Goal: Task Accomplishment & Management: Manage account settings

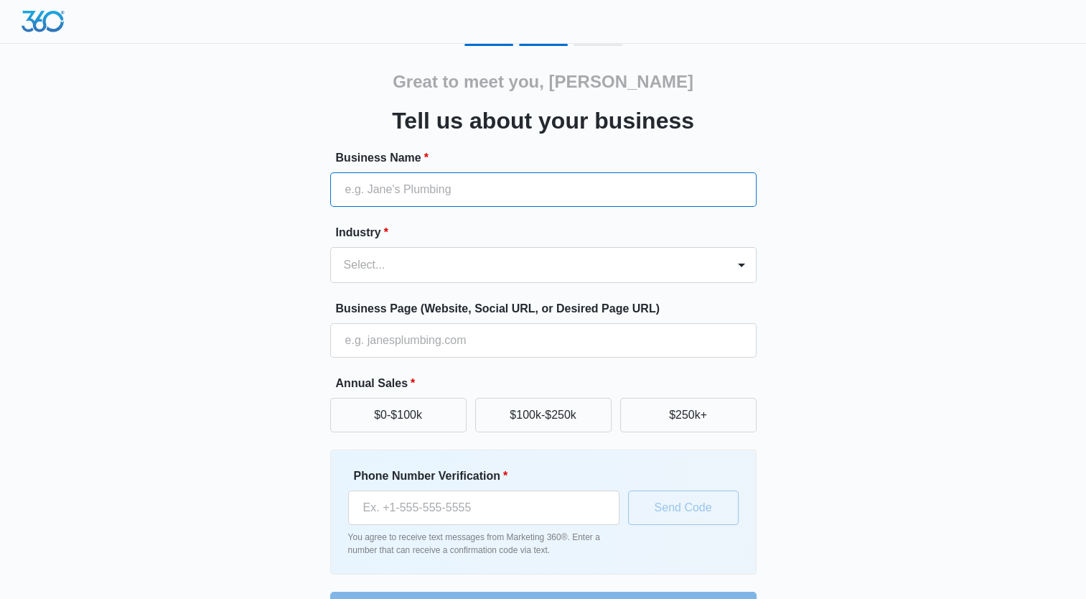
click at [587, 182] on input "Business Name *" at bounding box center [543, 189] width 426 height 34
type input "Fort [PERSON_NAME] Gutter Works, LLC"
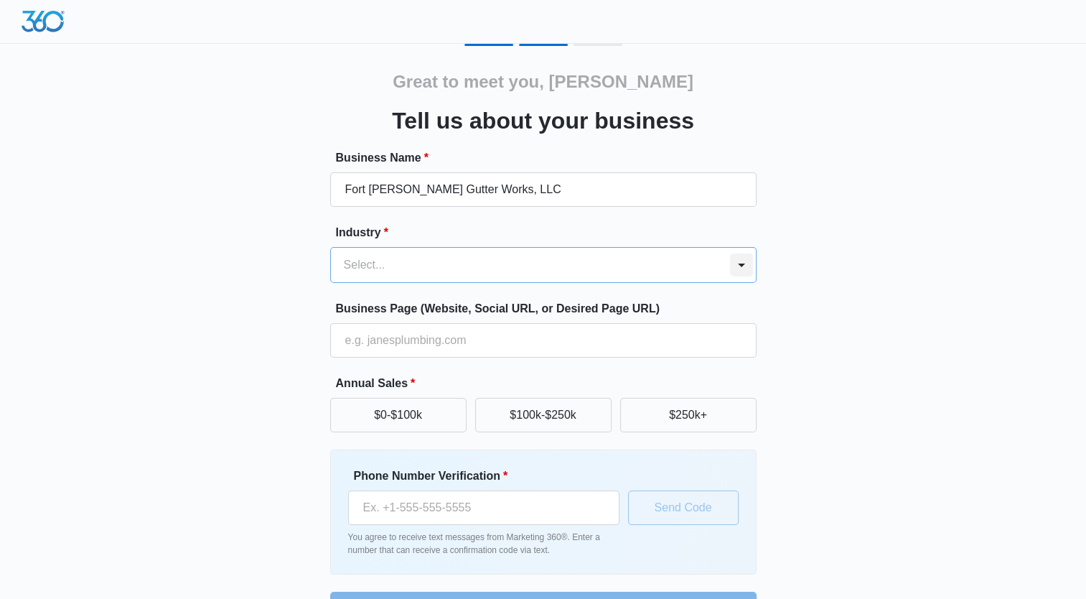
click at [744, 263] on div at bounding box center [741, 264] width 23 height 23
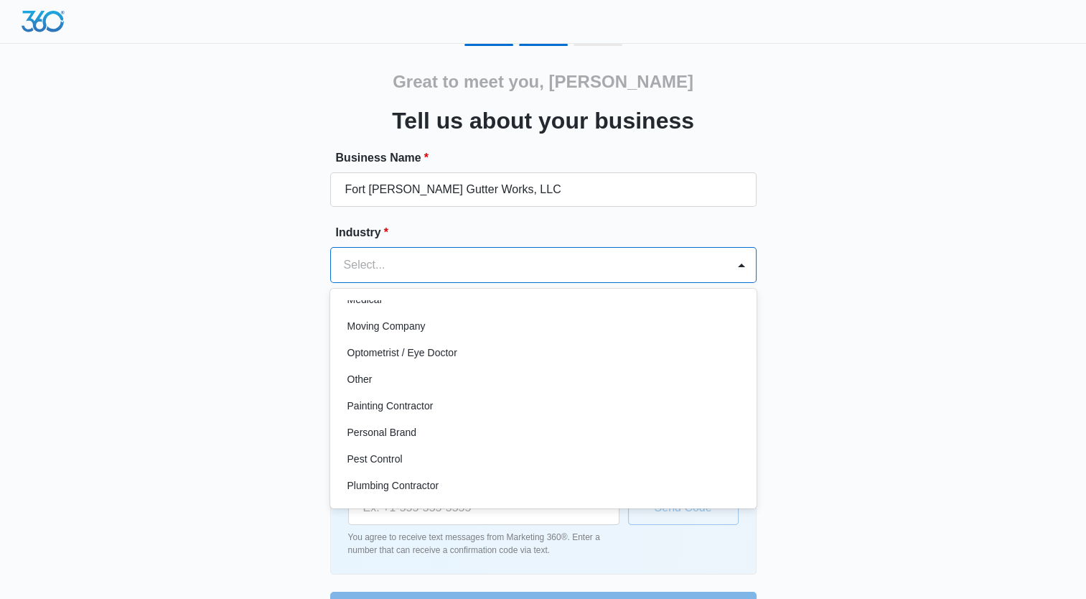
scroll to position [790, 0]
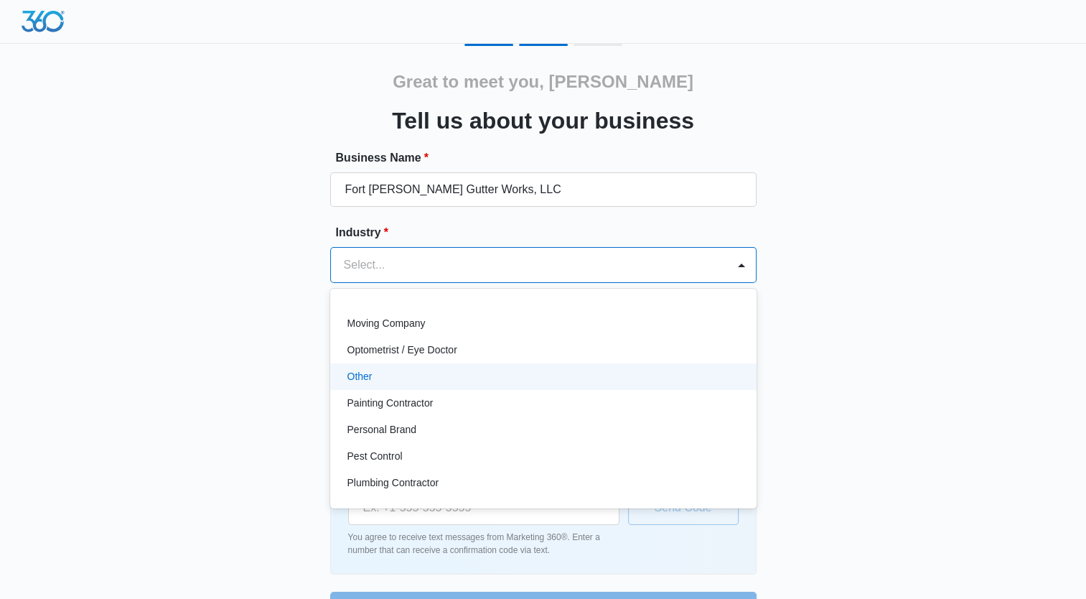
click at [399, 375] on div "Other" at bounding box center [541, 376] width 389 height 15
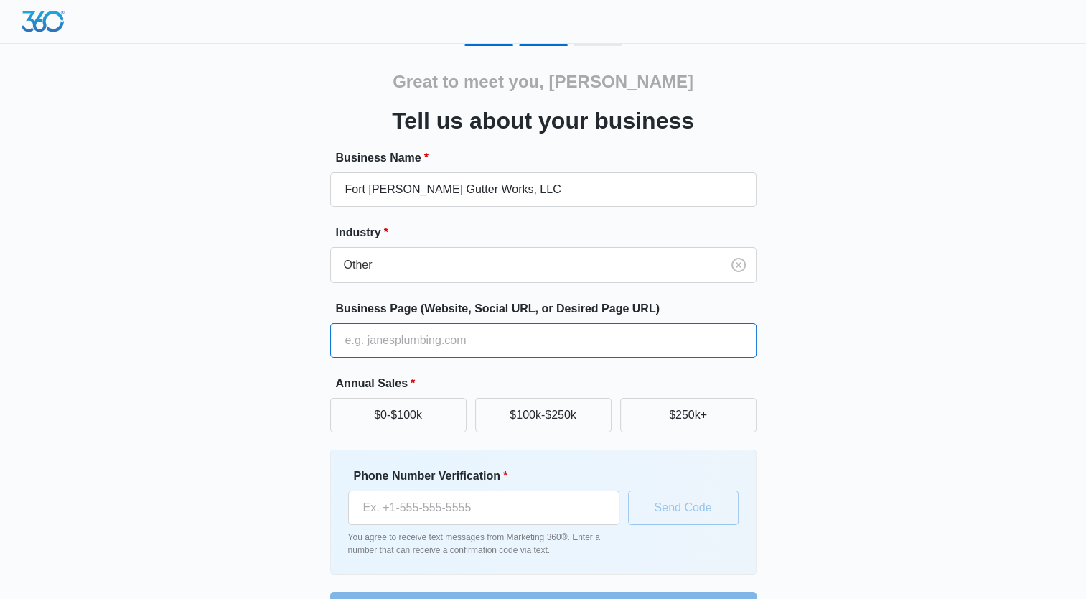
click at [492, 349] on input "Business Page (Website, Social URL, or Desired Page URL)" at bounding box center [543, 340] width 426 height 34
click at [452, 342] on input "www.fortsmithguttereworks.com" at bounding box center [543, 340] width 426 height 34
type input "www.fortsmithgutterworks.com"
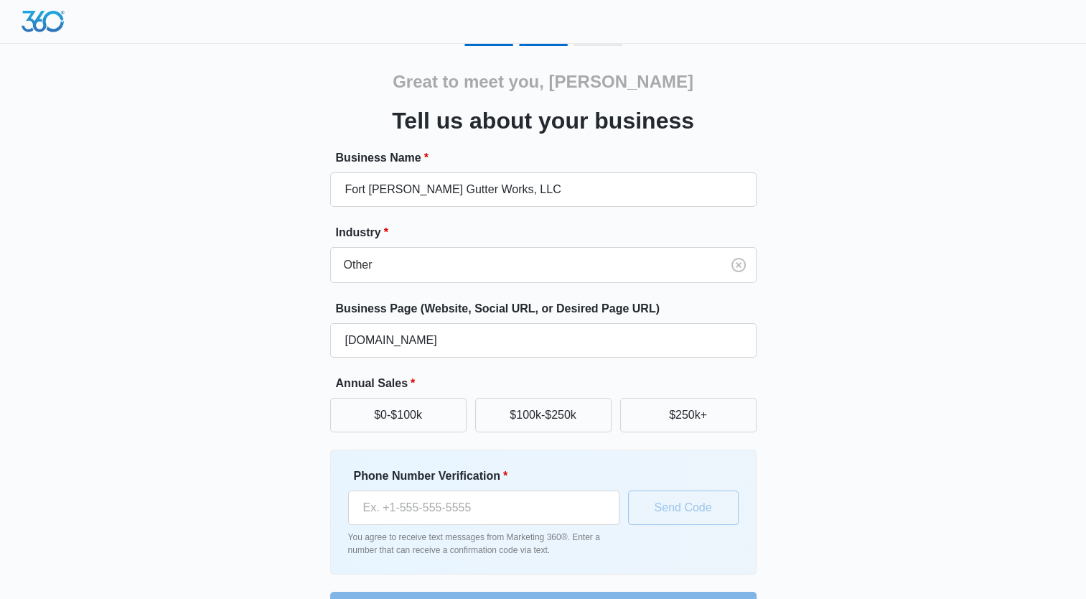
click at [1037, 182] on div "Great to meet you, Bill Tell us about your business Business Name * Fort Smith …" at bounding box center [543, 321] width 1086 height 643
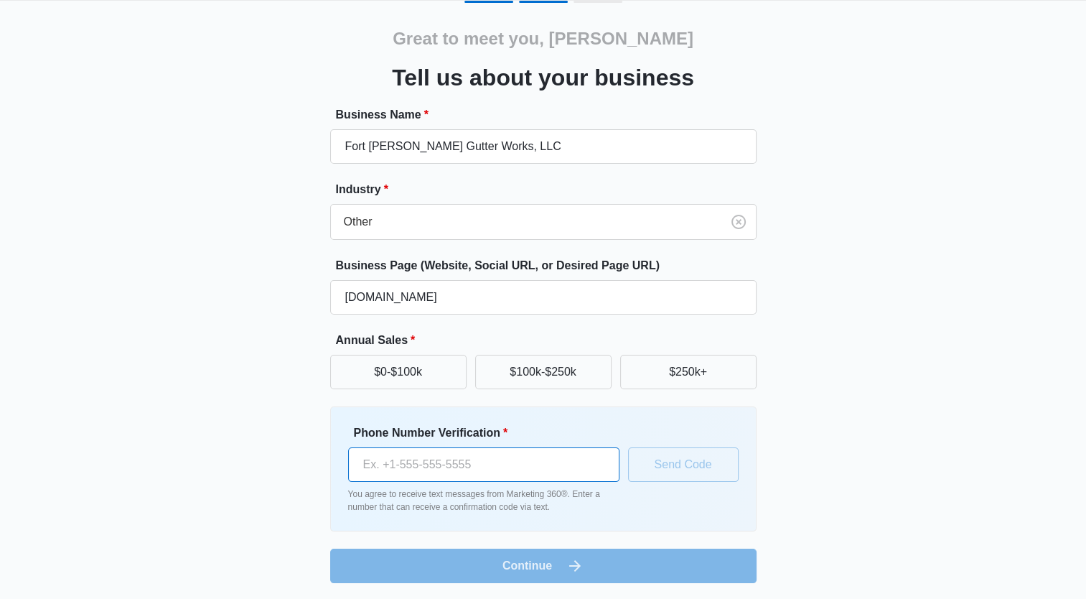
click at [587, 472] on input "Phone Number Verification *" at bounding box center [483, 464] width 271 height 34
type input "(479) 275-8499"
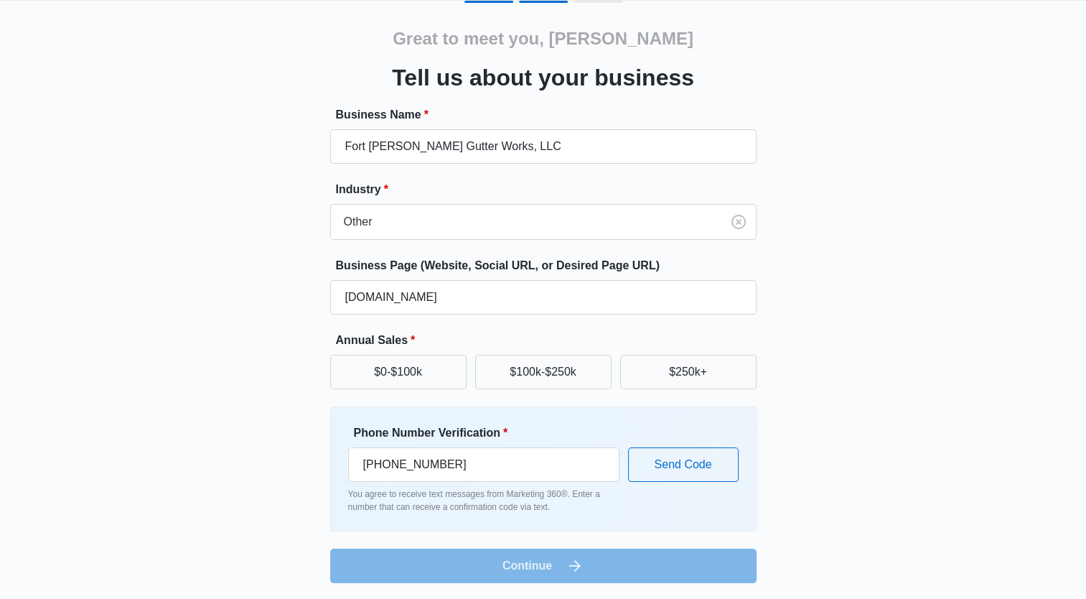
click at [853, 272] on div "Great to meet you, Bill Tell us about your business Business Name * Fort Smith …" at bounding box center [543, 292] width 861 height 582
click at [396, 378] on button "$0-$100k" at bounding box center [398, 372] width 136 height 34
click at [863, 391] on div "Great to meet you, Bill Tell us about your business Business Name * Fort Smith …" at bounding box center [543, 292] width 861 height 582
click at [543, 564] on form "Business Name * Fort Smith Gutter Works, LLC Industry * Other Business Page (We…" at bounding box center [543, 344] width 426 height 477
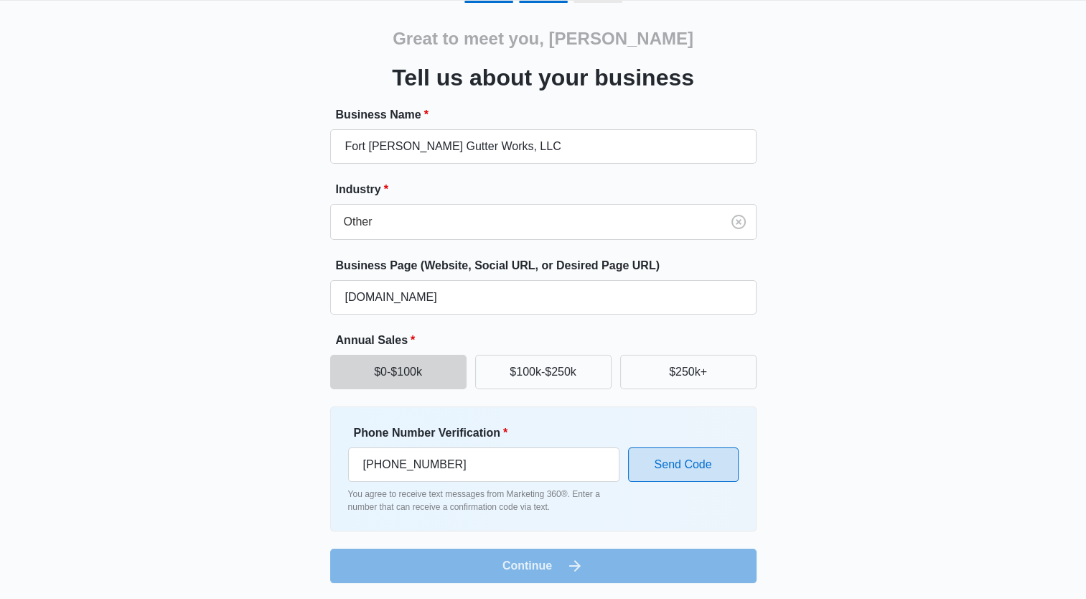
click at [656, 472] on button "Send Code" at bounding box center [683, 464] width 111 height 34
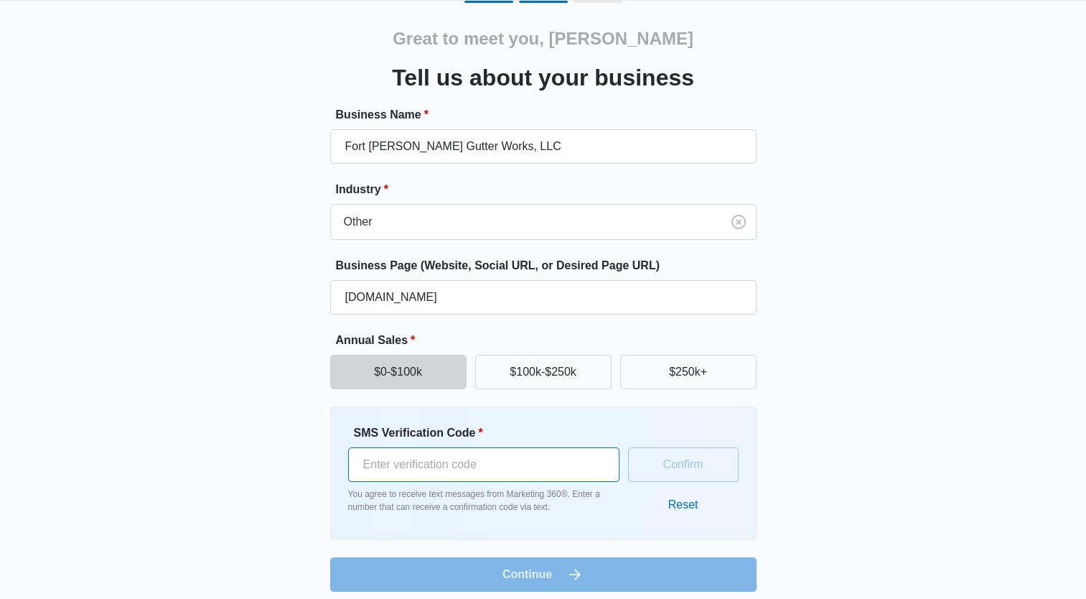
click at [529, 469] on input "SMS Verification Code *" at bounding box center [483, 464] width 271 height 34
type input "720402"
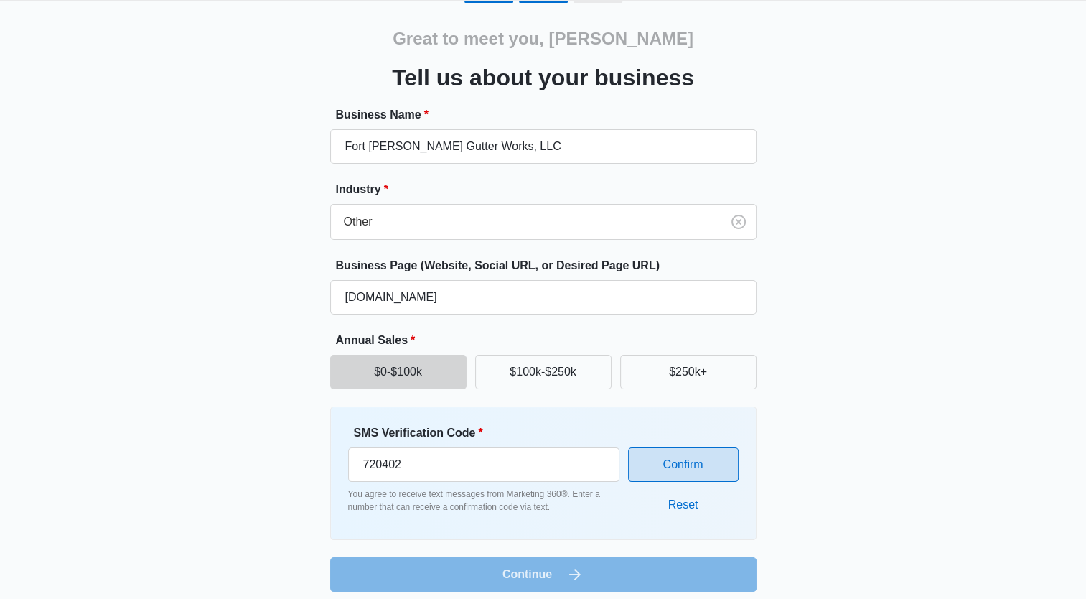
click at [668, 469] on button "Confirm" at bounding box center [683, 464] width 111 height 34
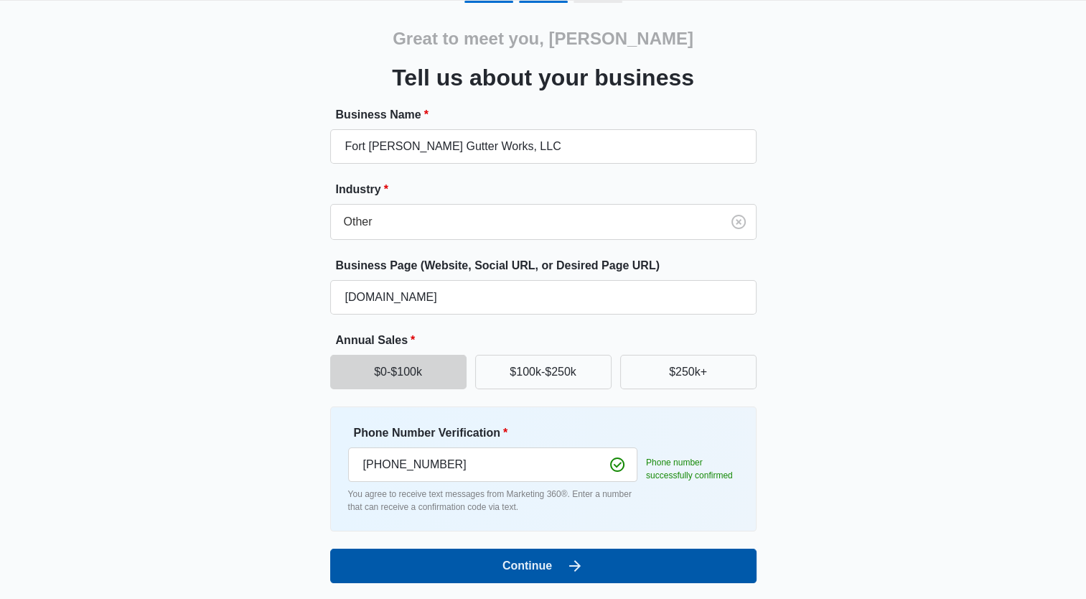
click at [697, 559] on button "Continue" at bounding box center [543, 565] width 426 height 34
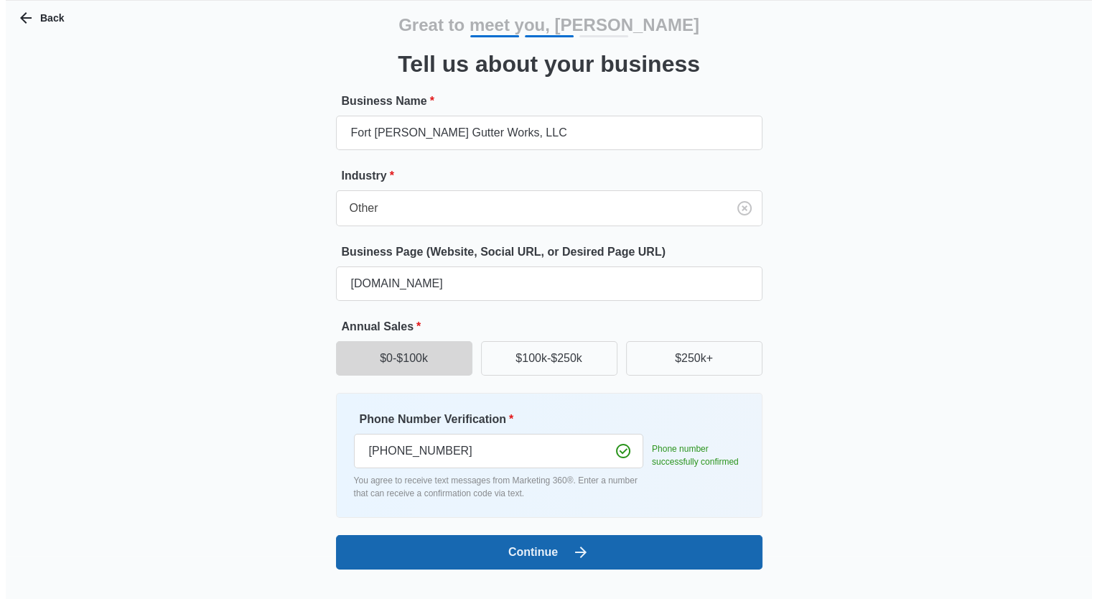
scroll to position [0, 0]
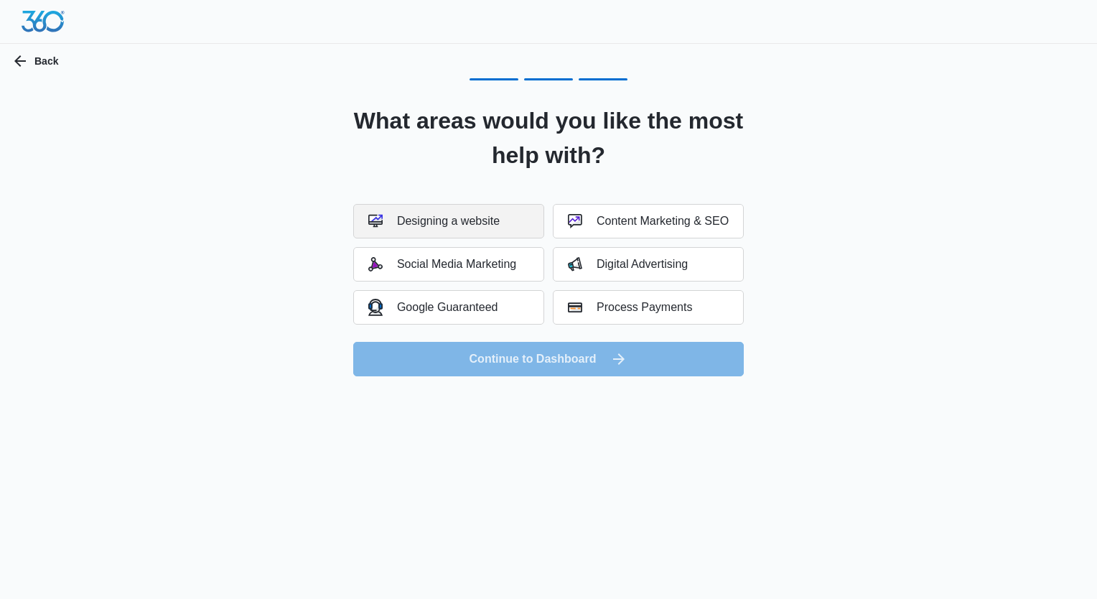
click at [514, 225] on button "Designing a website" at bounding box center [448, 221] width 191 height 34
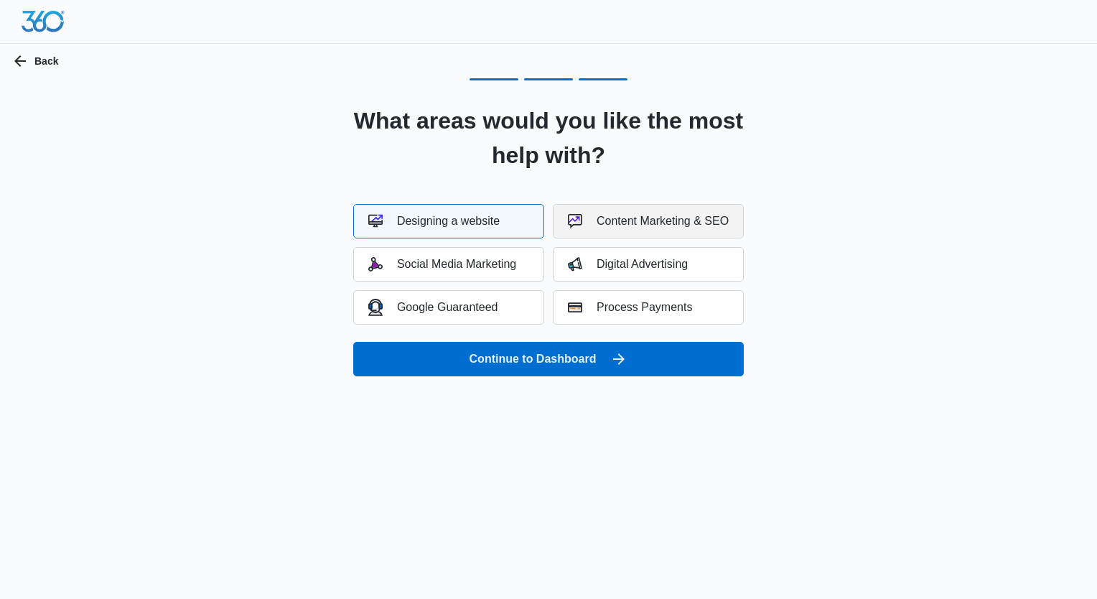
click at [648, 220] on div "Content Marketing & SEO" at bounding box center [648, 221] width 161 height 14
click at [487, 264] on div "Social Media Marketing" at bounding box center [442, 264] width 148 height 14
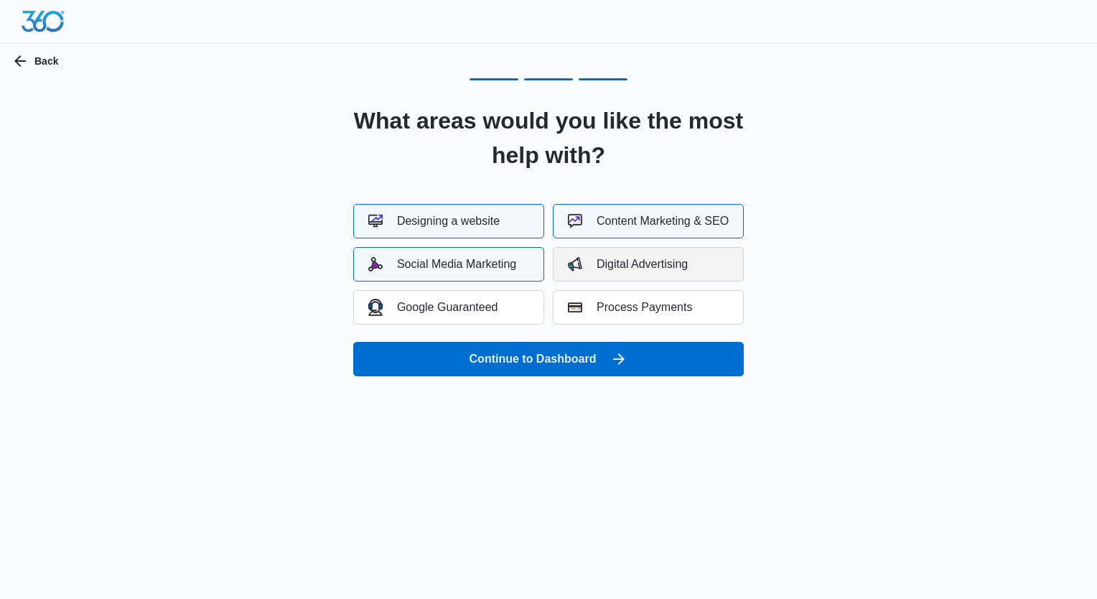
click at [655, 258] on div "Digital Advertising" at bounding box center [628, 264] width 120 height 14
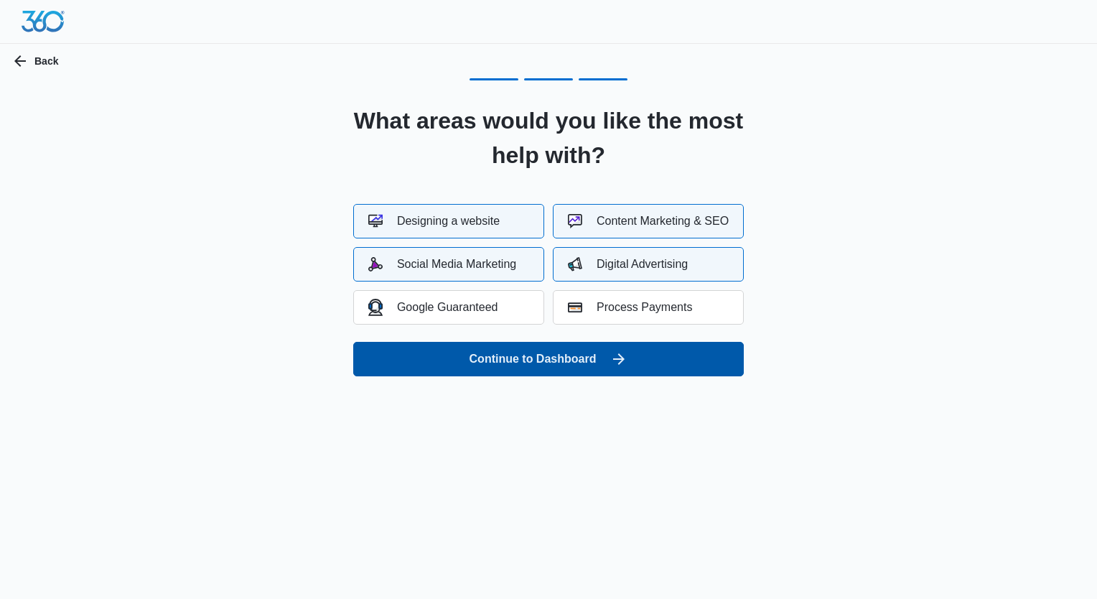
click at [571, 368] on button "Continue to Dashboard" at bounding box center [548, 359] width 391 height 34
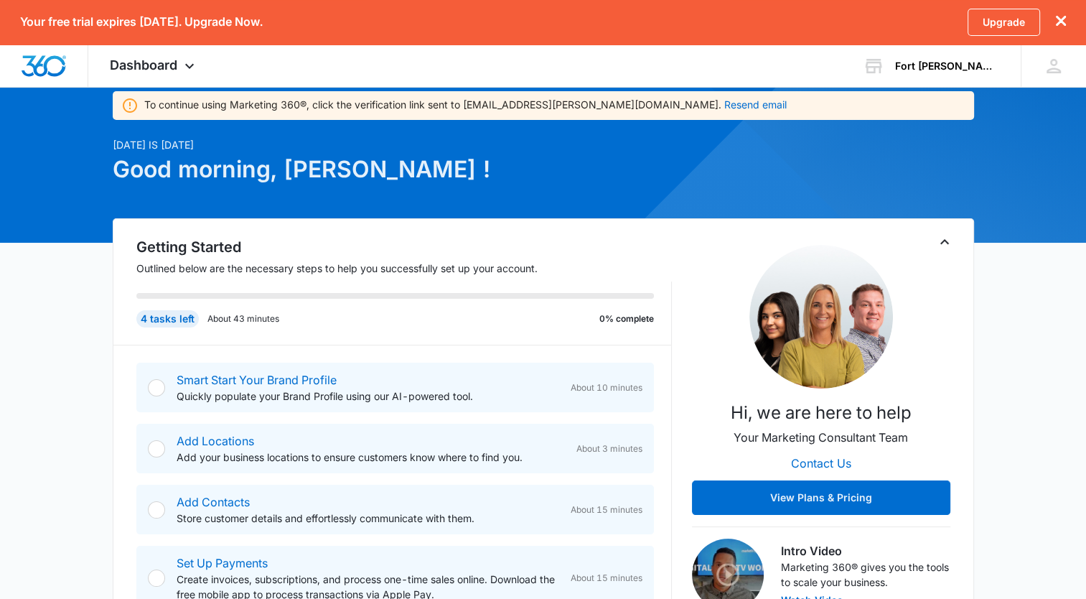
scroll to position [144, 0]
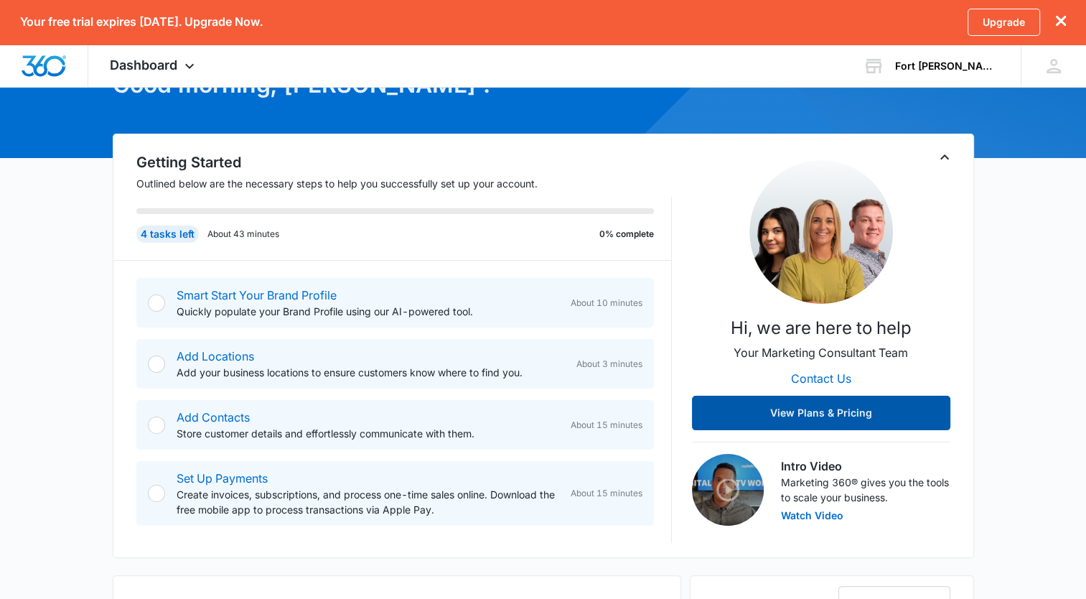
click at [840, 414] on button "View Plans & Pricing" at bounding box center [821, 413] width 258 height 34
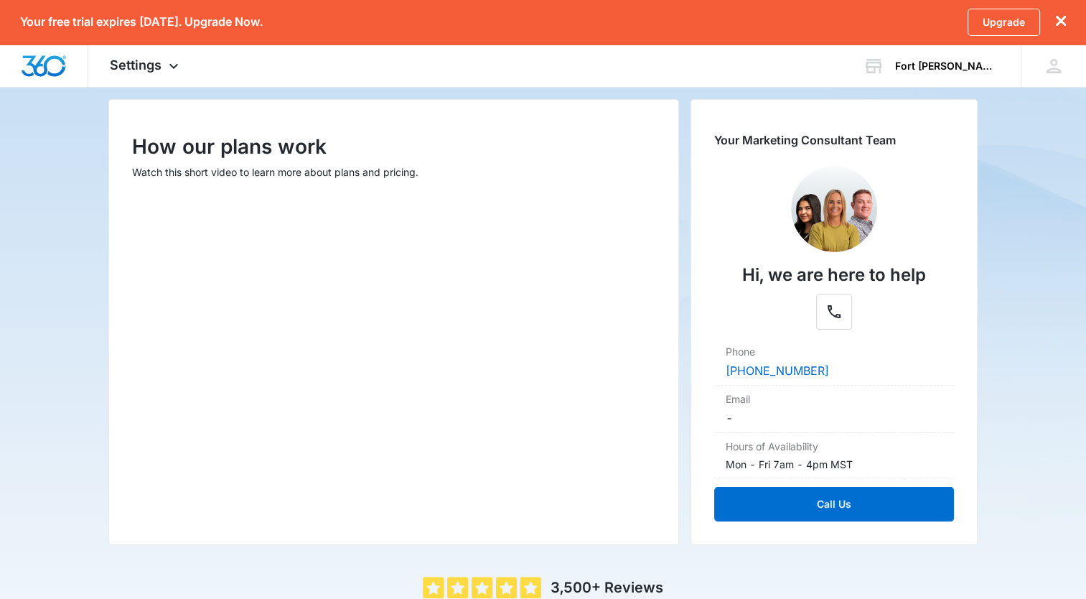
scroll to position [144, 0]
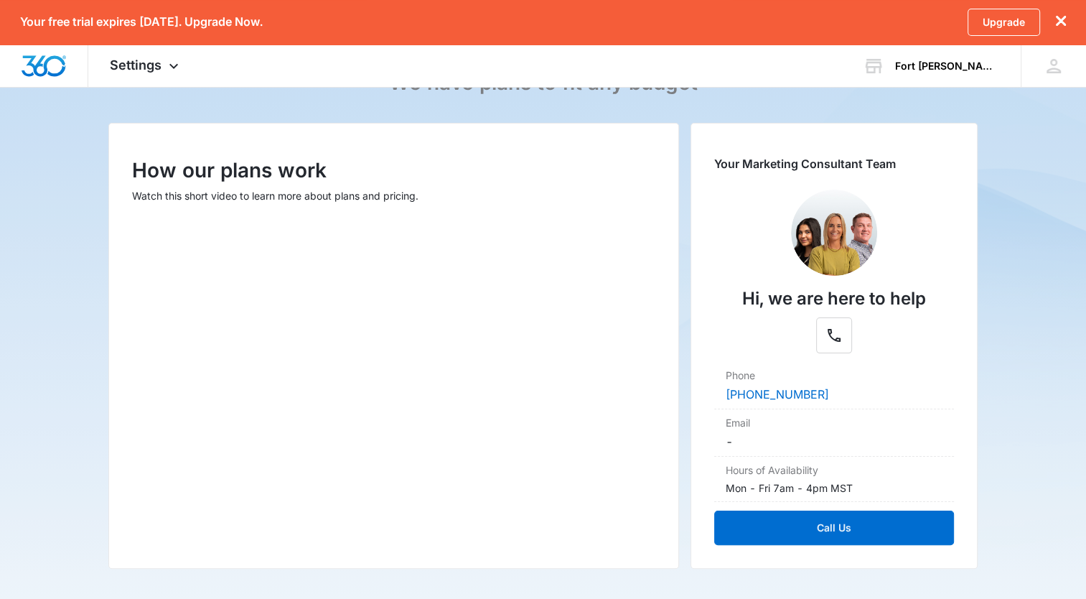
click at [1062, 17] on icon "dismiss this dialog" at bounding box center [1061, 21] width 10 height 10
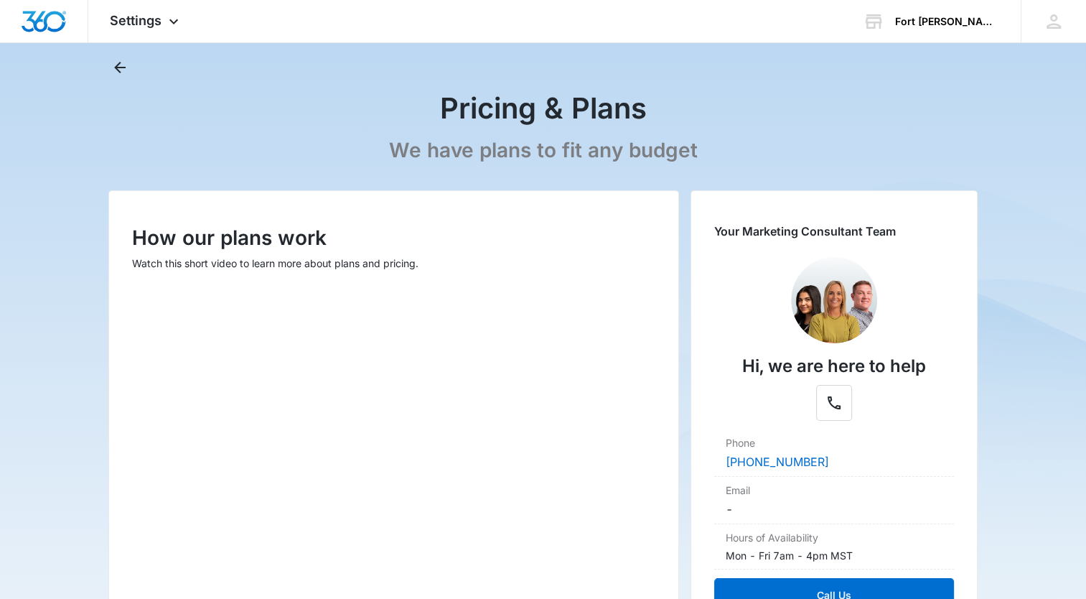
scroll to position [0, 0]
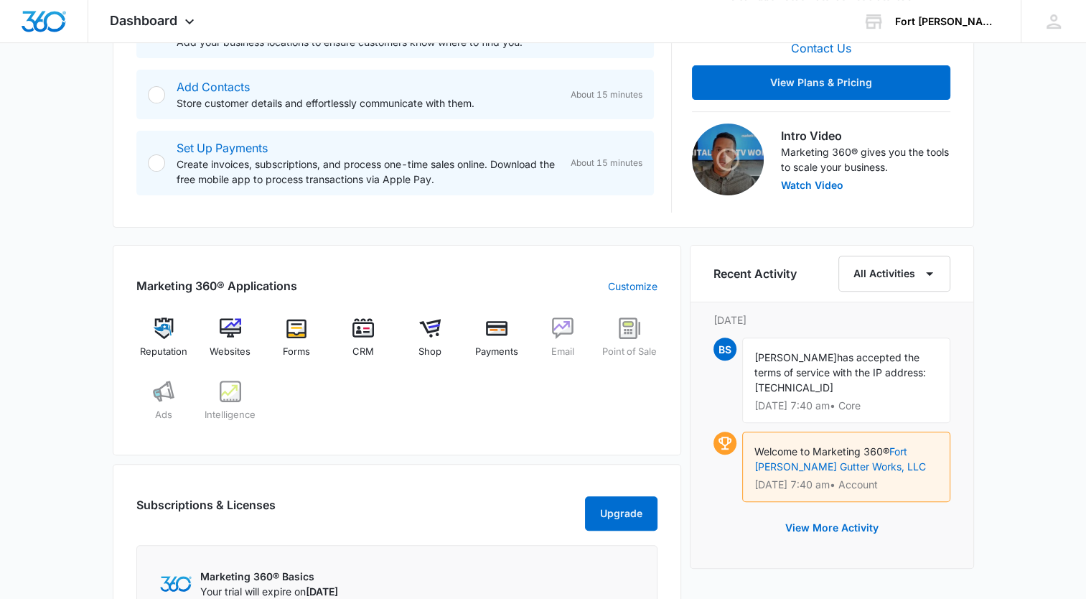
scroll to position [574, 0]
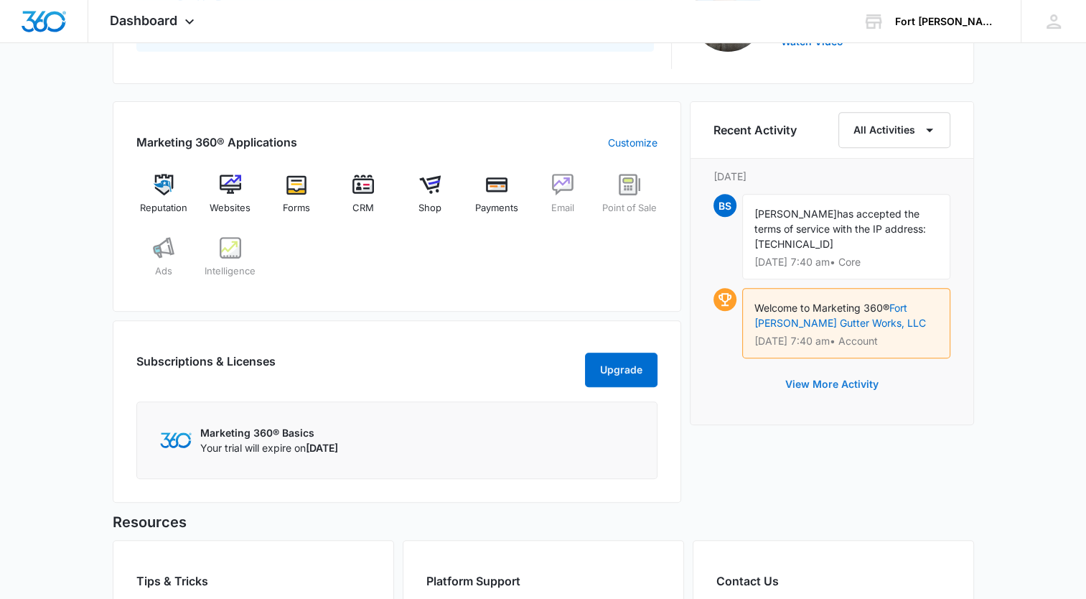
click at [861, 384] on button "View More Activity" at bounding box center [832, 384] width 122 height 34
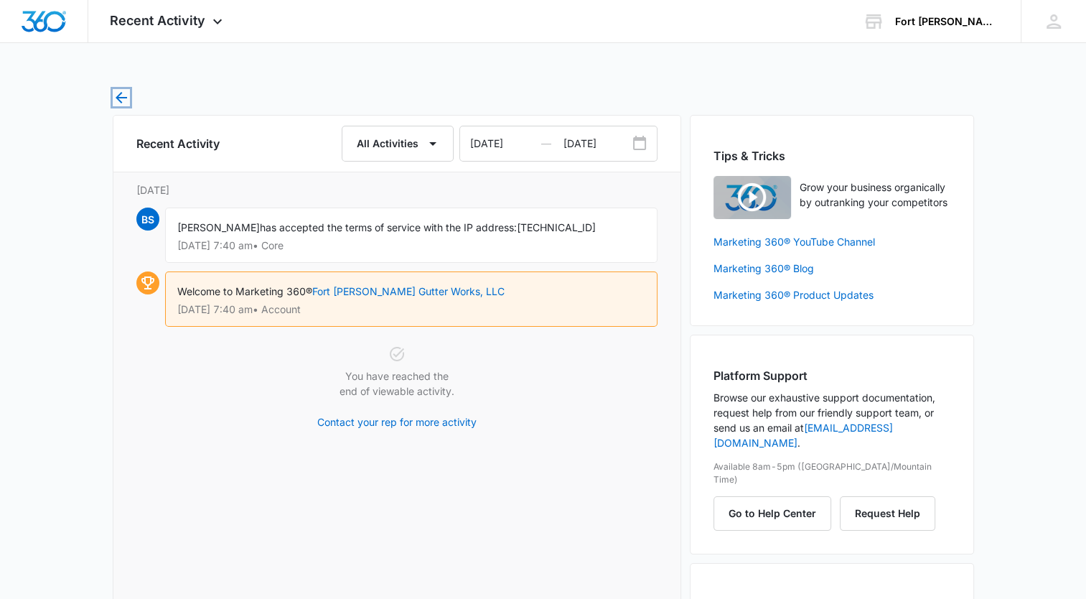
click at [123, 98] on icon "button" at bounding box center [121, 97] width 17 height 17
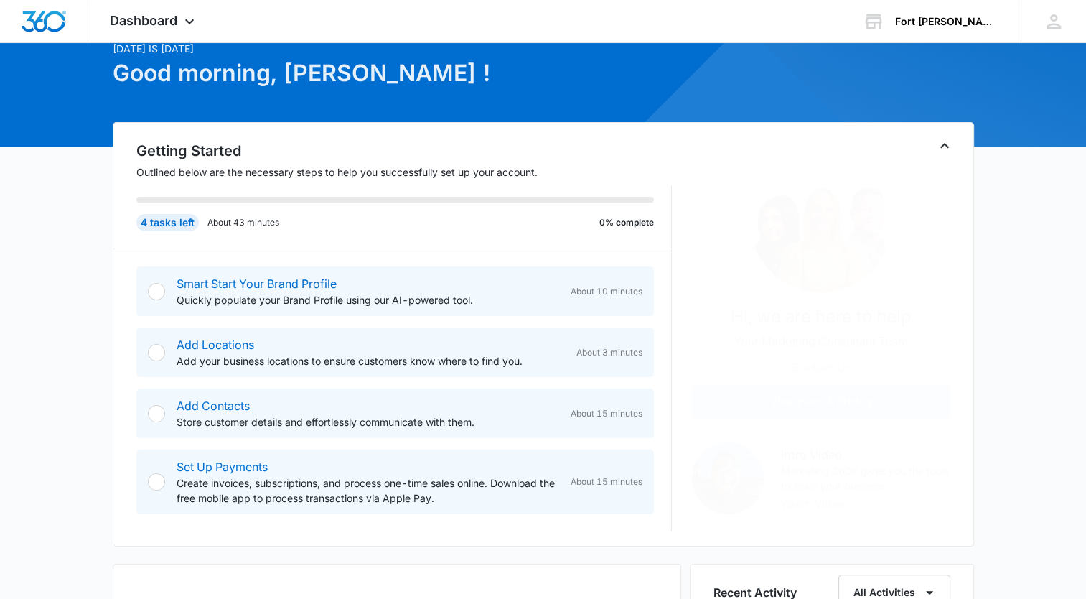
scroll to position [144, 0]
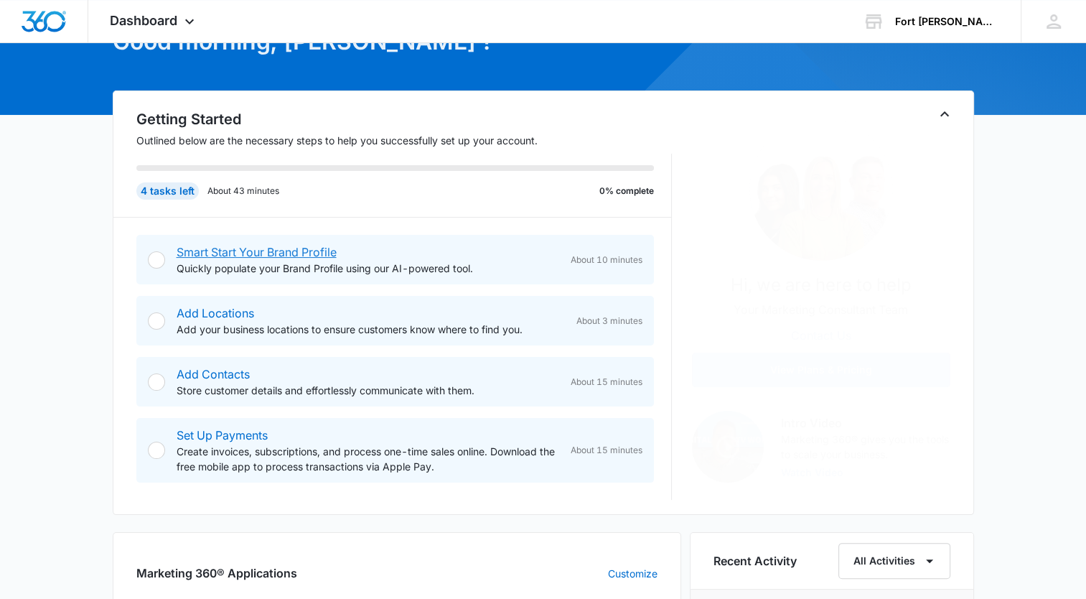
click at [300, 256] on link "Smart Start Your Brand Profile" at bounding box center [257, 252] width 160 height 14
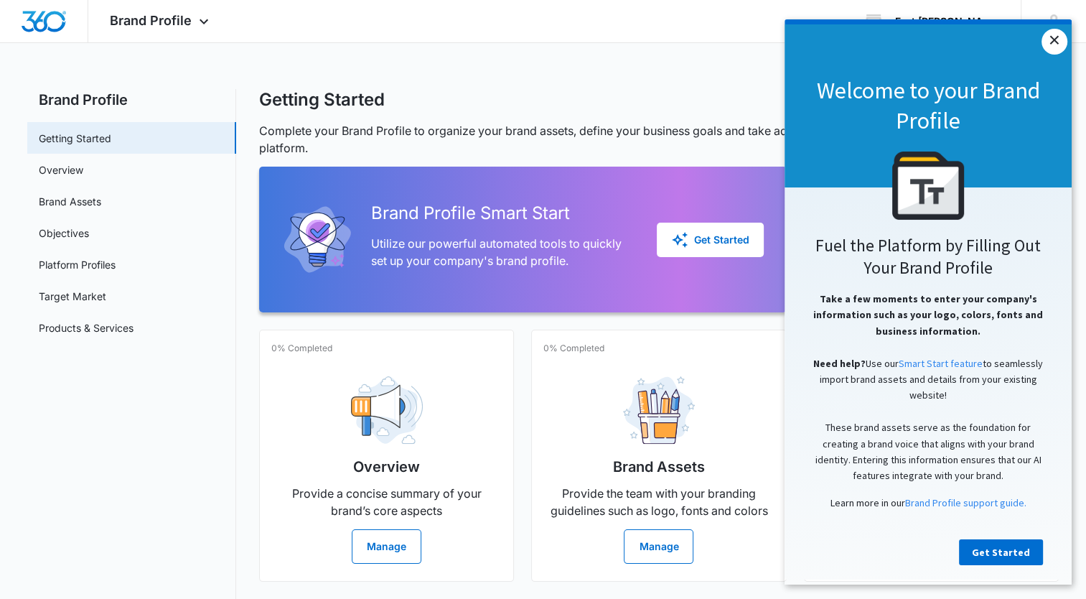
click at [1051, 38] on link "×" at bounding box center [1055, 42] width 26 height 26
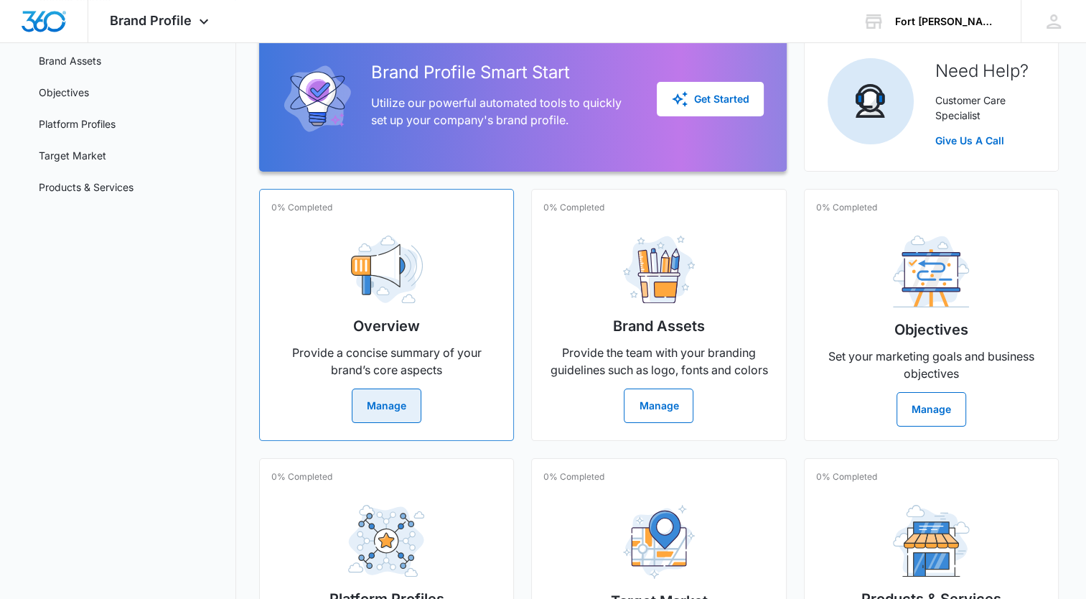
scroll to position [144, 0]
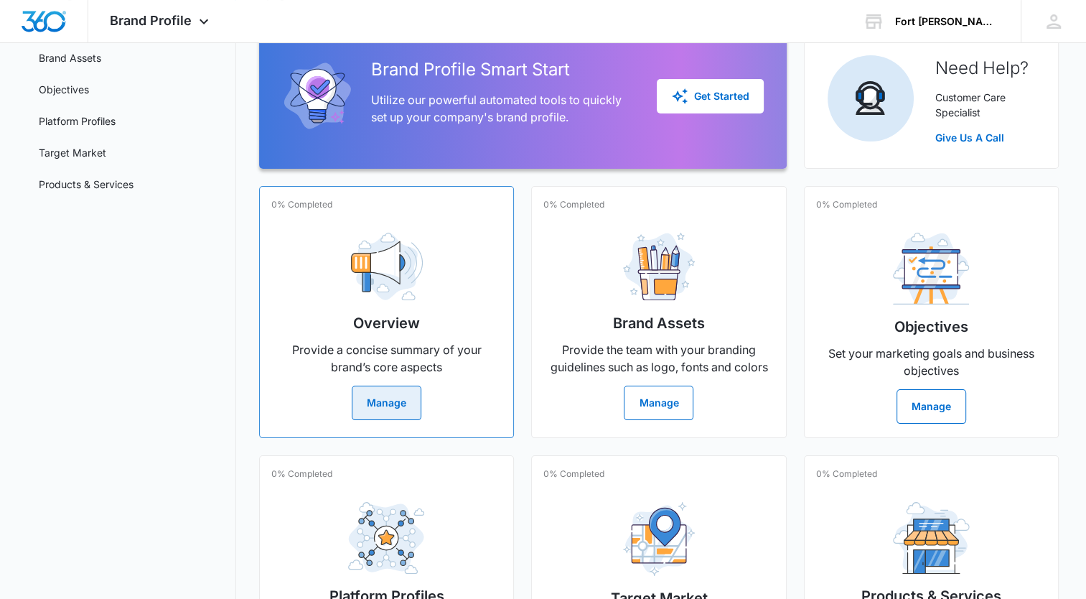
drag, startPoint x: 386, startPoint y: 396, endPoint x: 394, endPoint y: 394, distance: 8.7
click at [386, 396] on button "Manage" at bounding box center [387, 403] width 70 height 34
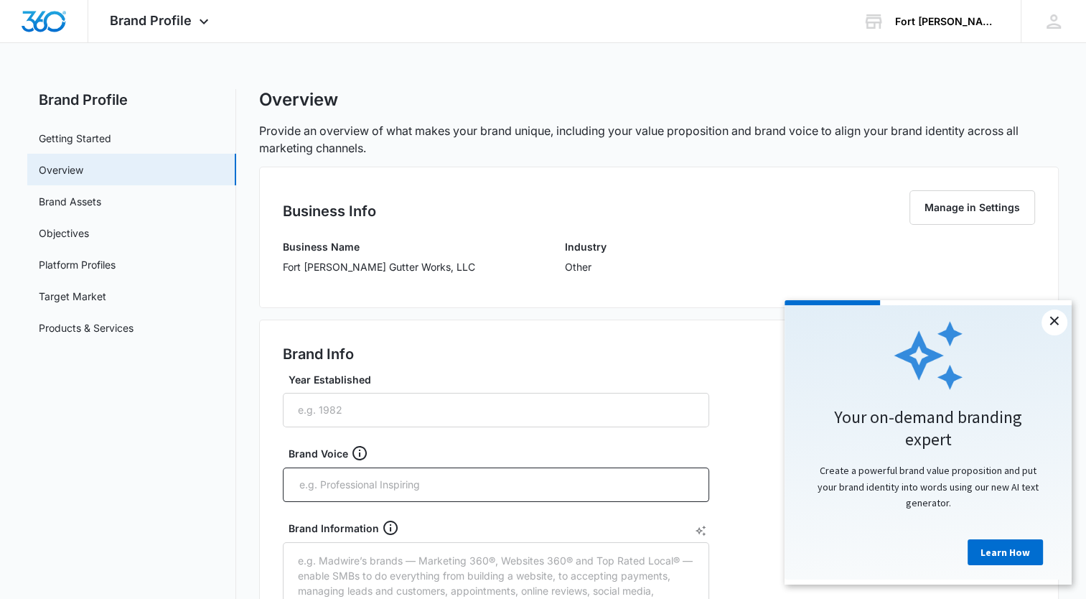
click at [1057, 327] on link "×" at bounding box center [1055, 322] width 26 height 26
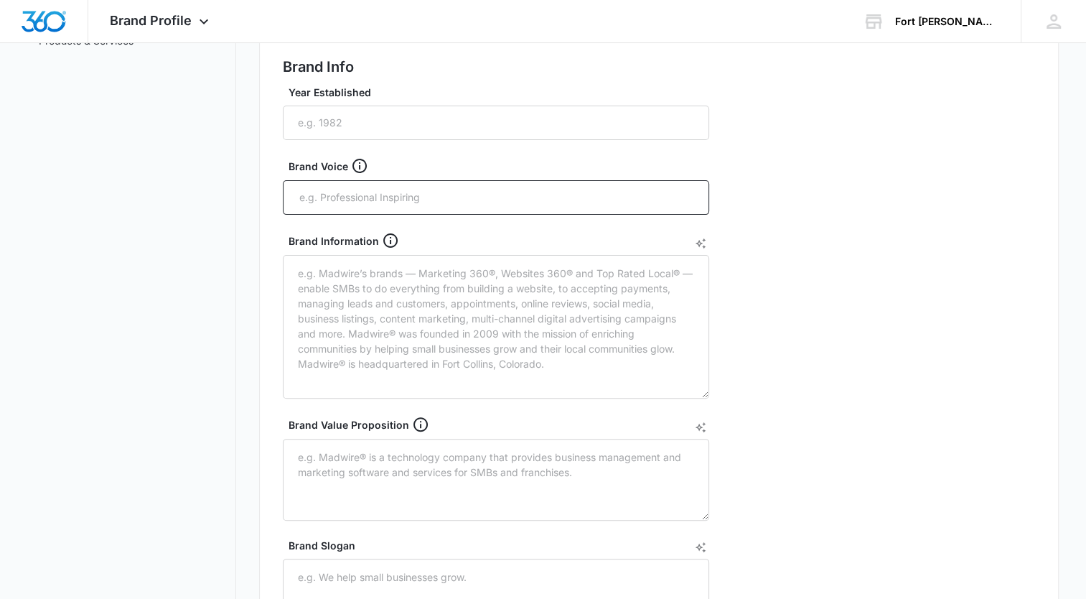
scroll to position [215, 0]
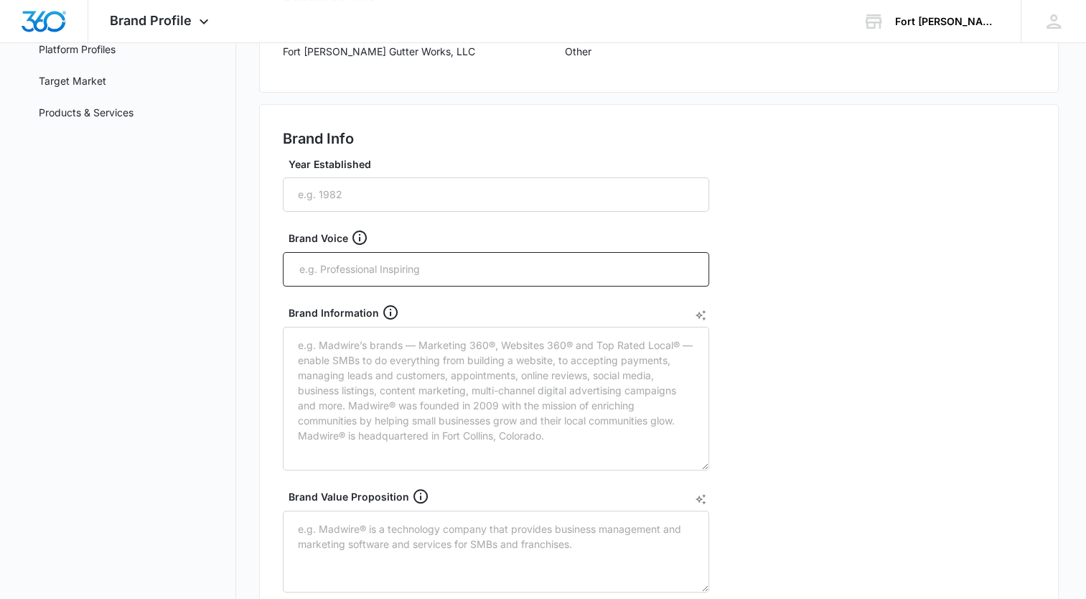
click at [910, 205] on div "Brand Info Year Established Brand Voice Brand Information Brand Value Propositi…" at bounding box center [659, 447] width 800 height 686
click at [462, 208] on input "Year Established" at bounding box center [496, 194] width 426 height 34
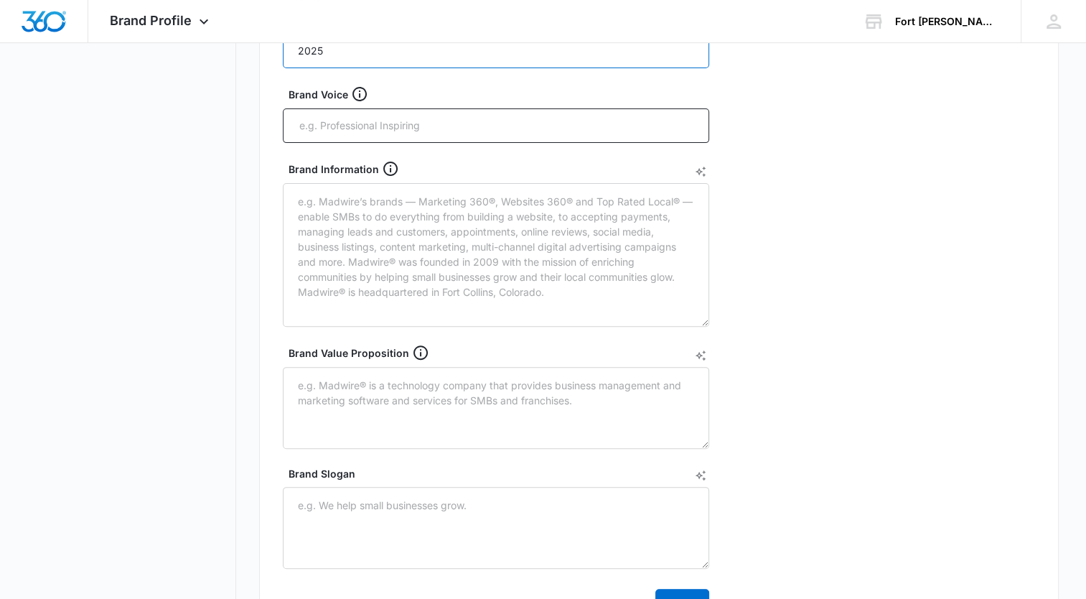
scroll to position [287, 0]
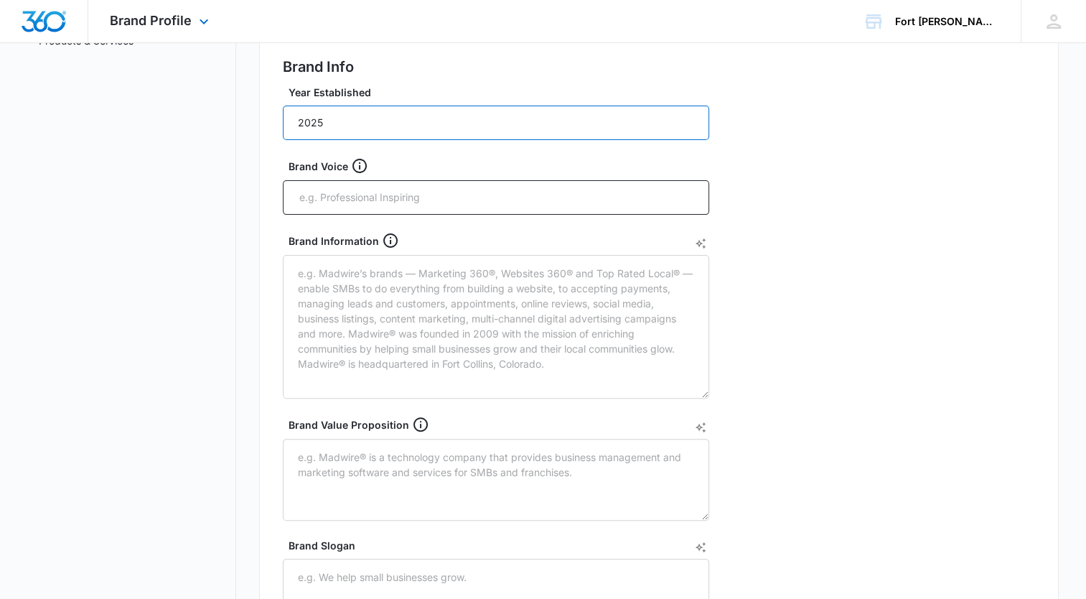
type input "2025"
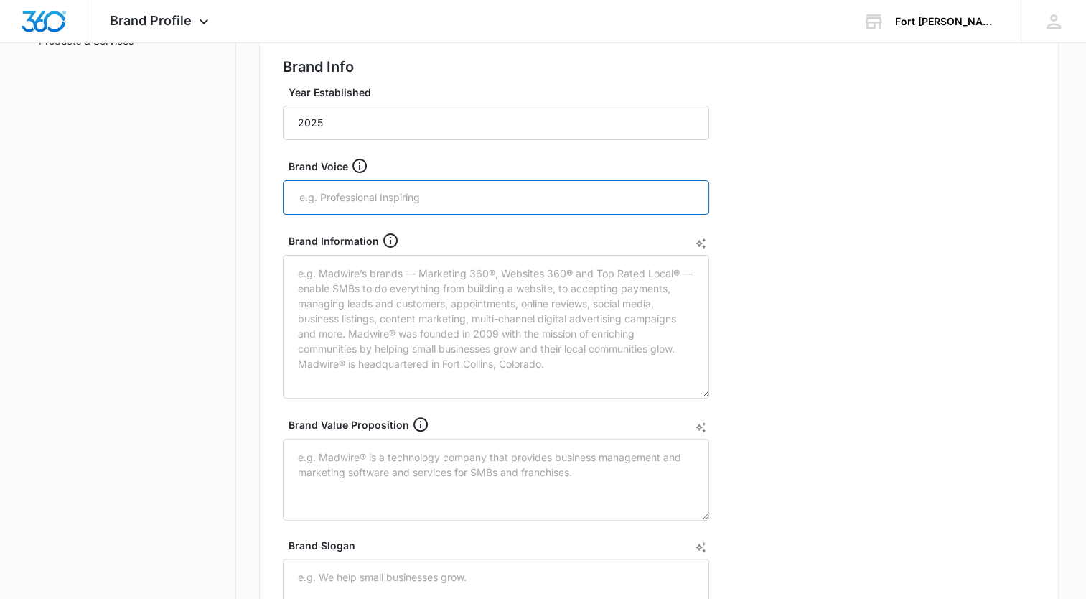
click at [388, 196] on input "text" at bounding box center [497, 198] width 399 height 22
paste input "Friendly • Expert • Reliable • Local"
click at [347, 200] on input "Friendly • Expert • Reliable • Local" at bounding box center [497, 198] width 399 height 22
click at [385, 199] on input "Friendly, Expert • Reliable • Local" at bounding box center [497, 198] width 399 height 22
click at [425, 200] on input "Friendly, Expert, Reliable • Local" at bounding box center [497, 198] width 399 height 22
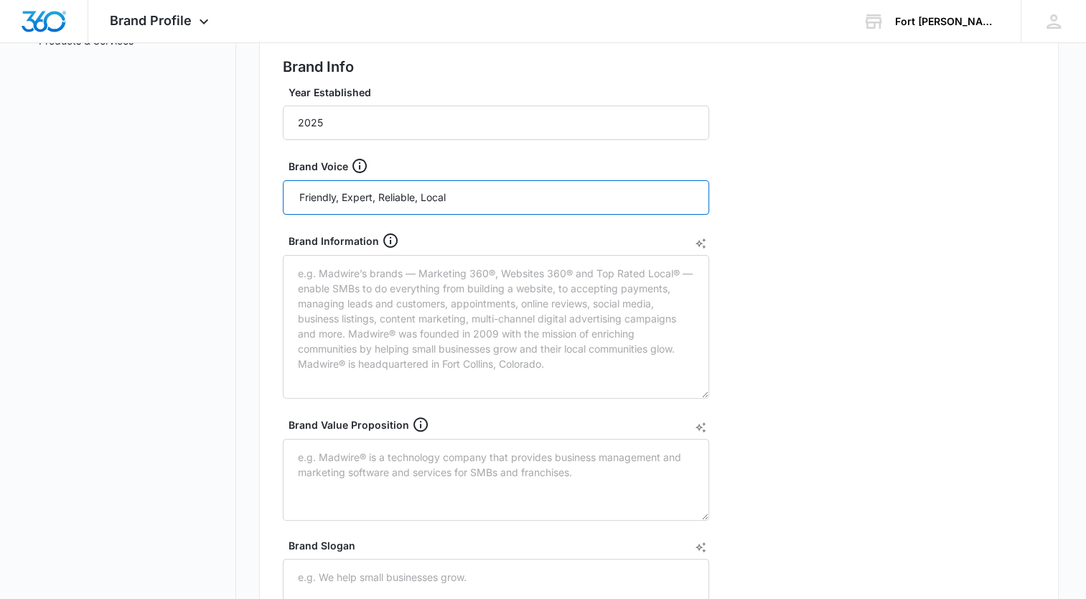
type input "Friendly, Expert, Reliable, Local"
click at [953, 200] on div "Brand Info Year Established 2025 Brand Voice Friendly, Expert, Reliable, Local …" at bounding box center [659, 375] width 800 height 686
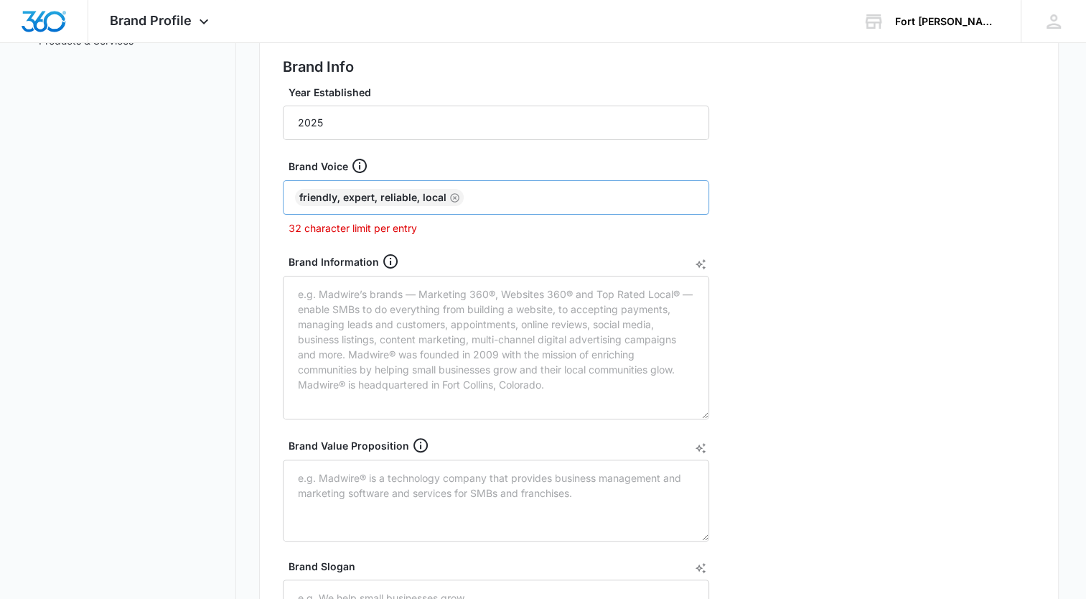
click at [362, 208] on div "Friendly, Expert, Reliable, Local" at bounding box center [496, 197] width 426 height 34
click at [362, 197] on div "Friendly, Expert, Reliable, Local" at bounding box center [379, 197] width 169 height 17
drag, startPoint x: 362, startPoint y: 197, endPoint x: 413, endPoint y: 197, distance: 51.0
click at [413, 197] on div "Friendly, Expert, Reliable, Local" at bounding box center [379, 197] width 169 height 17
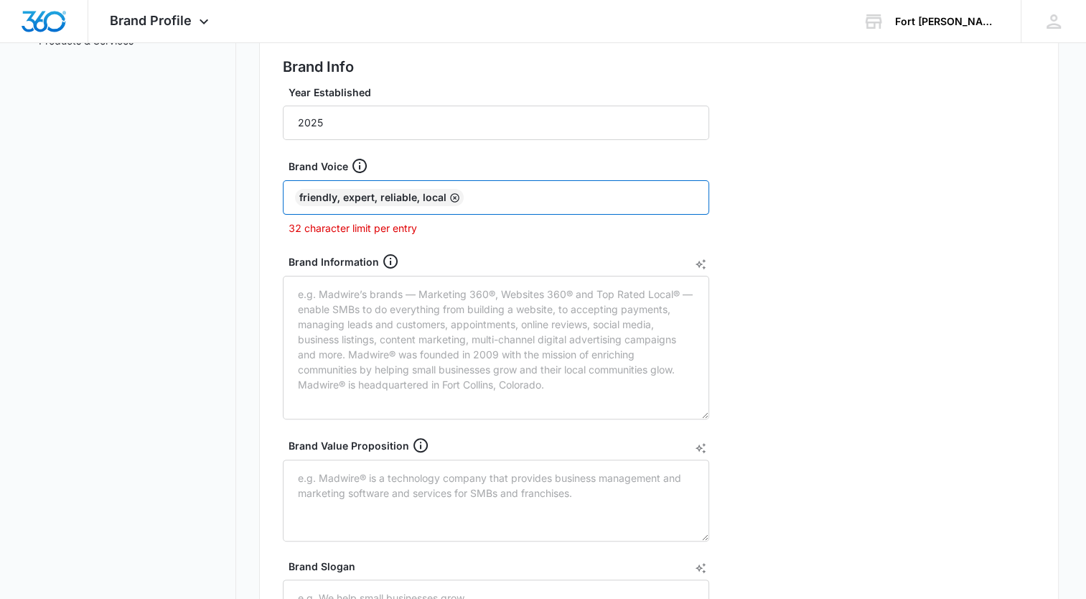
click at [450, 196] on icon "Remove" at bounding box center [454, 197] width 9 height 9
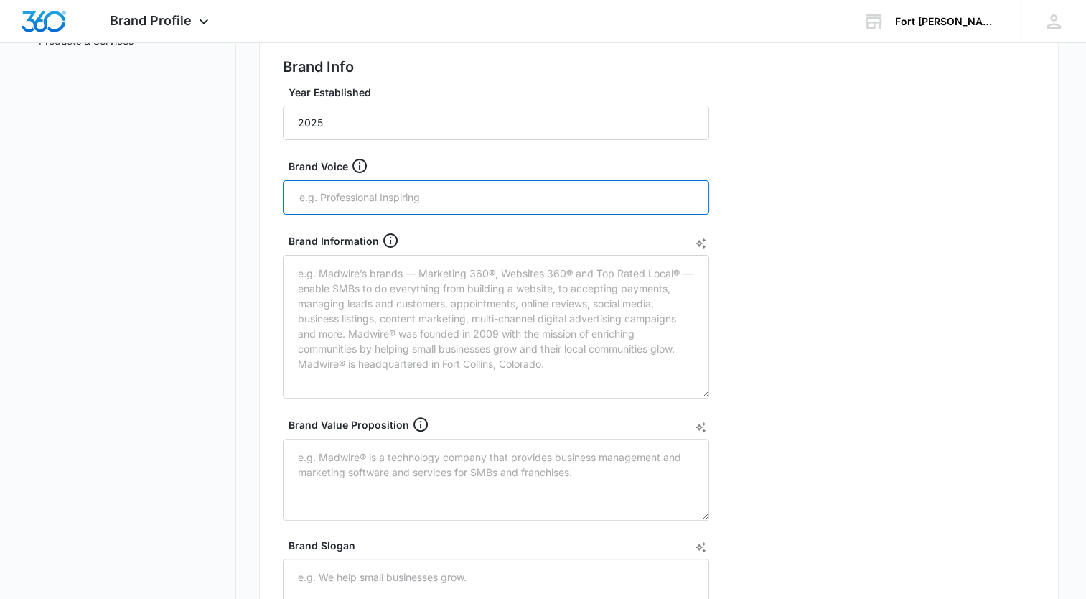
paste input "Friendly • Expert • Reliable"
click at [350, 200] on input "Friendly • Expert • Reliable" at bounding box center [497, 198] width 399 height 22
click at [386, 196] on input "Friendly, Expert • Reliable" at bounding box center [497, 198] width 399 height 22
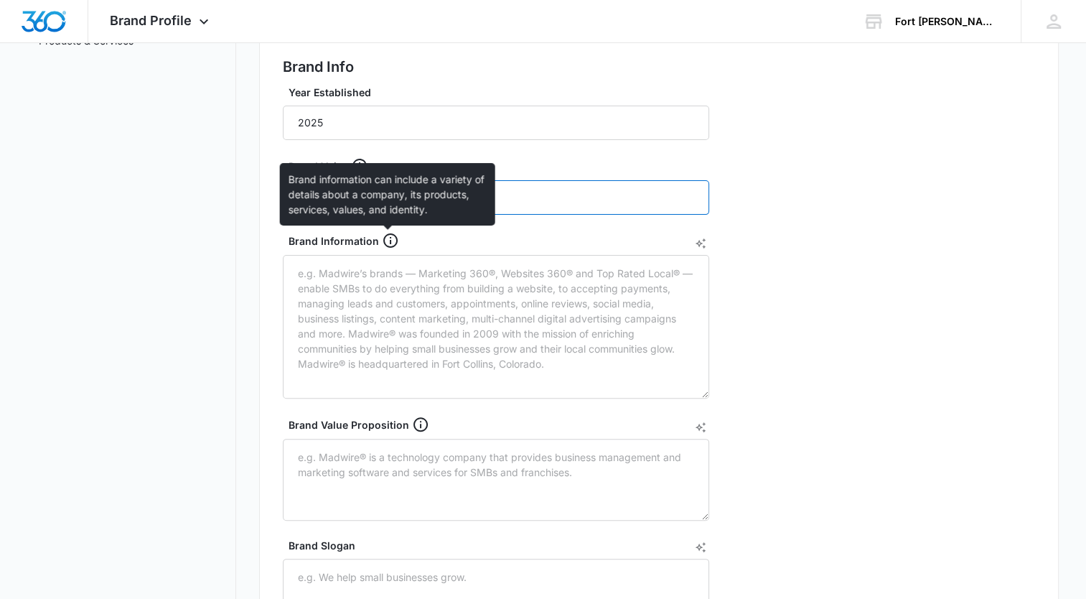
type input "Friendly, Expert, Reliable"
click at [388, 242] on icon at bounding box center [390, 240] width 17 height 17
click at [388, 255] on textarea "Brand Information" at bounding box center [496, 327] width 426 height 144
click at [388, 242] on icon at bounding box center [390, 240] width 17 height 17
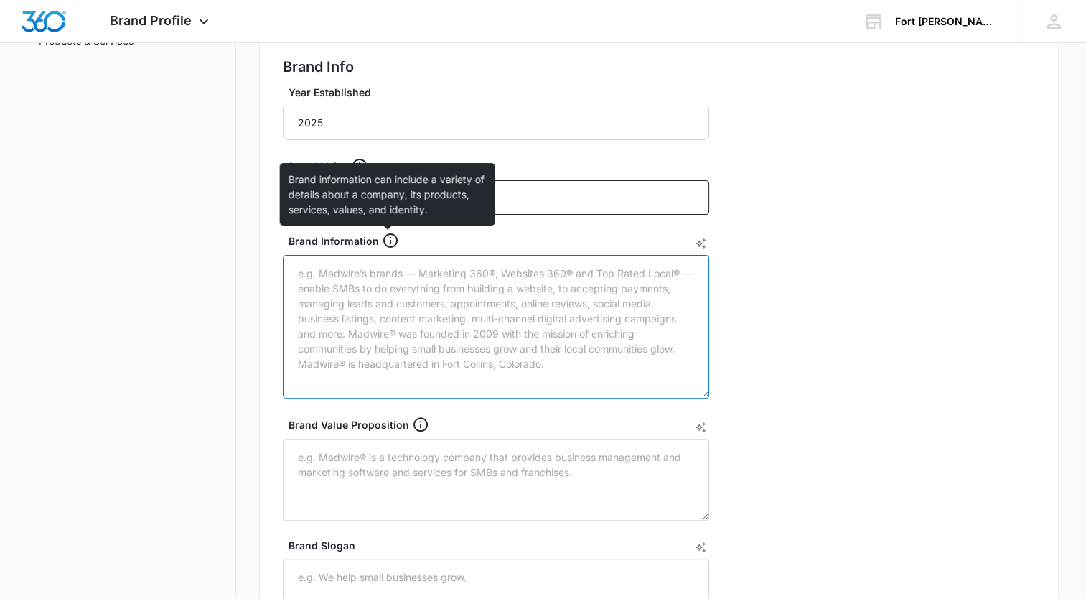
click at [388, 255] on textarea "Brand Information" at bounding box center [496, 327] width 426 height 144
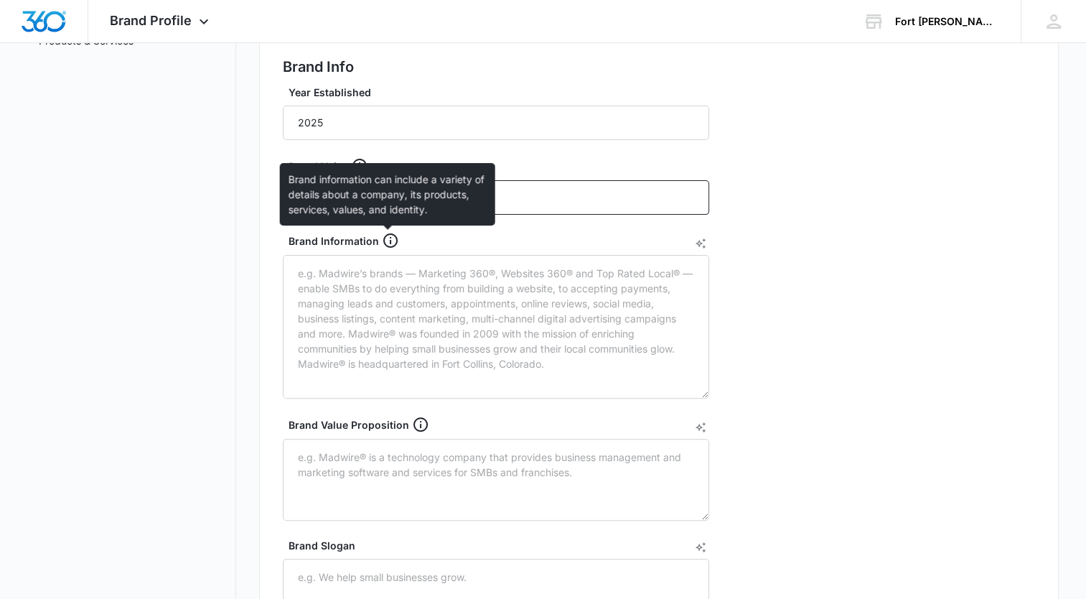
drag, startPoint x: 388, startPoint y: 242, endPoint x: 897, endPoint y: 195, distance: 511.8
click at [965, 191] on div "Brand Info Year Established 2025 Brand Voice Friendly, Expert, Reliable Brand I…" at bounding box center [659, 375] width 800 height 686
click at [386, 237] on icon at bounding box center [390, 240] width 17 height 17
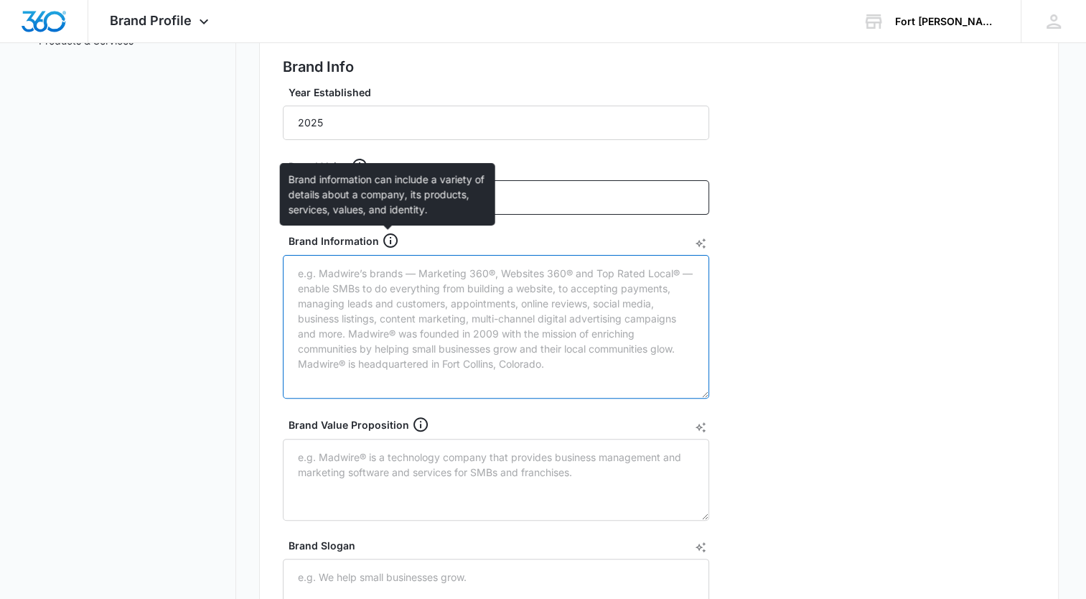
click at [386, 255] on textarea "Brand Information" at bounding box center [496, 327] width 426 height 144
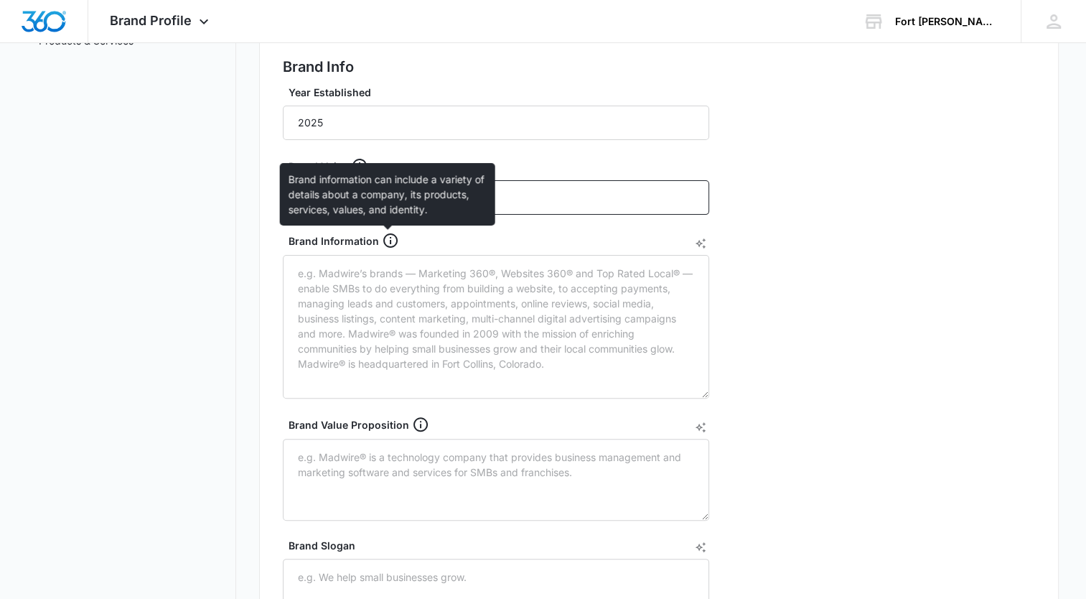
click at [382, 239] on icon at bounding box center [390, 240] width 17 height 17
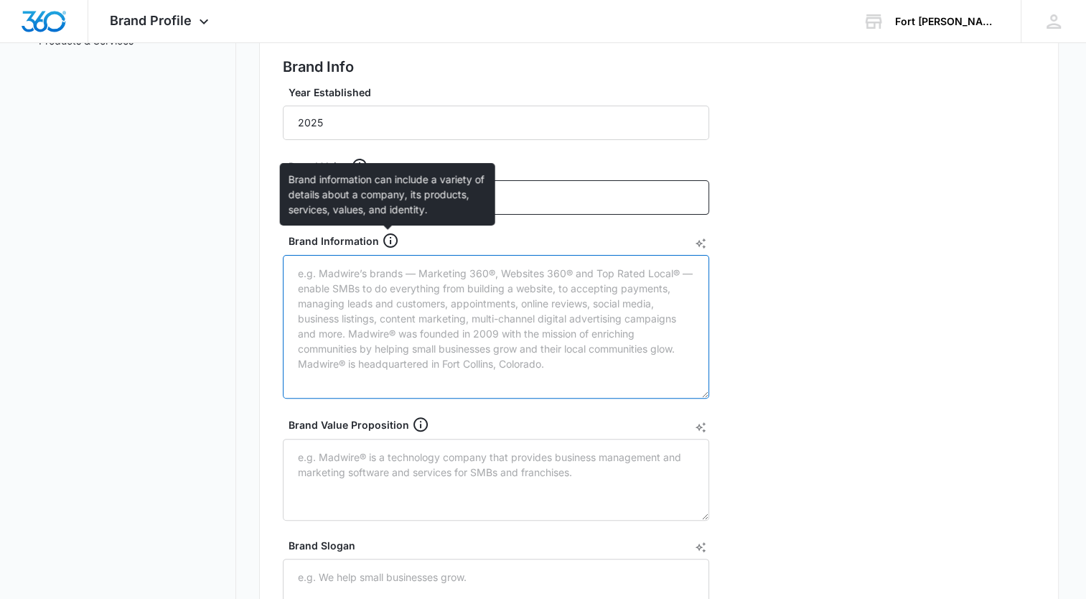
click at [382, 255] on textarea "Brand Information" at bounding box center [496, 327] width 426 height 144
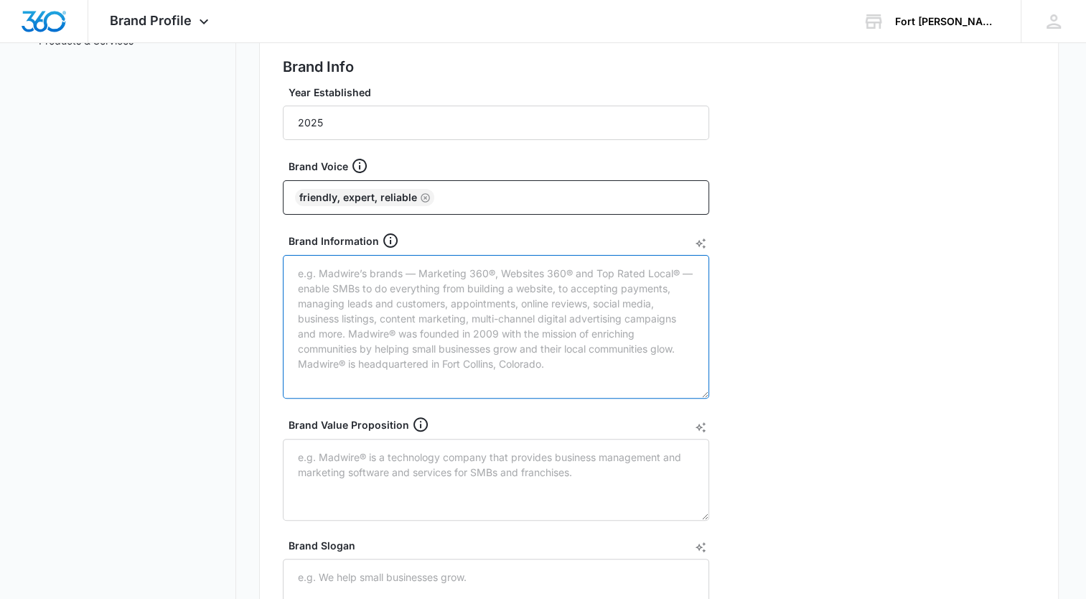
click at [594, 350] on textarea "Brand Information" at bounding box center [496, 327] width 426 height 144
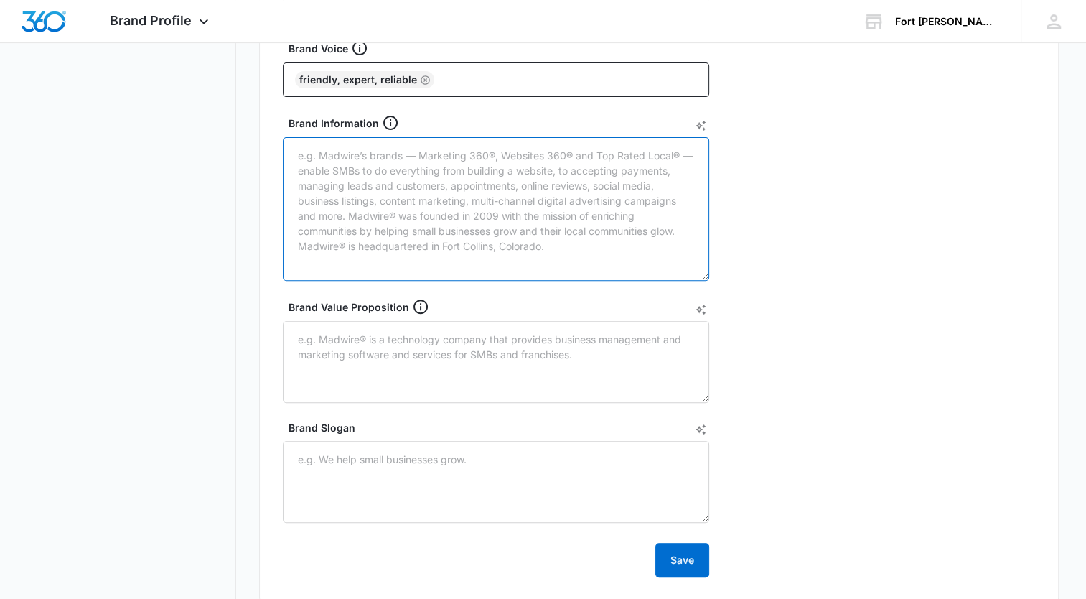
scroll to position [431, 0]
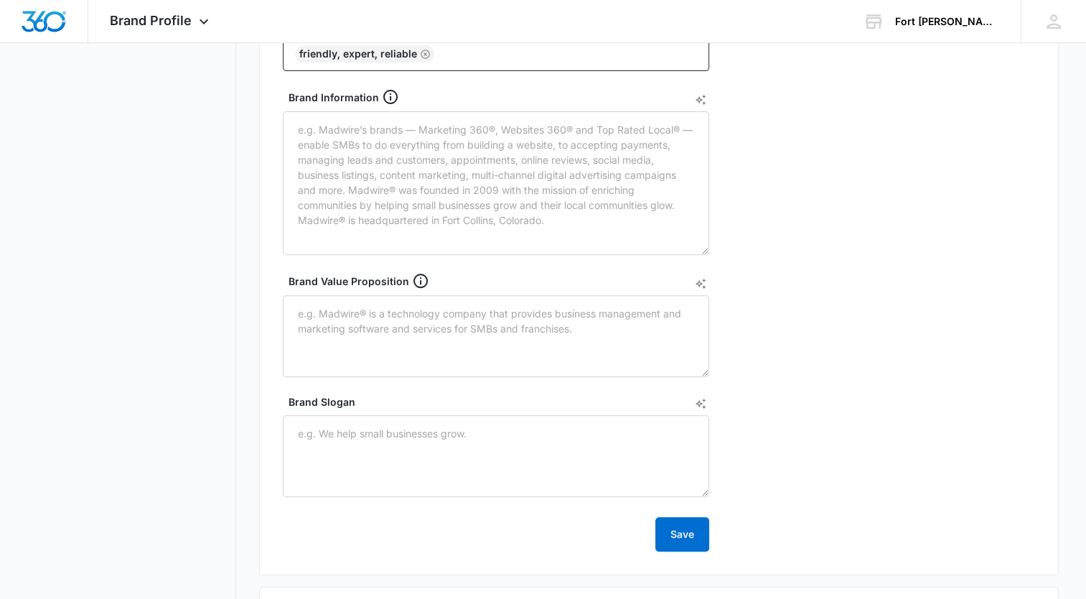
click at [936, 64] on div "Brand Info Year Established 2025 Brand Voice Friendly, Expert, Reliable Brand I…" at bounding box center [659, 232] width 800 height 686
click at [319, 121] on textarea "Brand Information" at bounding box center [496, 183] width 426 height 144
paste textarea "Fort [PERSON_NAME] Gutter Works is a locally owned and operated gutter and drai…"
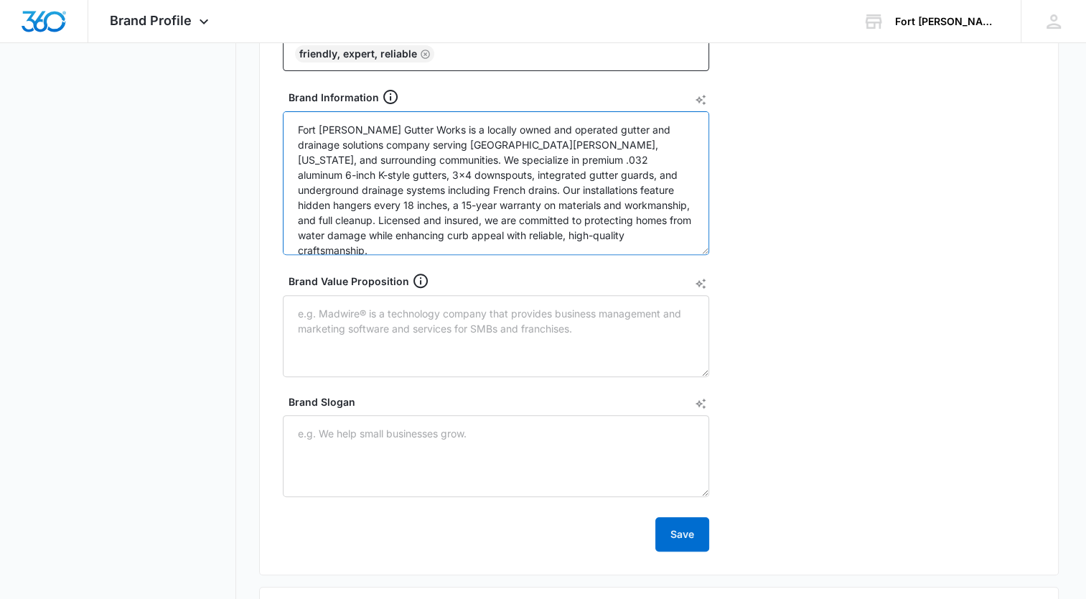
drag, startPoint x: 492, startPoint y: 156, endPoint x: 421, endPoint y: 156, distance: 71.1
click at [421, 156] on textarea "Fort [PERSON_NAME] Gutter Works is a locally owned and operated gutter and drai…" at bounding box center [496, 183] width 426 height 144
click at [552, 159] on textarea "Fort [PERSON_NAME] Gutter Works is a locally owned and operated gutter and drai…" at bounding box center [496, 183] width 426 height 144
drag, startPoint x: 299, startPoint y: 202, endPoint x: 373, endPoint y: 174, distance: 80.0
click at [373, 174] on textarea "Fort [PERSON_NAME] Gutter Works is a locally owned and operated gutter and drai…" at bounding box center [496, 183] width 426 height 144
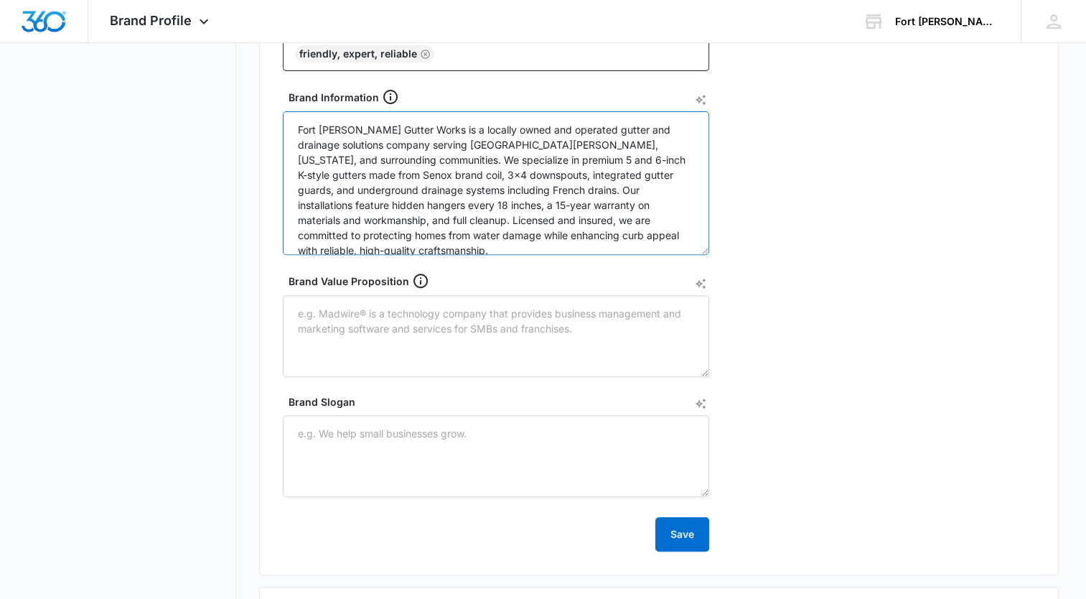
click at [421, 205] on textarea "Fort [PERSON_NAME] Gutter Works is a locally owned and operated gutter and drai…" at bounding box center [496, 183] width 426 height 144
drag, startPoint x: 298, startPoint y: 205, endPoint x: 459, endPoint y: 183, distance: 163.0
click at [457, 187] on textarea "Fort [PERSON_NAME] Gutter Works is a locally owned and operated gutter and drai…" at bounding box center [496, 183] width 426 height 144
click at [559, 191] on textarea "Fort [PERSON_NAME] Gutter Works is a locally owned and operated gutter and drai…" at bounding box center [496, 183] width 426 height 144
drag, startPoint x: 696, startPoint y: 191, endPoint x: 529, endPoint y: 192, distance: 166.6
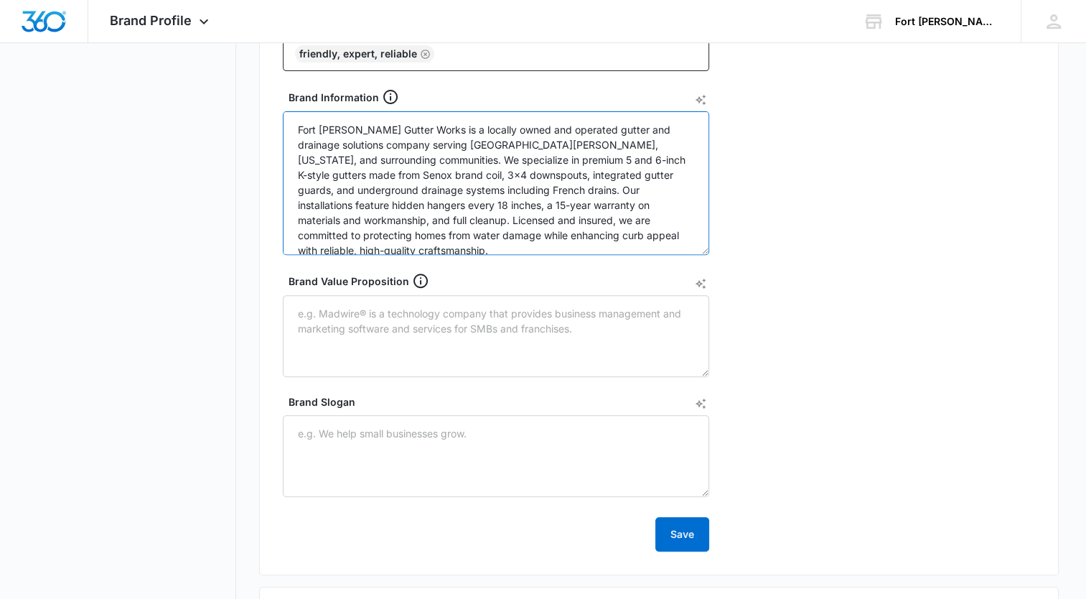
click at [529, 192] on textarea "Fort [PERSON_NAME] Gutter Works is a locally owned and operated gutter and drai…" at bounding box center [496, 183] width 426 height 144
click at [545, 189] on textarea "Fort [PERSON_NAME] Gutter Works is a locally owned and operated gutter and drai…" at bounding box center [496, 183] width 426 height 144
click at [571, 191] on textarea "Fort [PERSON_NAME] Gutter Works is a locally owned and operated gutter and drai…" at bounding box center [496, 183] width 426 height 144
click at [511, 205] on textarea "Fort [PERSON_NAME] Gutter Works is a locally owned and operated gutter and drai…" at bounding box center [496, 183] width 426 height 144
click at [396, 238] on textarea "Fort [PERSON_NAME] Gutter Works is a locally owned and operated gutter and drai…" at bounding box center [496, 183] width 426 height 144
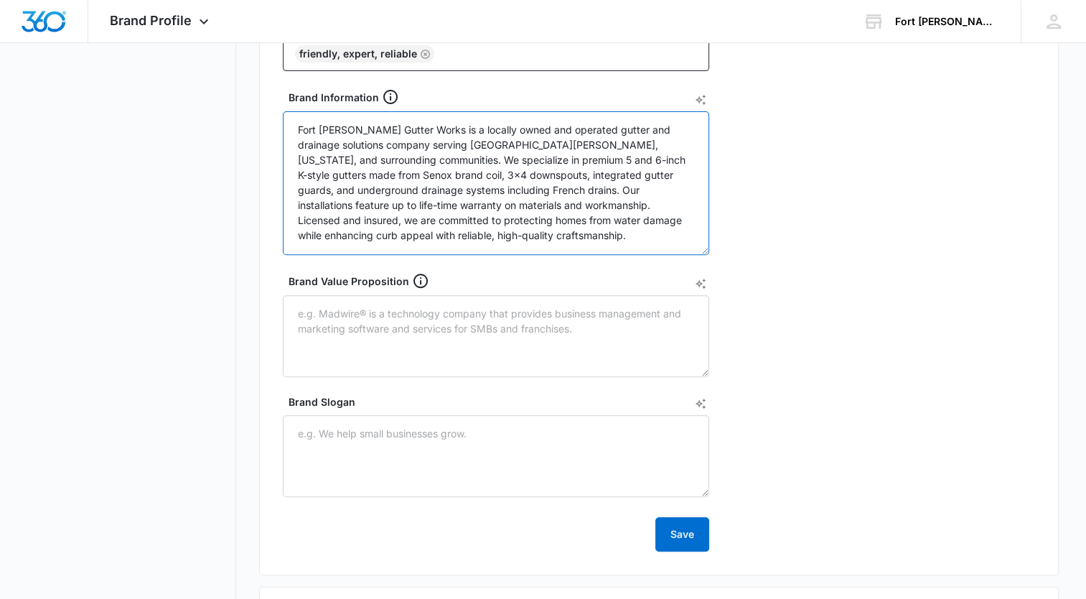
drag, startPoint x: 410, startPoint y: 225, endPoint x: 385, endPoint y: 236, distance: 27.3
click at [385, 236] on textarea "Fort [PERSON_NAME] Gutter Works is a locally owned and operated gutter and drai…" at bounding box center [496, 183] width 426 height 144
paste textarea "For customer safety and peace of mind, all team members pass thorough backgroun…"
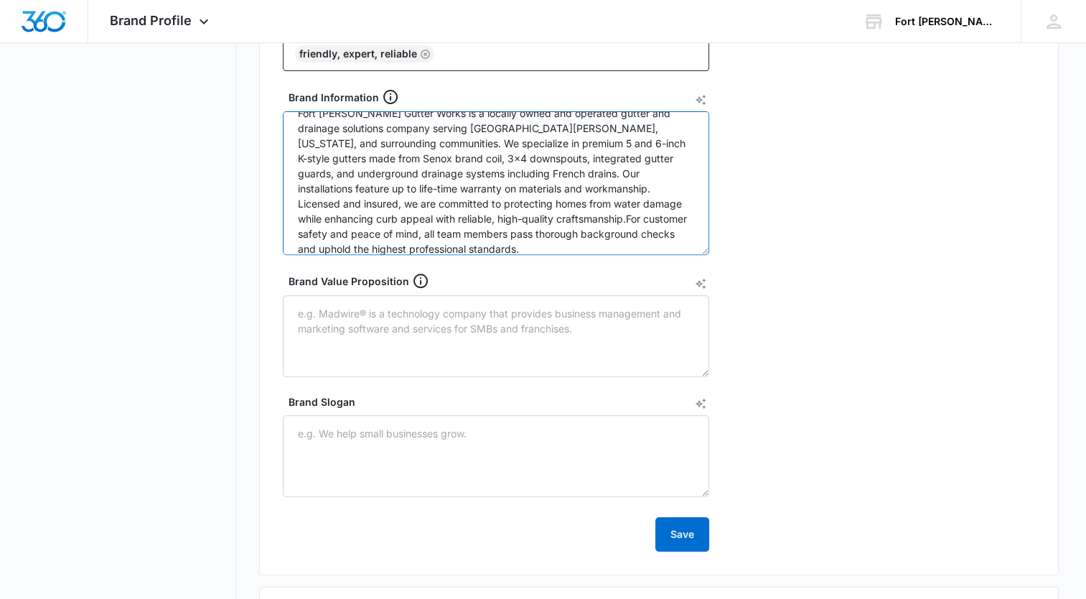
click at [488, 226] on textarea "Fort [PERSON_NAME] Gutter Works is a locally owned and operated gutter and drai…" at bounding box center [496, 183] width 426 height 144
click at [531, 216] on textarea "Fort [PERSON_NAME] Gutter Works is a locally owned and operated gutter and drai…" at bounding box center [496, 183] width 426 height 144
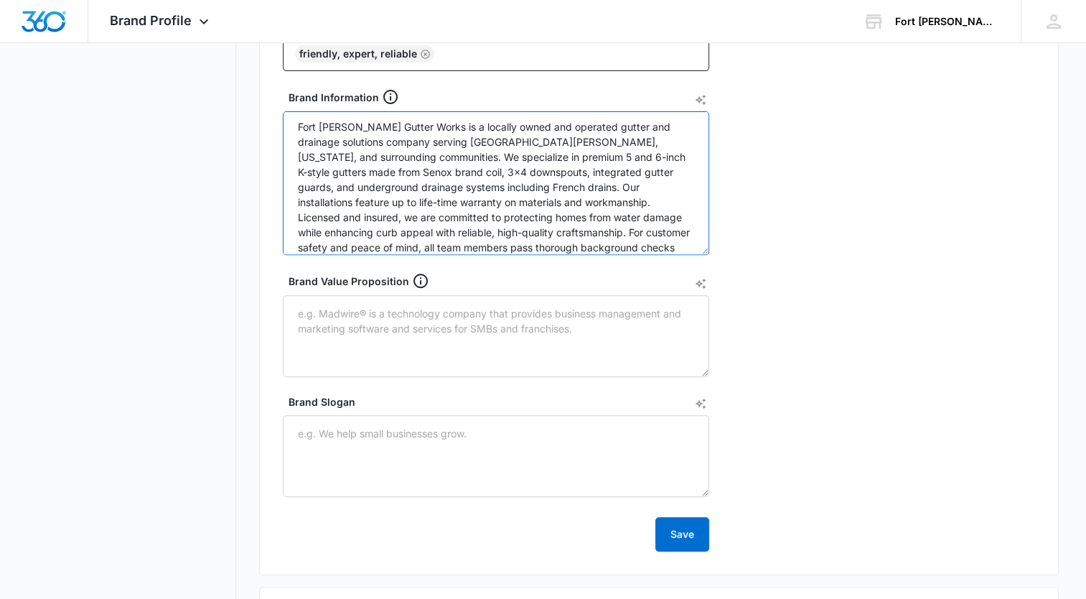
scroll to position [0, 0]
drag, startPoint x: 448, startPoint y: 188, endPoint x: 336, endPoint y: 189, distance: 112.0
click at [336, 189] on textarea "Fort [PERSON_NAME] Gutter Works is a locally owned and operated gutter and drai…" at bounding box center [496, 183] width 426 height 144
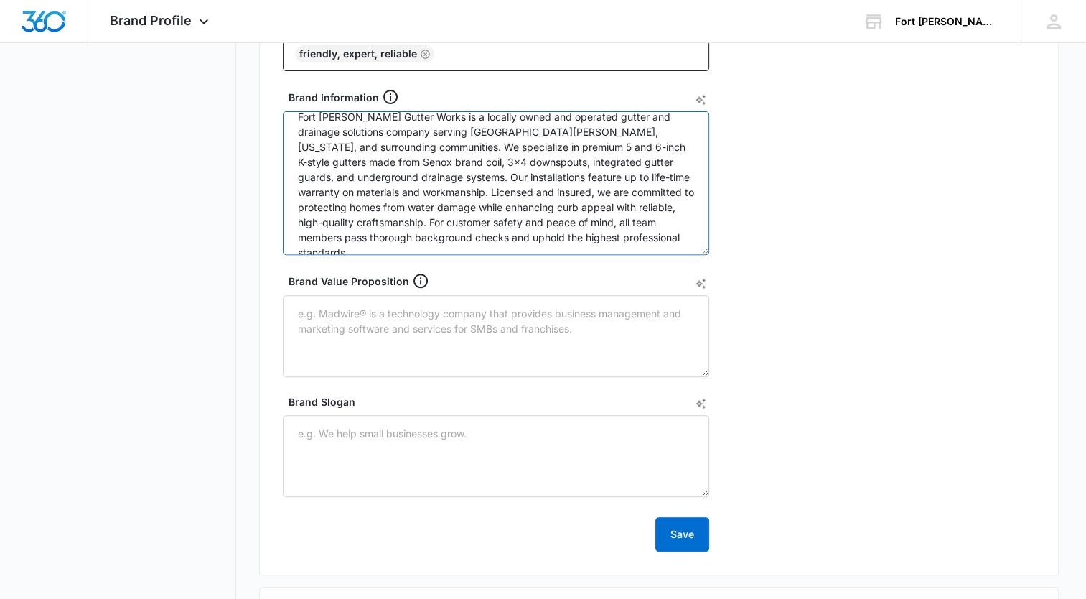
drag, startPoint x: 667, startPoint y: 251, endPoint x: 367, endPoint y: 189, distance: 306.5
click at [367, 189] on textarea "Fort [PERSON_NAME] Gutter Works is a locally owned and operated gutter and drai…" at bounding box center [496, 183] width 426 height 144
paste textarea "For customer safety and peace of mind, we are fully licensed, bonded, and insur…"
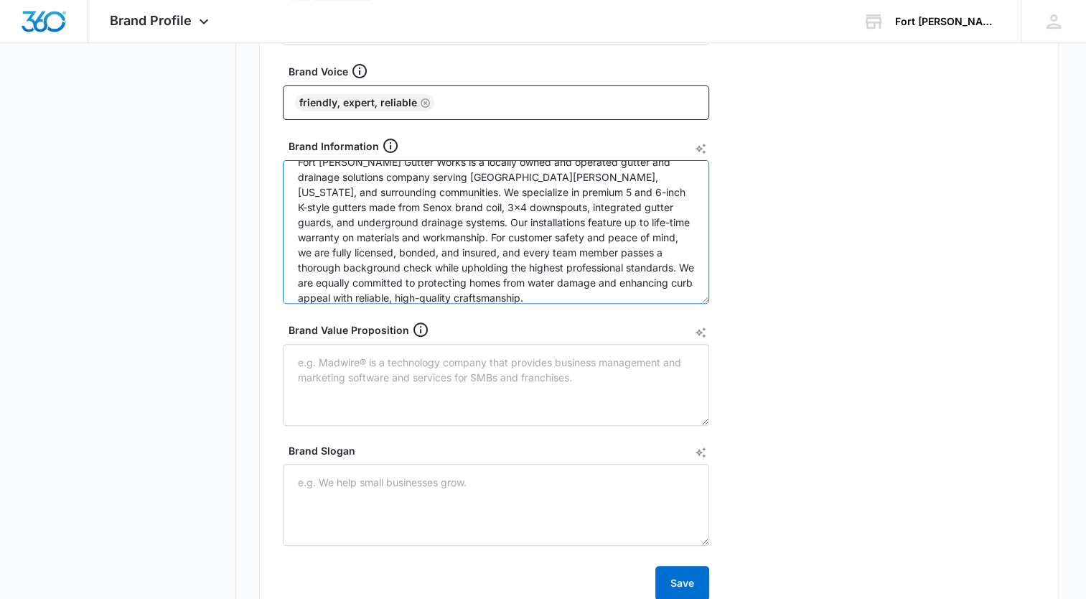
scroll to position [359, 0]
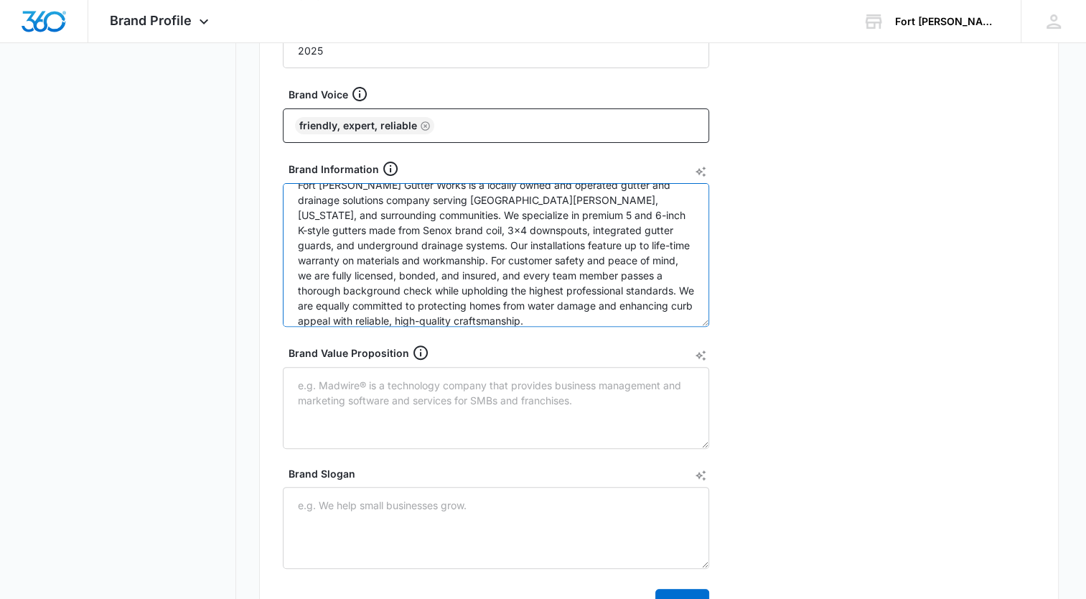
drag, startPoint x: 491, startPoint y: 314, endPoint x: 580, endPoint y: 283, distance: 94.5
click at [580, 283] on textarea "Fort [PERSON_NAME] Gutter Works is a locally owned and operated gutter and drai…" at bounding box center [496, 255] width 426 height 144
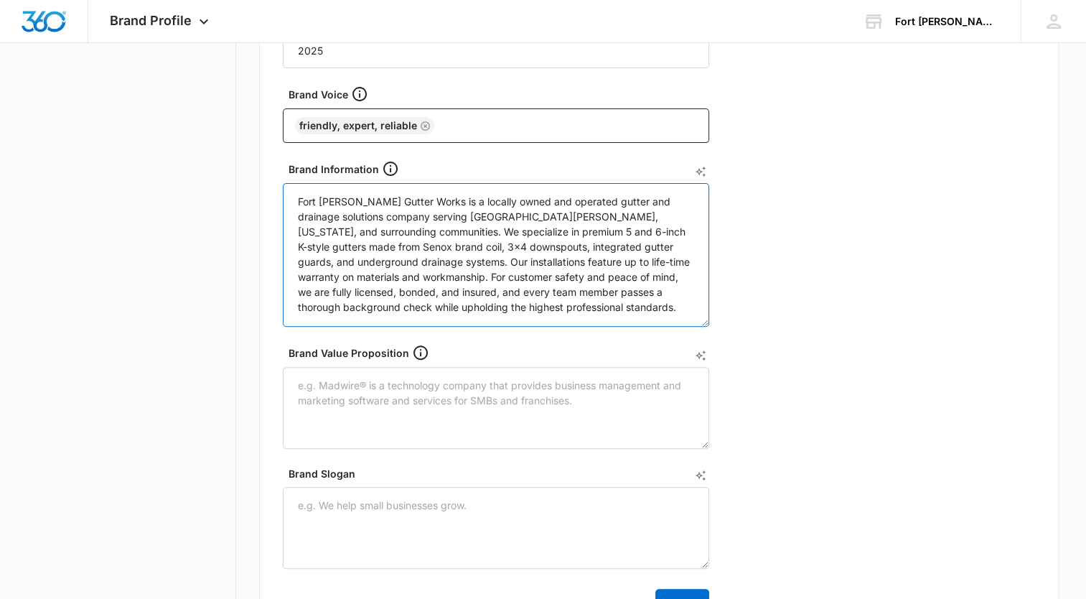
scroll to position [0, 0]
click at [679, 215] on textarea "Fort [PERSON_NAME] Gutter Works is a locally owned and operated gutter and drai…" at bounding box center [496, 255] width 426 height 144
paste textarea "are equally committed to protecting homes from water damage and enhancing curb …"
click at [372, 226] on textarea "Fort [PERSON_NAME] Gutter Works is a locally owned and operated gutter and drai…" at bounding box center [496, 255] width 426 height 144
click at [468, 228] on textarea "Fort [PERSON_NAME] Gutter Works is a locally owned and operated gutter and drai…" at bounding box center [496, 255] width 426 height 144
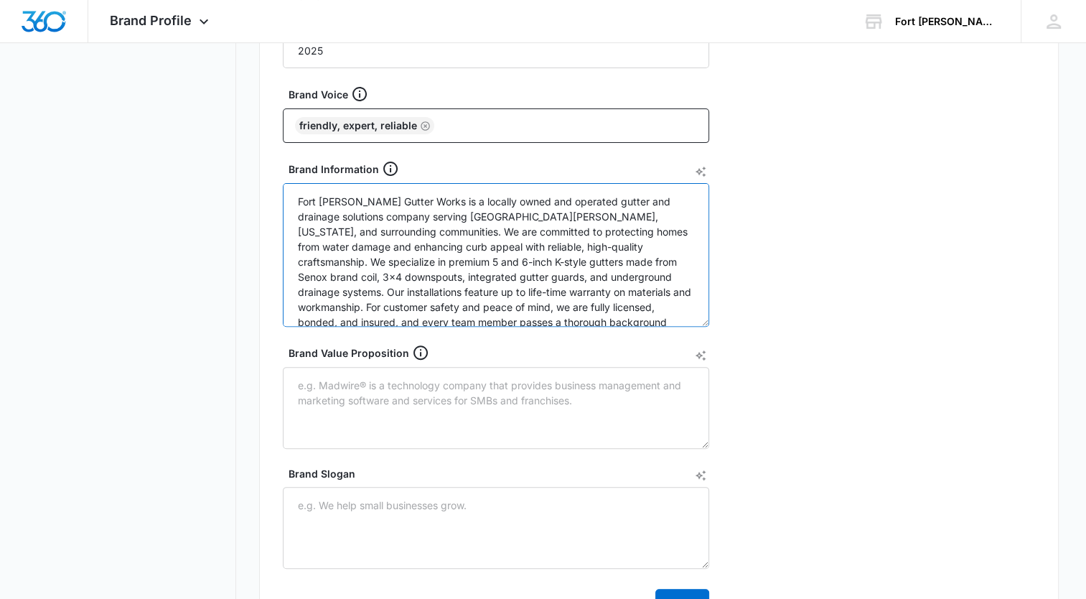
click at [606, 248] on textarea "Fort [PERSON_NAME] Gutter Works is a locally owned and operated gutter and drai…" at bounding box center [496, 255] width 426 height 144
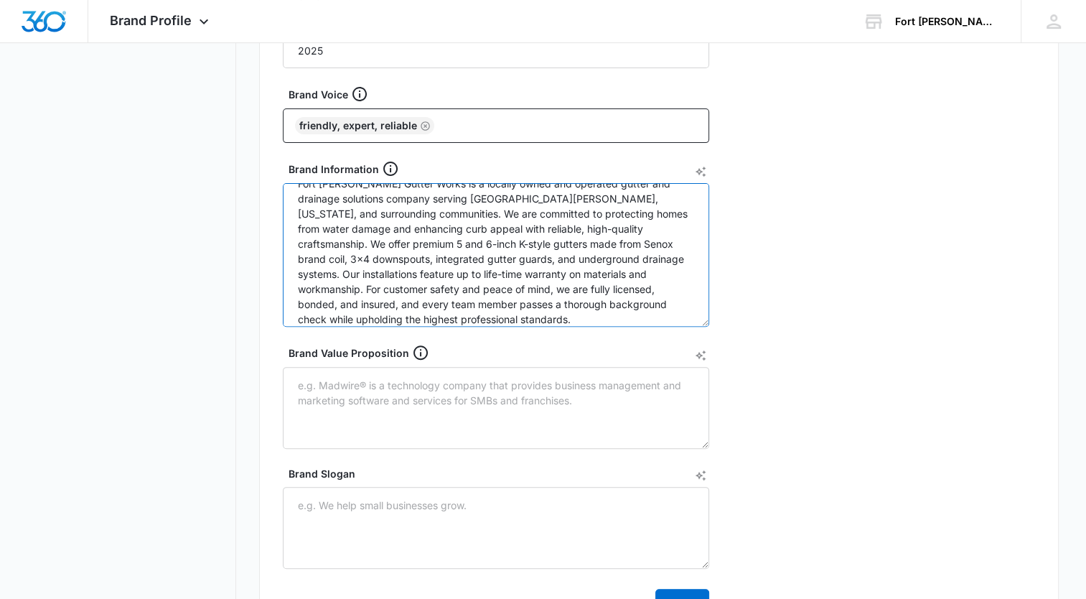
scroll to position [29, 0]
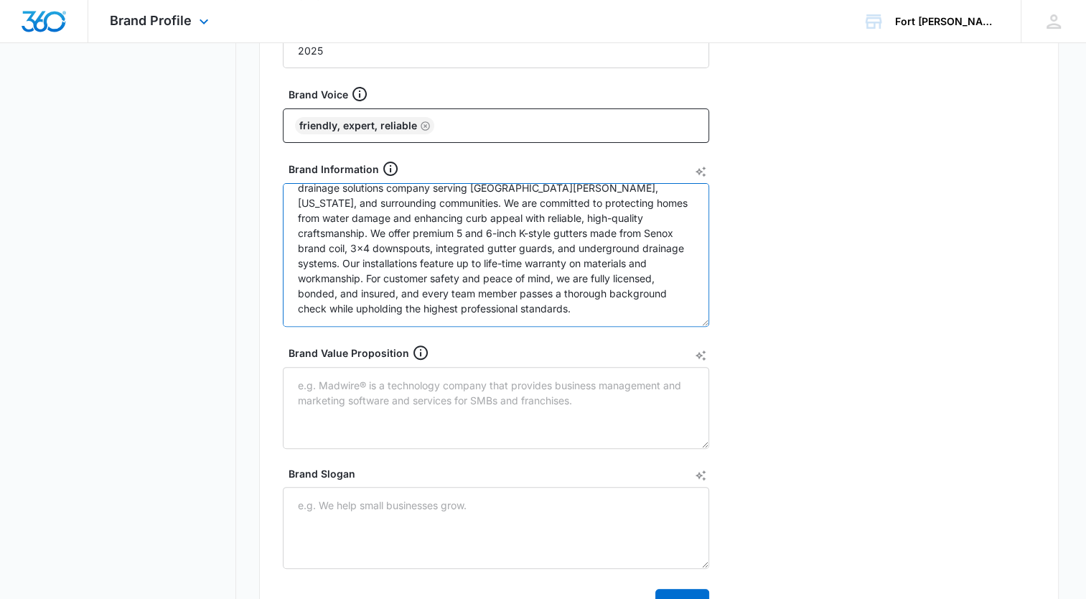
type textarea "Fort [PERSON_NAME] Gutter Works is a locally owned and operated gutter and drai…"
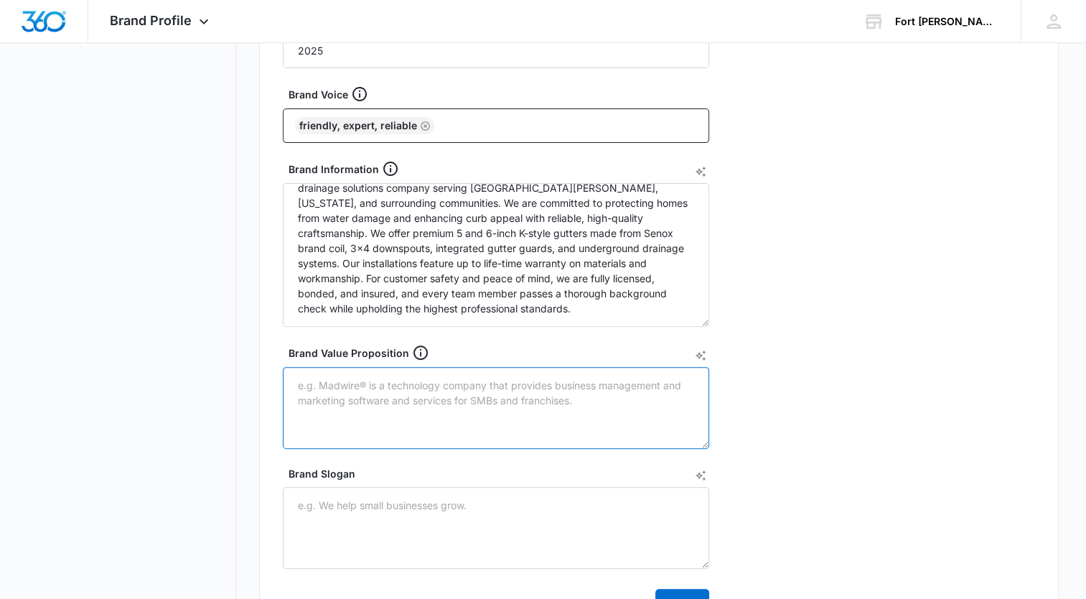
click at [347, 380] on textarea "Brand Value Proposition" at bounding box center [496, 408] width 426 height 82
paste textarea "We provide homeowners in the [GEOGRAPHIC_DATA][PERSON_NAME] area with premium g…"
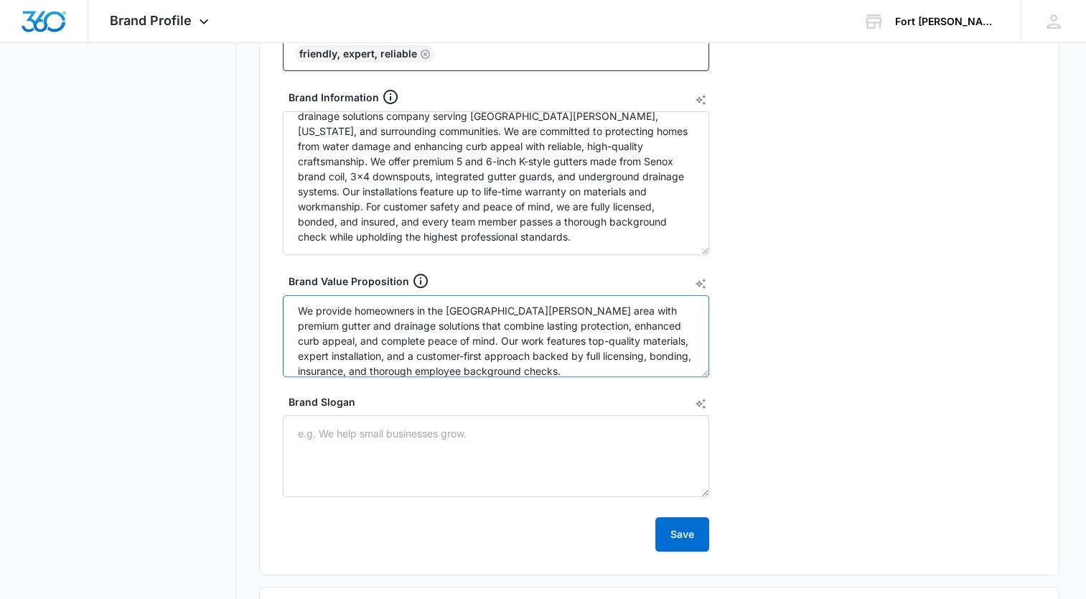
scroll to position [0, 0]
drag, startPoint x: 497, startPoint y: 369, endPoint x: 252, endPoint y: 265, distance: 266.0
click at [252, 265] on div "Brand Profile Getting Started Overview Brand Assets Objectives Platform Profile…" at bounding box center [543, 194] width 1032 height 1073
paste textarea "designed for lasting performance and peace of mind. Using top-tier Senox materi…"
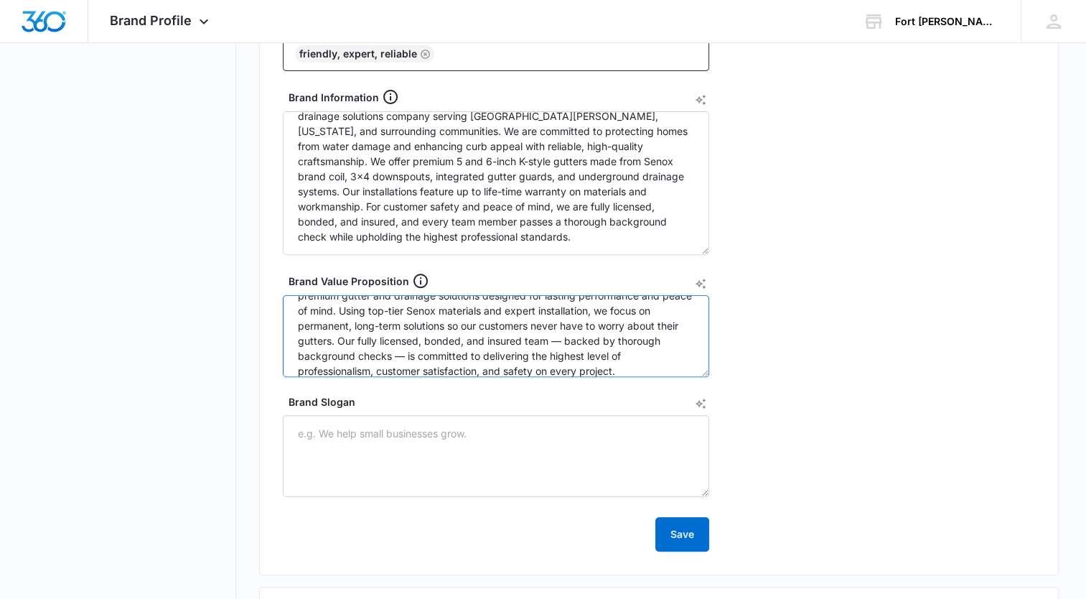
type textarea "We provide homeowners in the [GEOGRAPHIC_DATA][PERSON_NAME] area with premium g…"
drag, startPoint x: 795, startPoint y: 361, endPoint x: 623, endPoint y: 299, distance: 183.0
click at [795, 360] on div "Brand Info Year Established 2025 Brand Voice Friendly, Expert, Reliable Brand I…" at bounding box center [659, 232] width 800 height 686
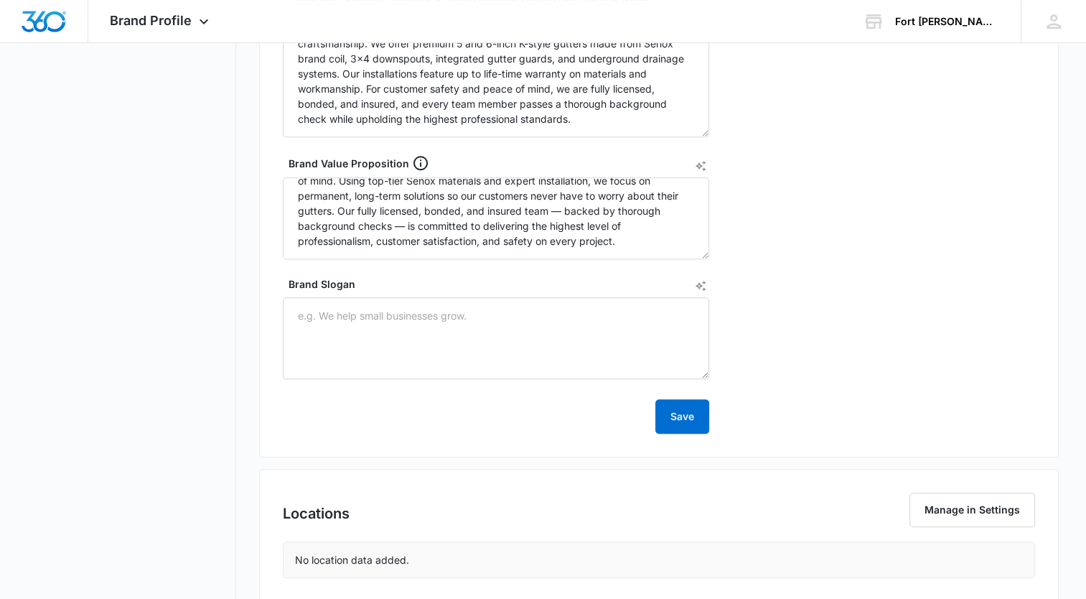
scroll to position [574, 0]
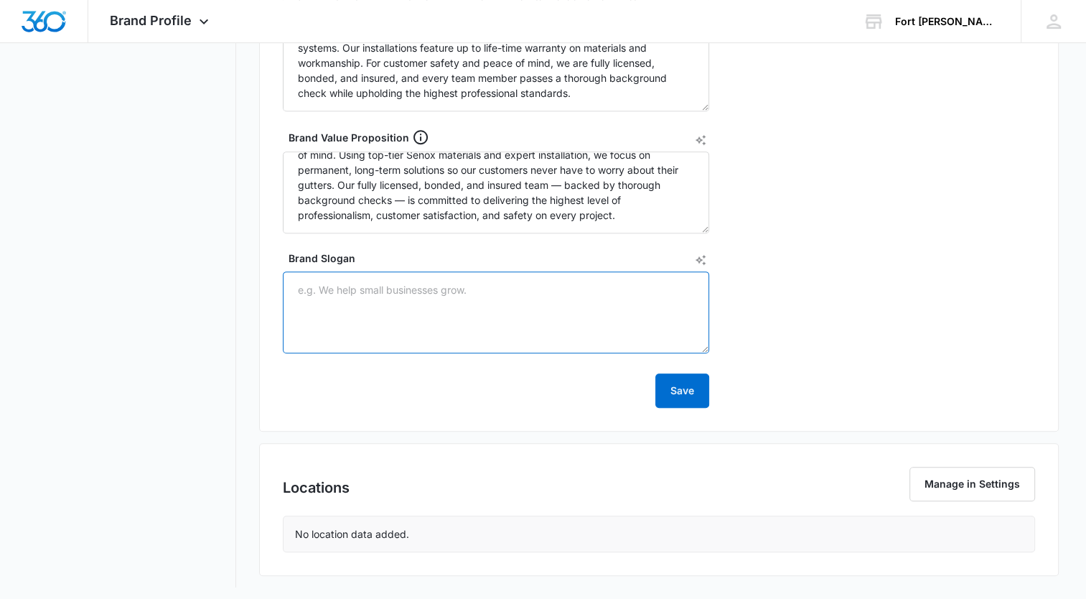
click at [398, 291] on textarea "Brand Slogan" at bounding box center [496, 312] width 426 height 82
paste textarea "“Protecting Homes with Worry-Free Gutters & Drainage”"
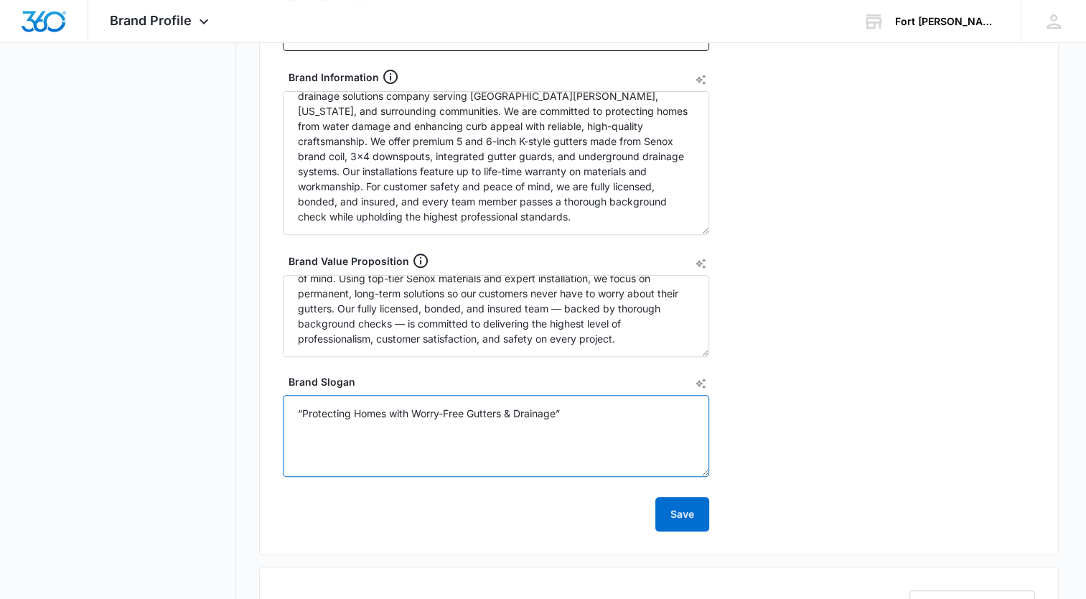
scroll to position [578, 0]
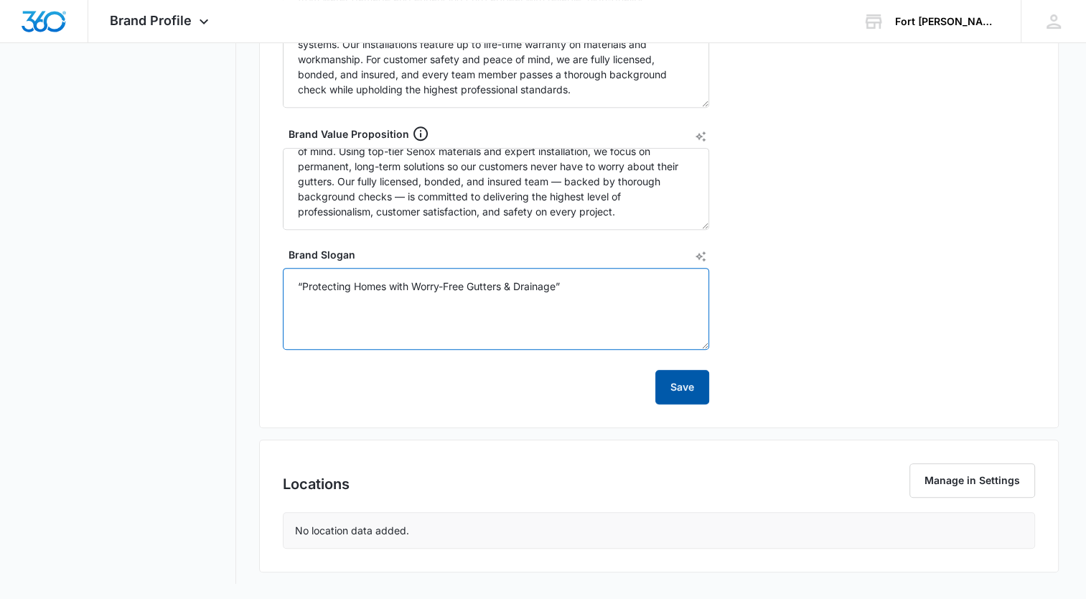
type textarea "“Protecting Homes with Worry-Free Gutters & Drainage”"
click at [684, 386] on button "Save" at bounding box center [682, 387] width 54 height 34
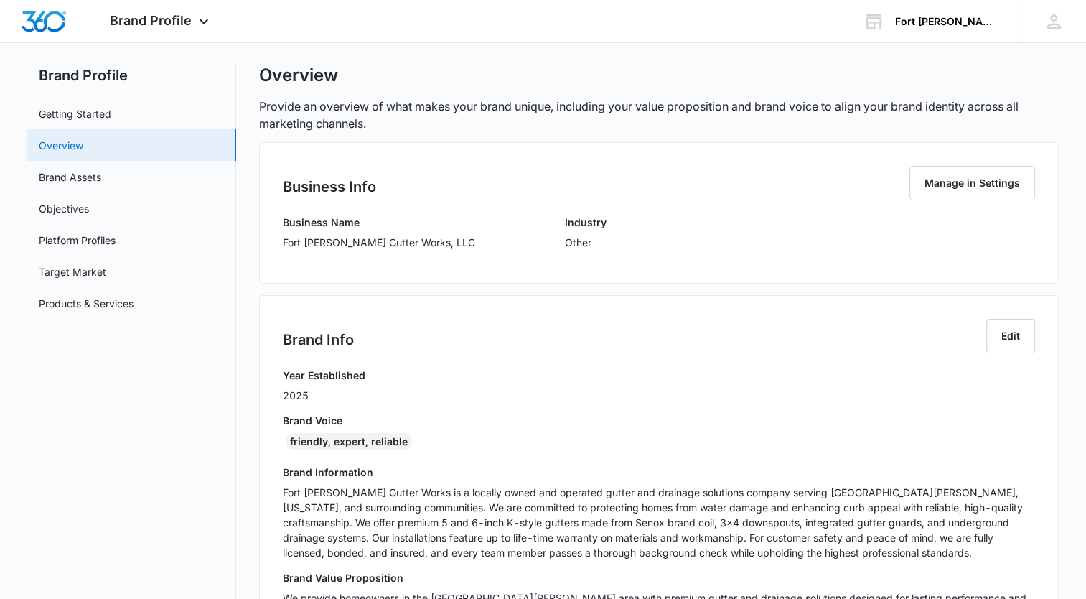
scroll to position [0, 0]
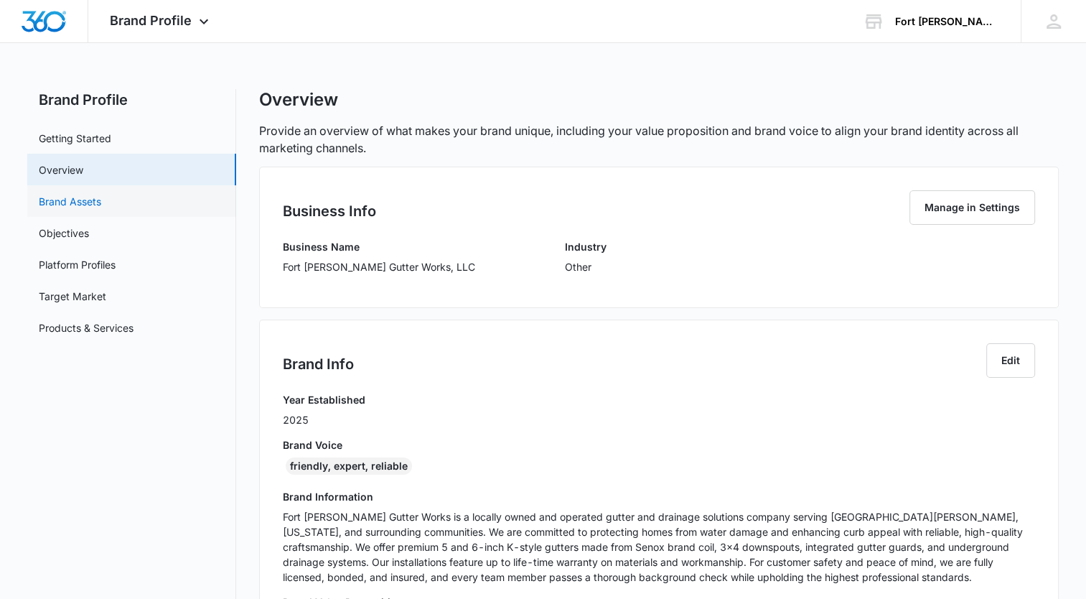
click at [62, 198] on link "Brand Assets" at bounding box center [70, 201] width 62 height 15
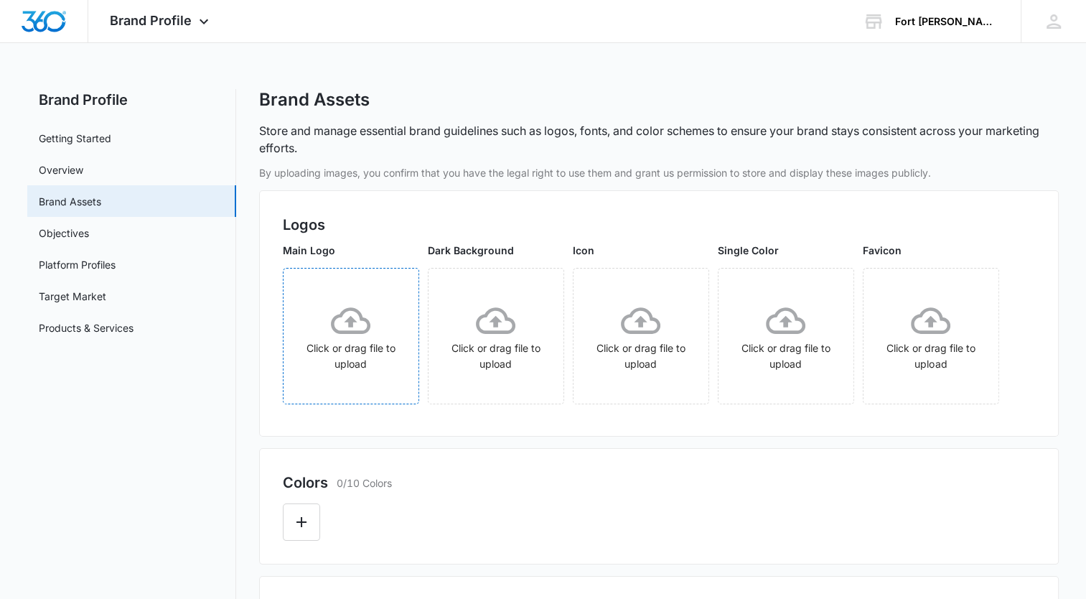
click at [340, 314] on icon at bounding box center [350, 320] width 39 height 27
click at [63, 235] on link "Objectives" at bounding box center [64, 232] width 50 height 15
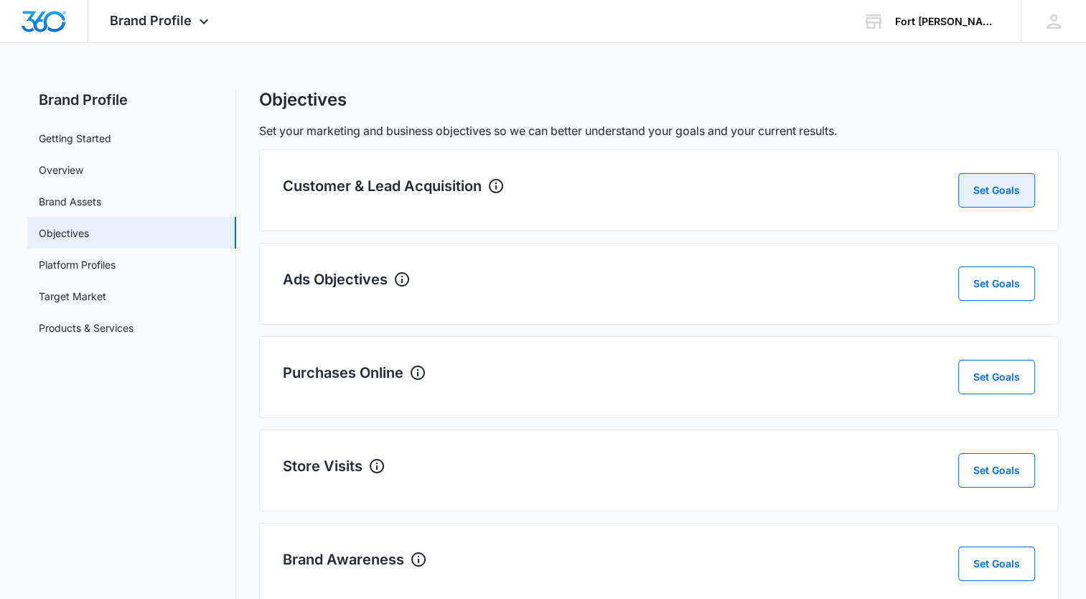
click at [996, 195] on button "Set Goals" at bounding box center [996, 190] width 77 height 34
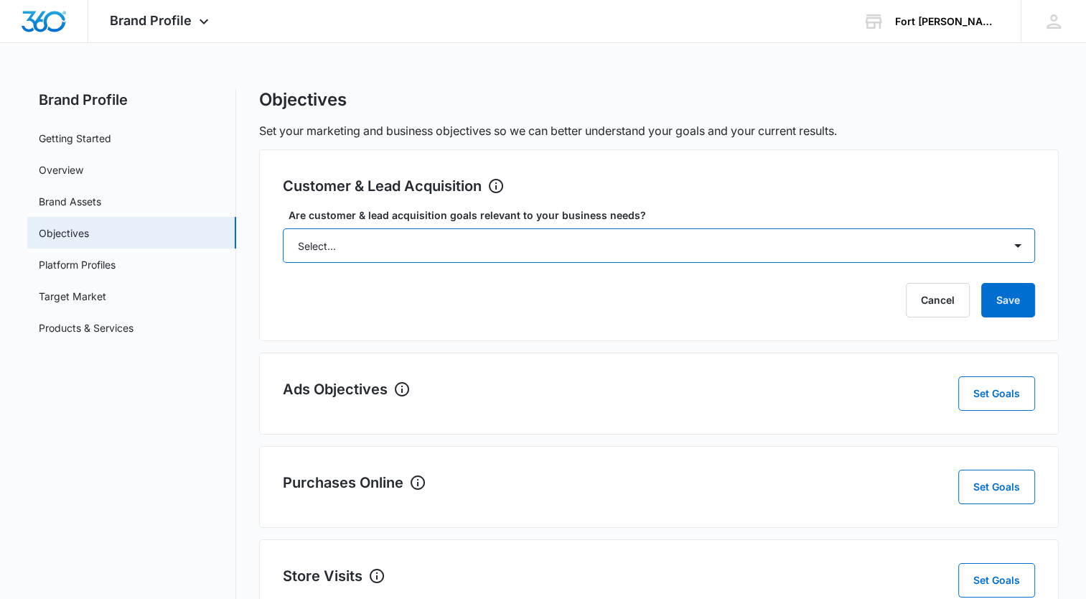
click at [1019, 246] on select "Select... Yes No Yes, but don't currently have the data" at bounding box center [659, 245] width 752 height 34
select select "yes"
click at [283, 228] on select "Select... Yes No Yes, but don't currently have the data" at bounding box center [659, 245] width 752 height 34
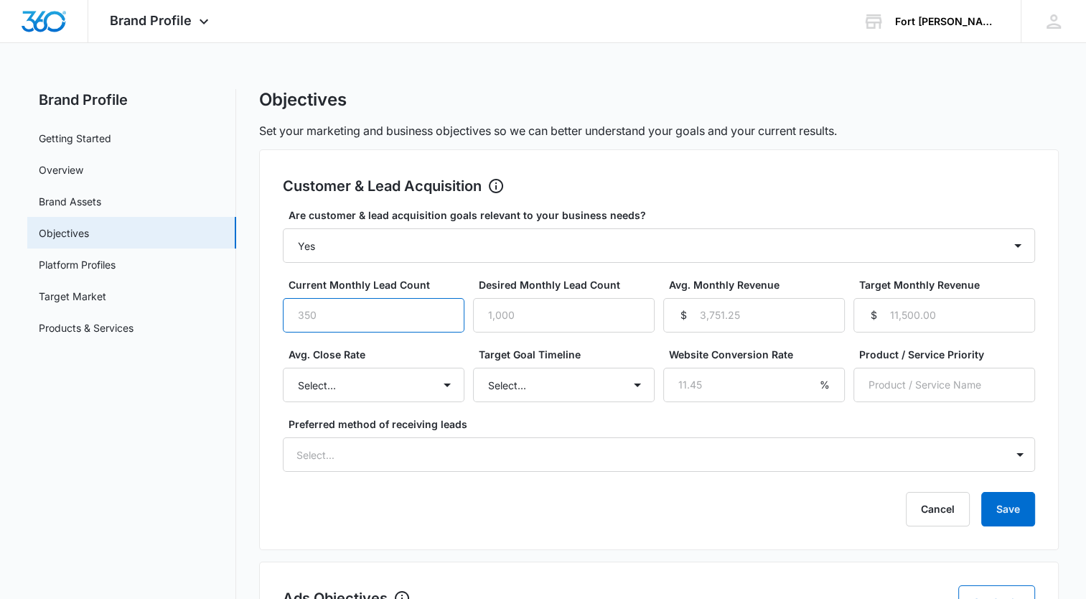
click at [322, 312] on input "Current Monthly Lead Count" at bounding box center [374, 315] width 182 height 34
type input "0"
click at [485, 323] on input "Desired Monthly Lead Count" at bounding box center [564, 315] width 182 height 34
type input "75"
click at [819, 272] on div "Are customer & lead acquisition goals relevant to your business needs? Select..…" at bounding box center [659, 339] width 752 height 264
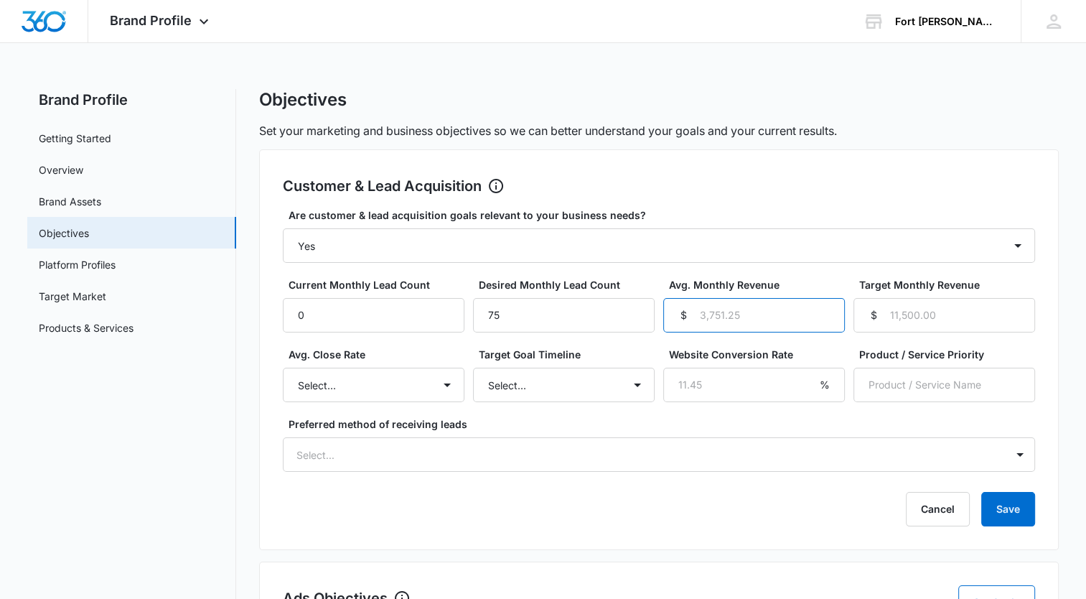
click at [754, 314] on input "Avg. Monthly Revenue" at bounding box center [754, 315] width 182 height 34
type input "0"
click at [928, 313] on input "Target Monthly Revenue" at bounding box center [945, 315] width 182 height 34
type input "83160"
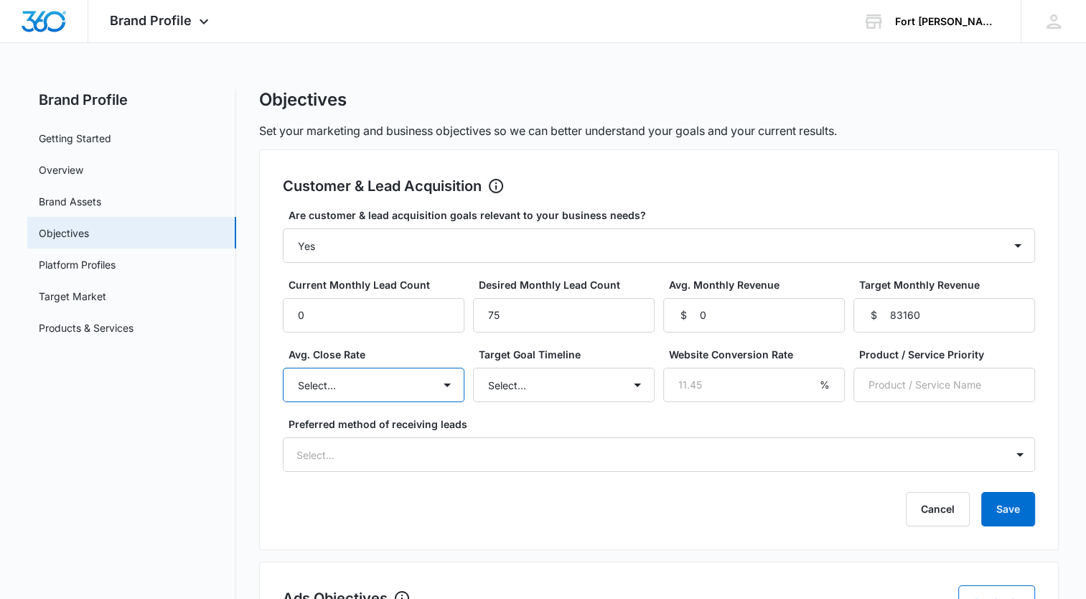
click at [445, 381] on select "Select... Unknown 0-10% 11-20% 21-30% 31-40% 41-50% 51-60% 61-70% 71-80% 81-90%…" at bounding box center [374, 385] width 182 height 34
select select "31-40%"
click at [283, 368] on select "Select... Unknown 0-10% 11-20% 21-30% 31-40% 41-50% 51-60% 61-70% 71-80% 81-90%…" at bounding box center [374, 385] width 182 height 34
click at [635, 383] on select "Select... 3 months 6 months 1 year 2+ years" at bounding box center [564, 385] width 182 height 34
select select "3 months"
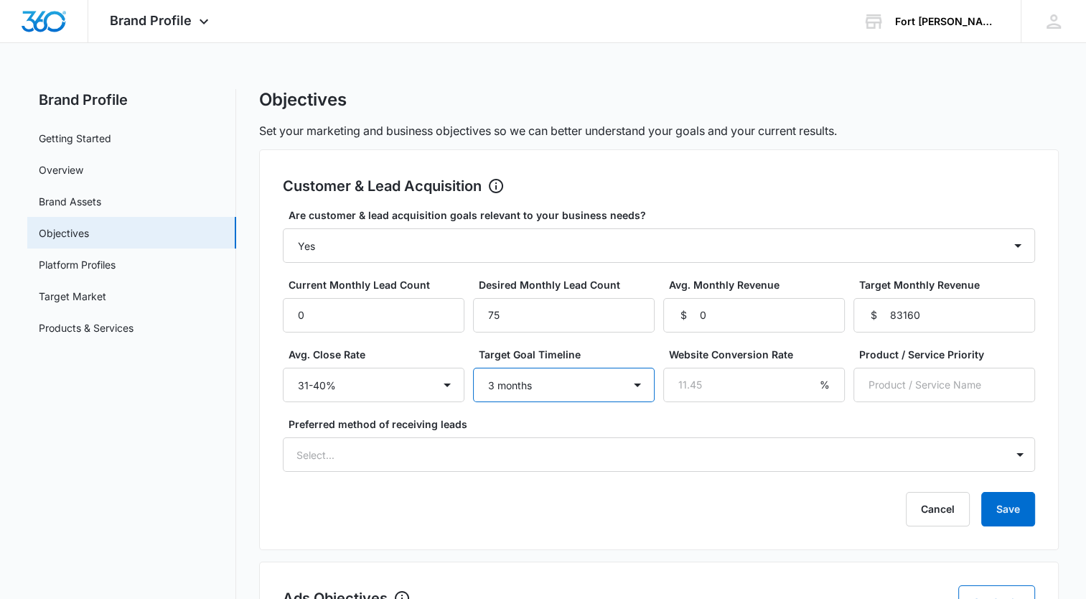
click at [473, 368] on select "Select... 3 months 6 months 1 year 2+ years" at bounding box center [564, 385] width 182 height 34
click at [901, 377] on input "Product / Service Priority" at bounding box center [945, 385] width 182 height 34
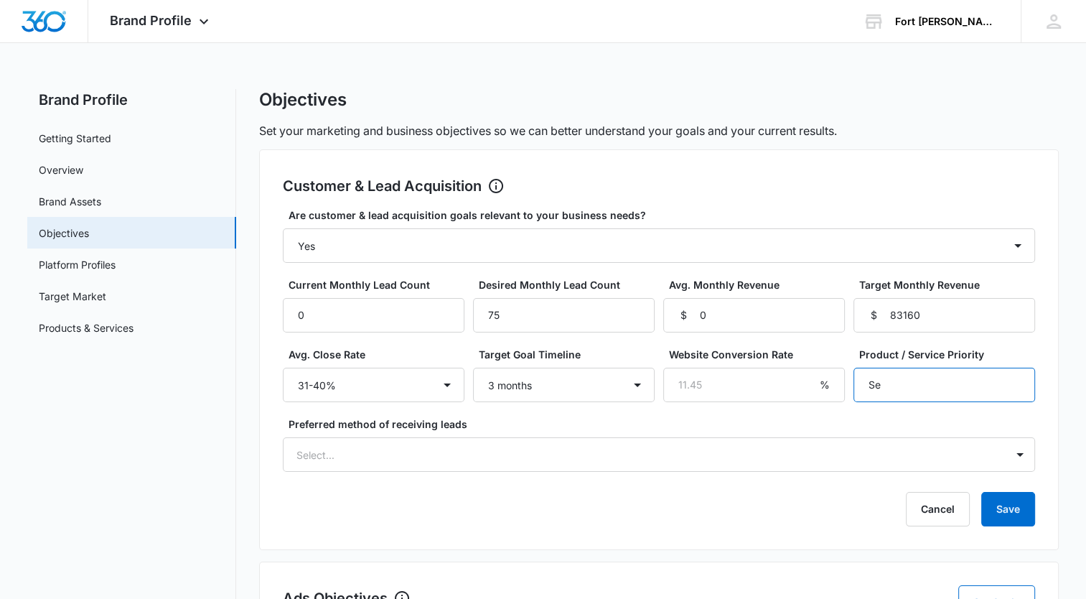
type input "S"
type input "G"
type input "Seamless gutter installation"
drag, startPoint x: 220, startPoint y: 503, endPoint x: 394, endPoint y: 401, distance: 202.4
click at [230, 495] on nav "Brand Profile Getting Started Overview Brand Assets Objectives Platform Profile…" at bounding box center [131, 512] width 209 height 846
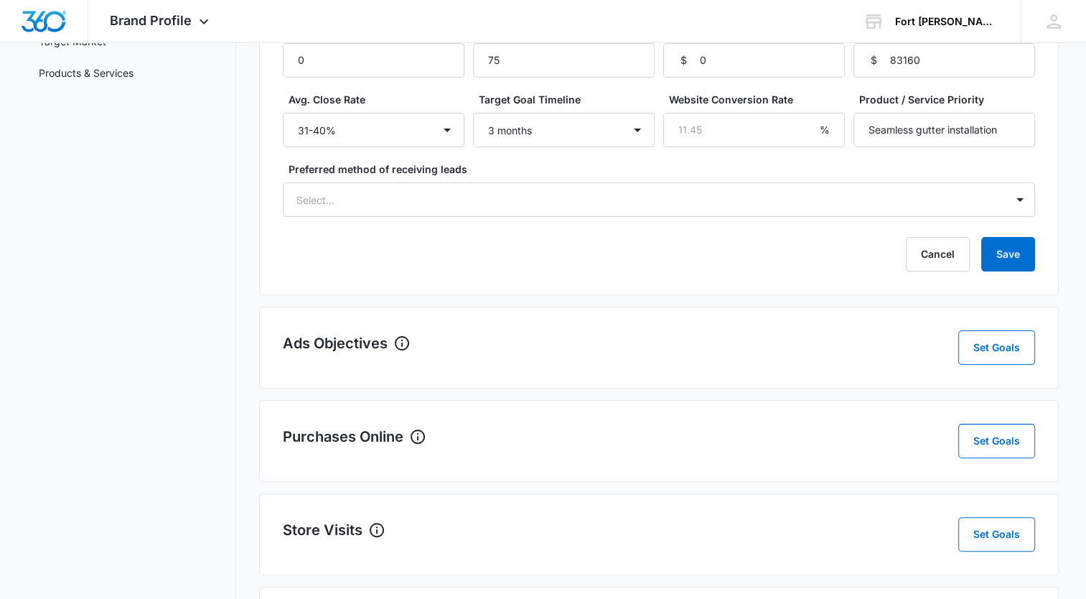
scroll to position [287, 0]
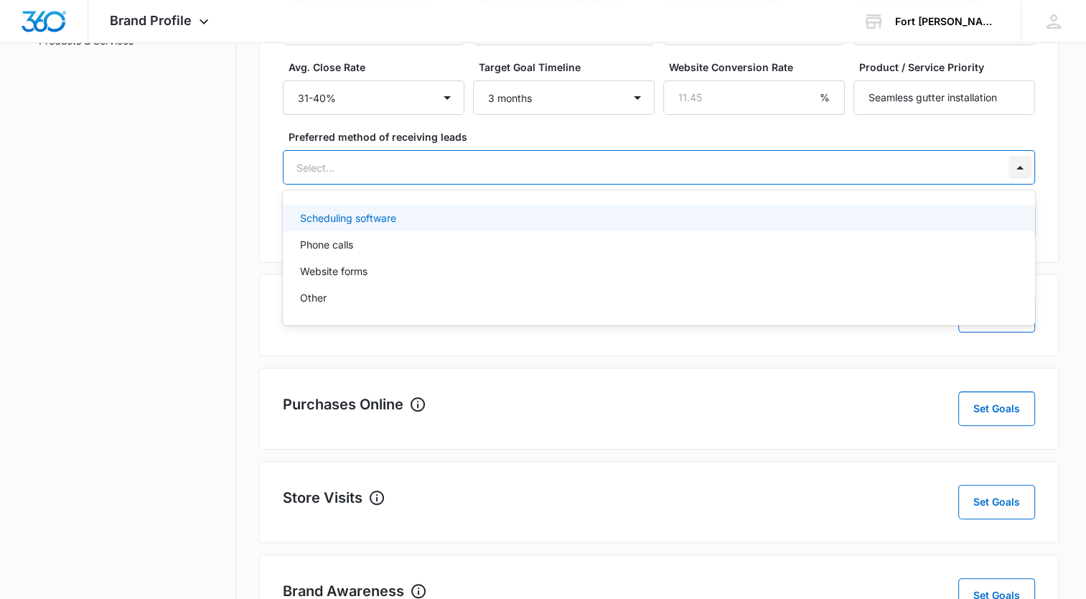
click at [1022, 159] on div at bounding box center [1020, 167] width 23 height 23
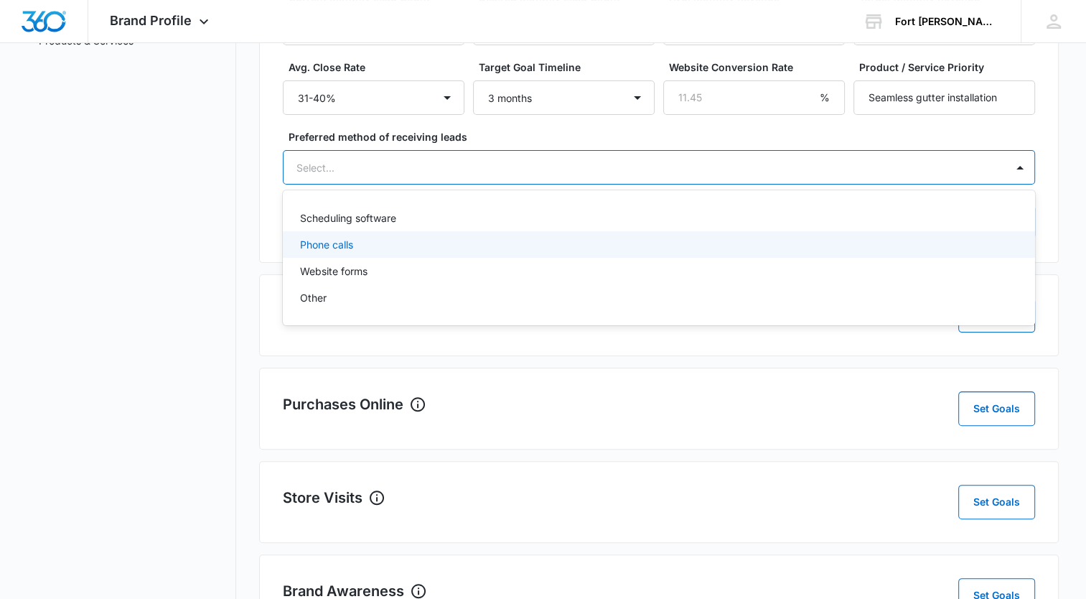
click at [349, 240] on p "Phone calls" at bounding box center [326, 244] width 53 height 15
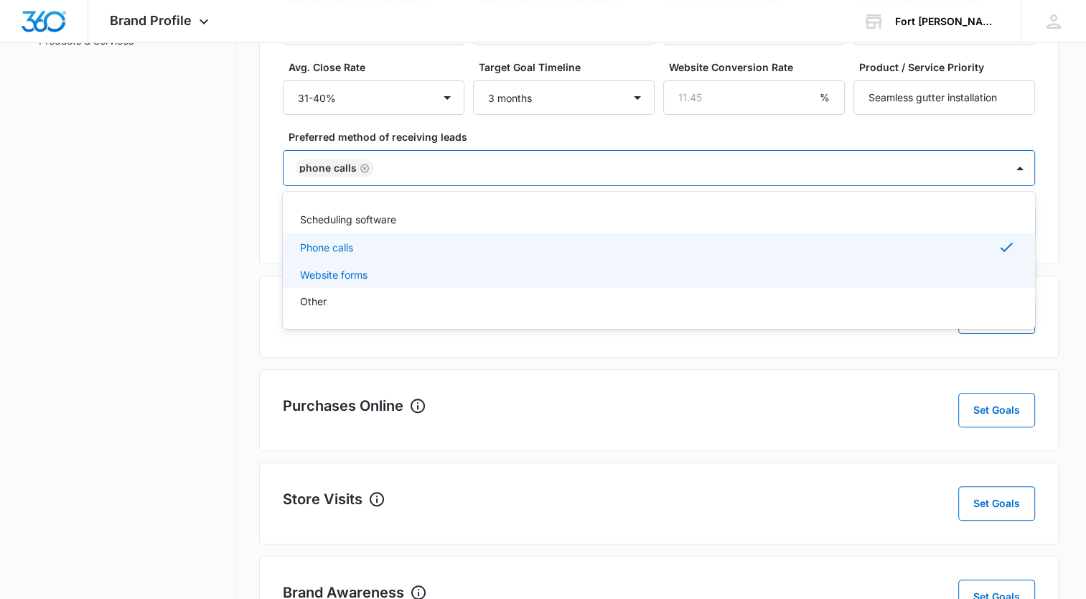
click at [363, 267] on p "Website forms" at bounding box center [333, 274] width 67 height 15
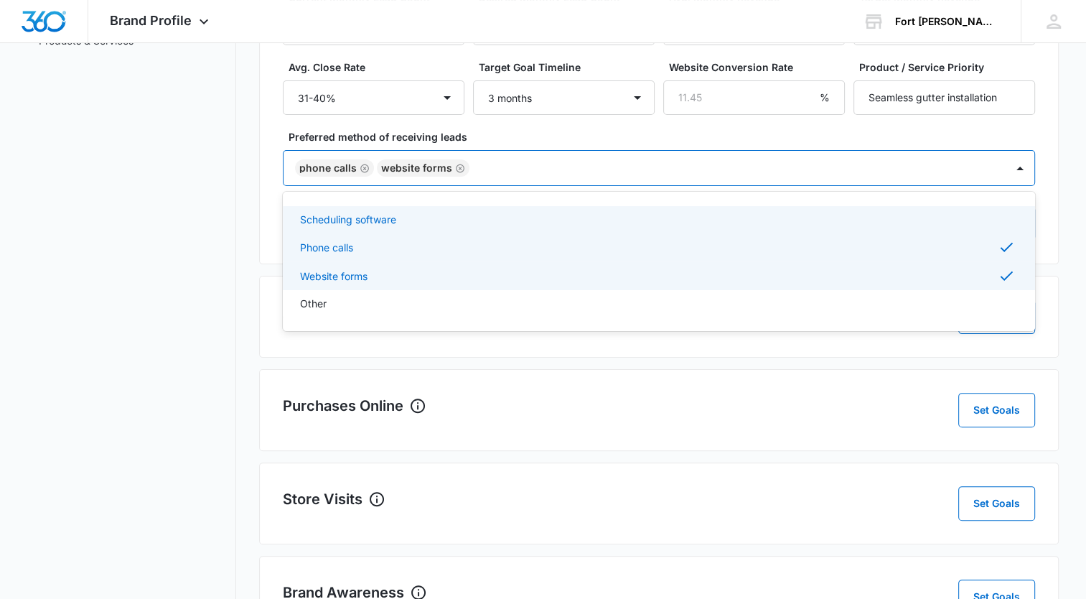
click at [365, 214] on p "Scheduling software" at bounding box center [348, 219] width 96 height 15
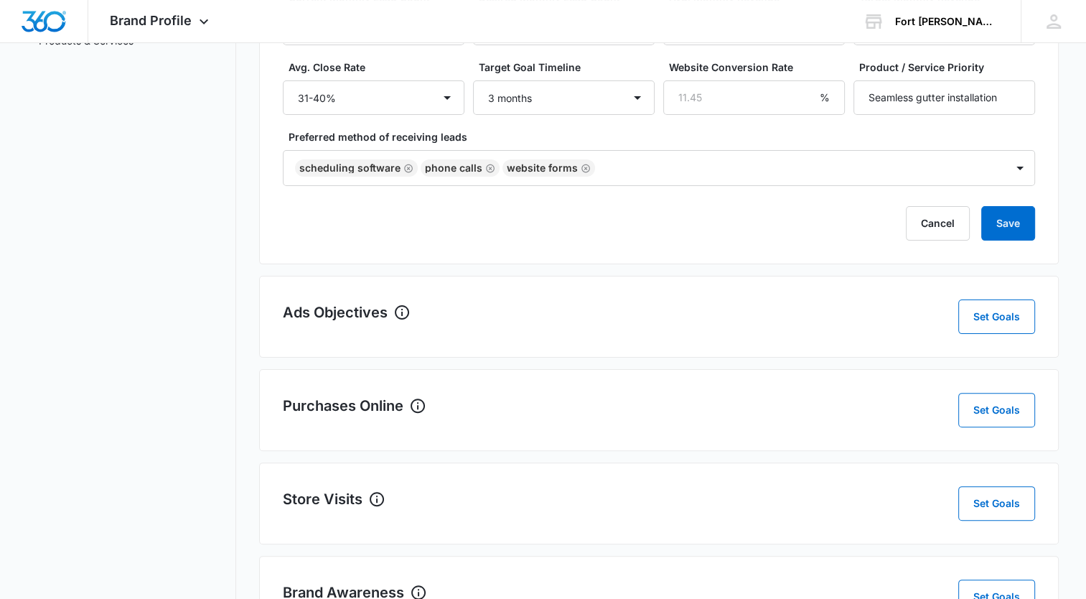
click at [1072, 228] on main "Brand Profile Getting Started Overview Brand Assets Objectives Platform Profile…" at bounding box center [543, 234] width 1086 height 864
drag, startPoint x: 879, startPoint y: 208, endPoint x: 868, endPoint y: 211, distance: 11.8
click at [868, 211] on div "Cancel Save" at bounding box center [659, 223] width 752 height 34
click at [1006, 225] on button "Save" at bounding box center [1008, 223] width 54 height 34
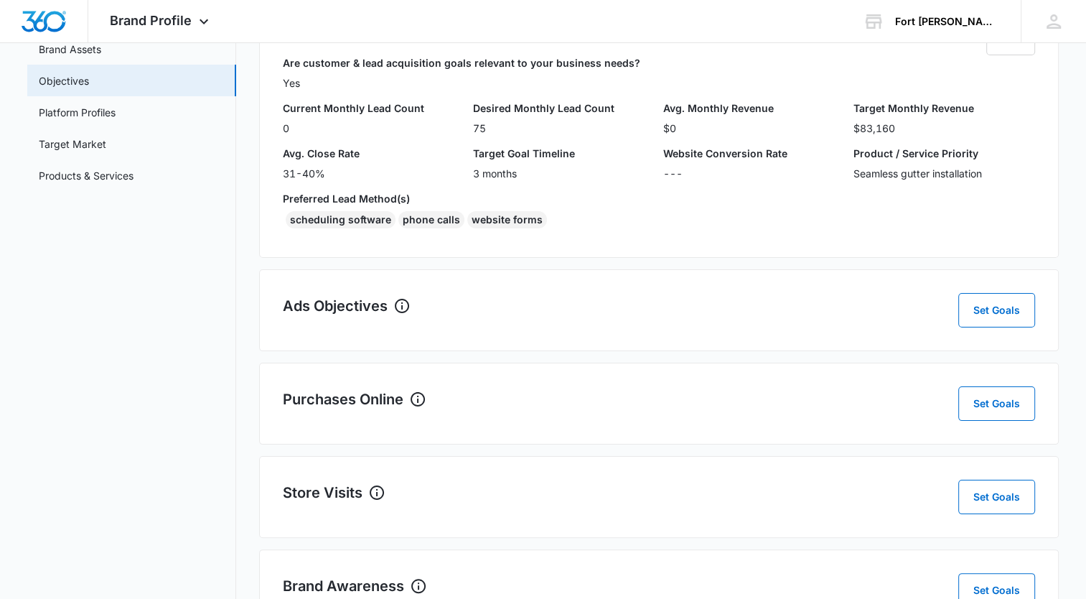
scroll to position [236, 0]
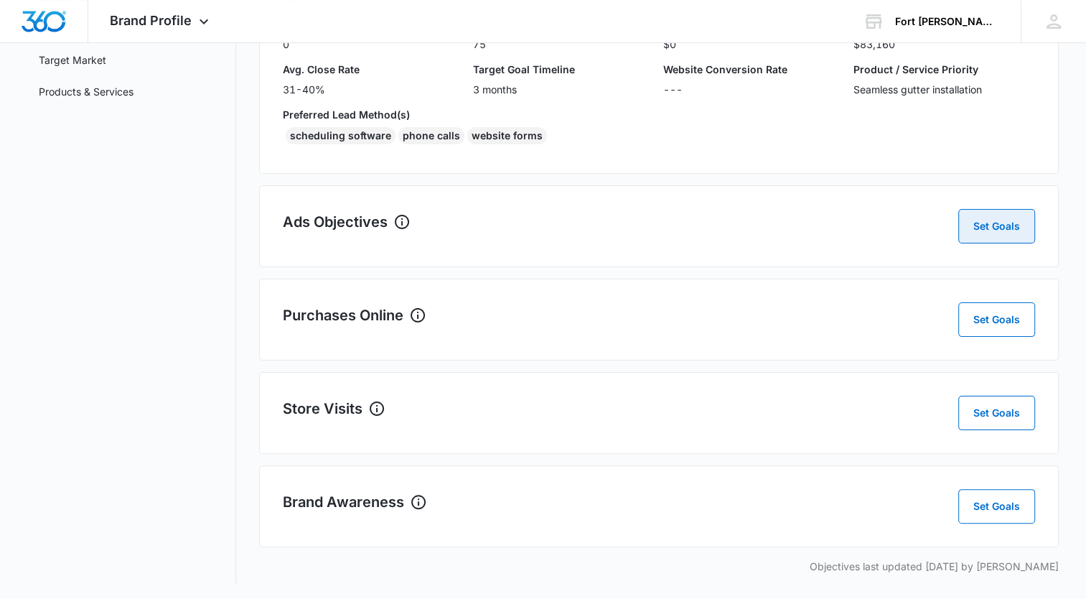
click at [1011, 223] on button "Set Goals" at bounding box center [996, 226] width 77 height 34
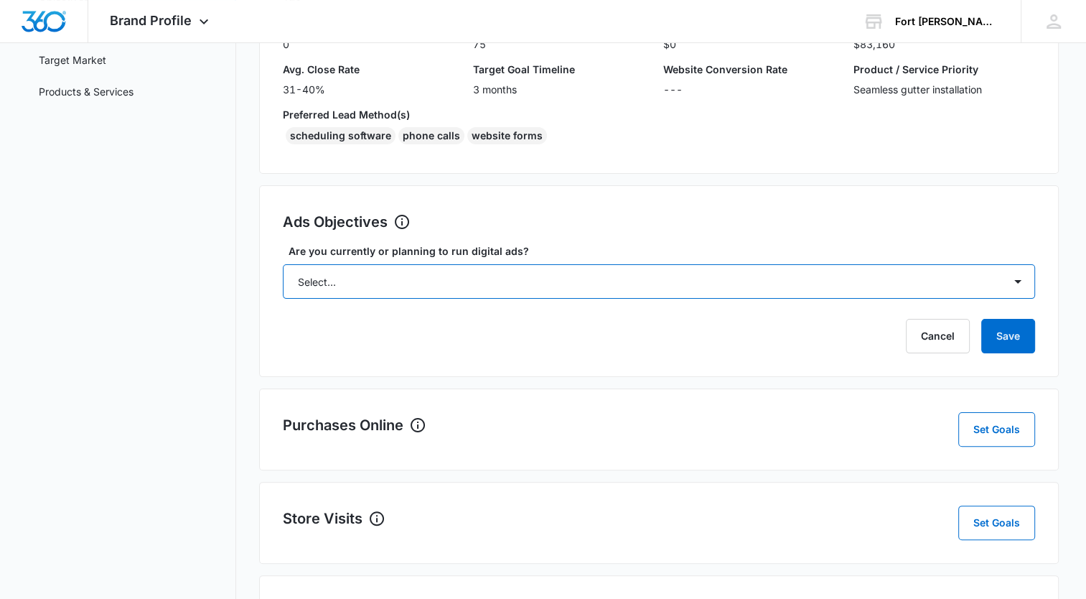
click at [1026, 279] on select "Select... Yes No Yes, but don't currently have the data" at bounding box center [659, 281] width 752 height 34
select select "yes"
click at [283, 264] on select "Select... Yes No Yes, but don't currently have the data" at bounding box center [659, 281] width 752 height 34
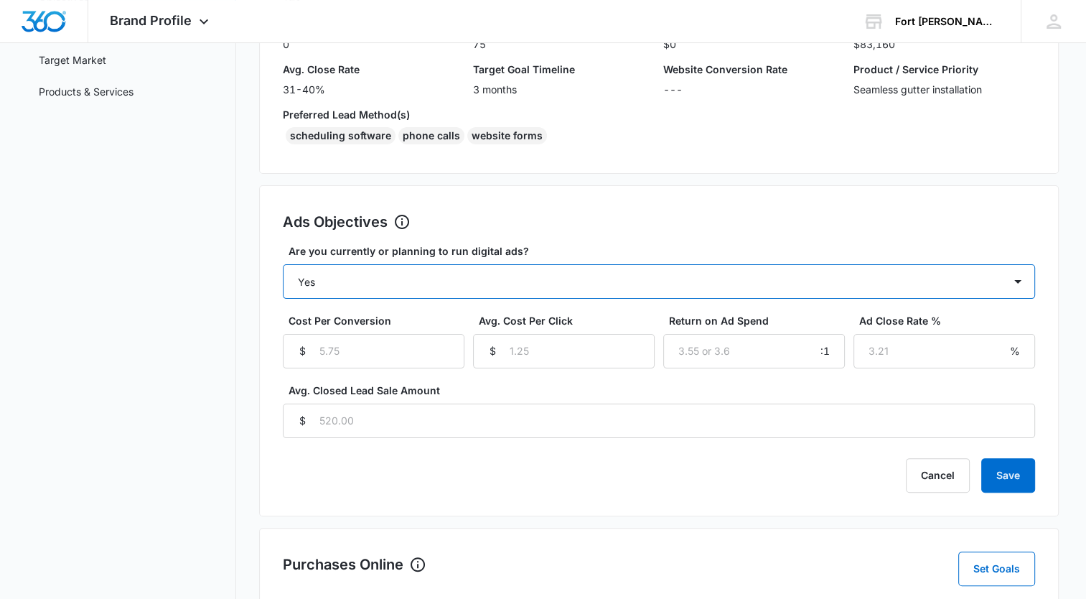
click at [1024, 287] on select "Select... Yes No Yes, but don't currently have the data" at bounding box center [659, 281] width 752 height 34
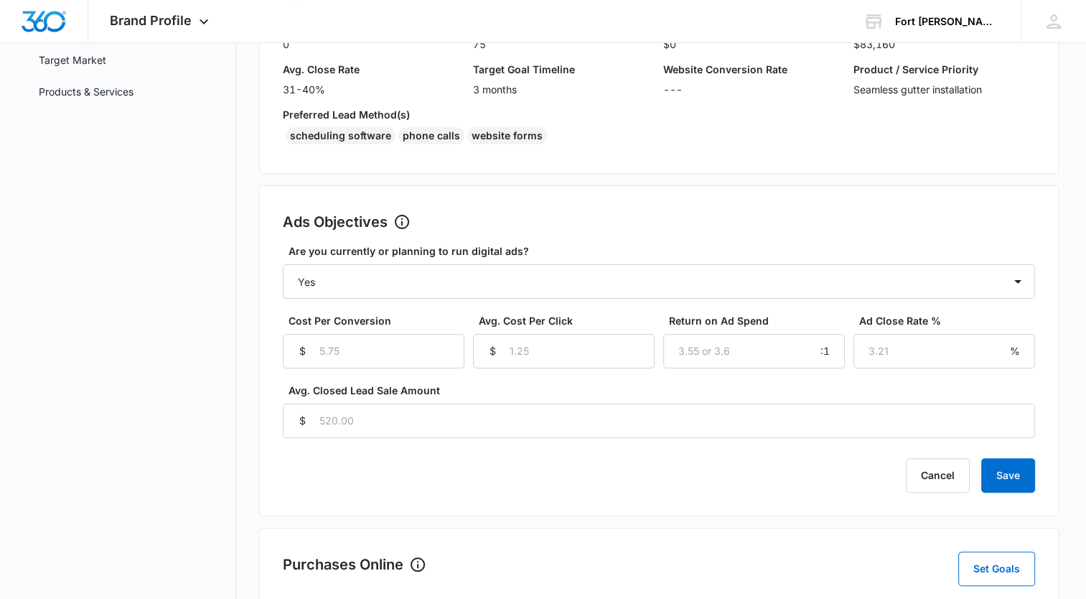
click at [1042, 217] on div "Ads Objectives Set Goals Are you currently or planning to run digital ads? Sele…" at bounding box center [659, 350] width 800 height 331
click at [948, 471] on button "Cancel" at bounding box center [938, 475] width 64 height 34
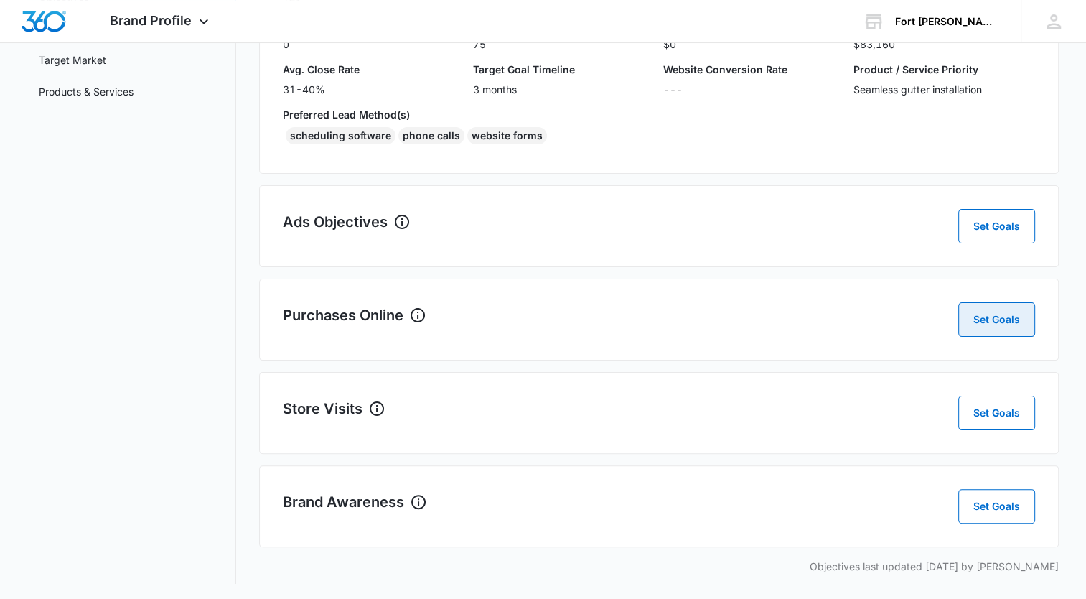
click at [991, 320] on button "Set Goals" at bounding box center [996, 319] width 77 height 34
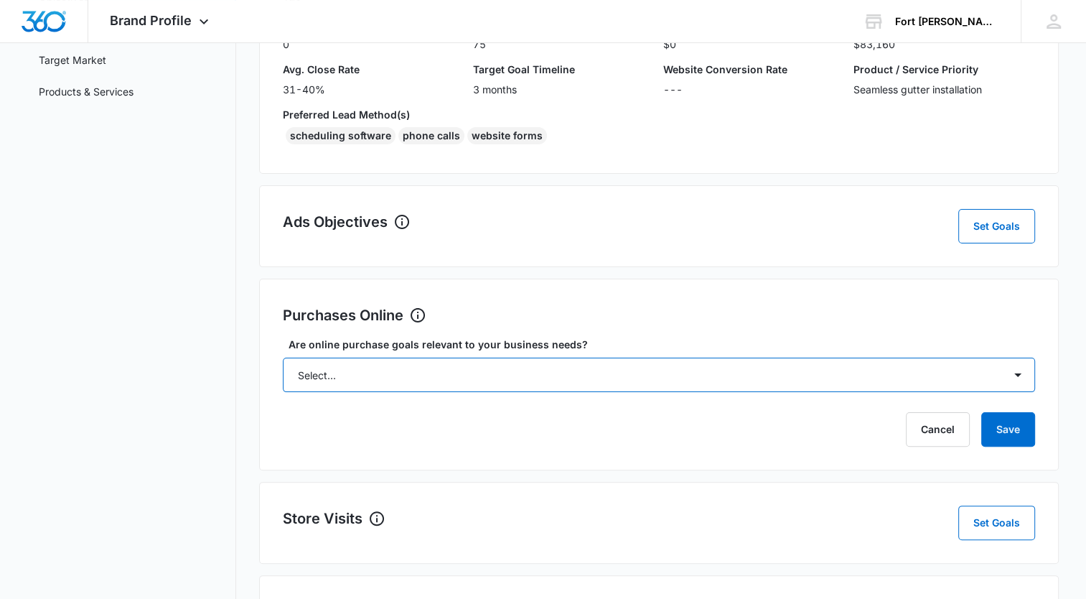
click at [1025, 370] on select "Select... Yes No Yes, but don't currently have the data" at bounding box center [659, 375] width 752 height 34
click at [283, 358] on select "Select... Yes No Yes, but don't currently have the data" at bounding box center [659, 375] width 752 height 34
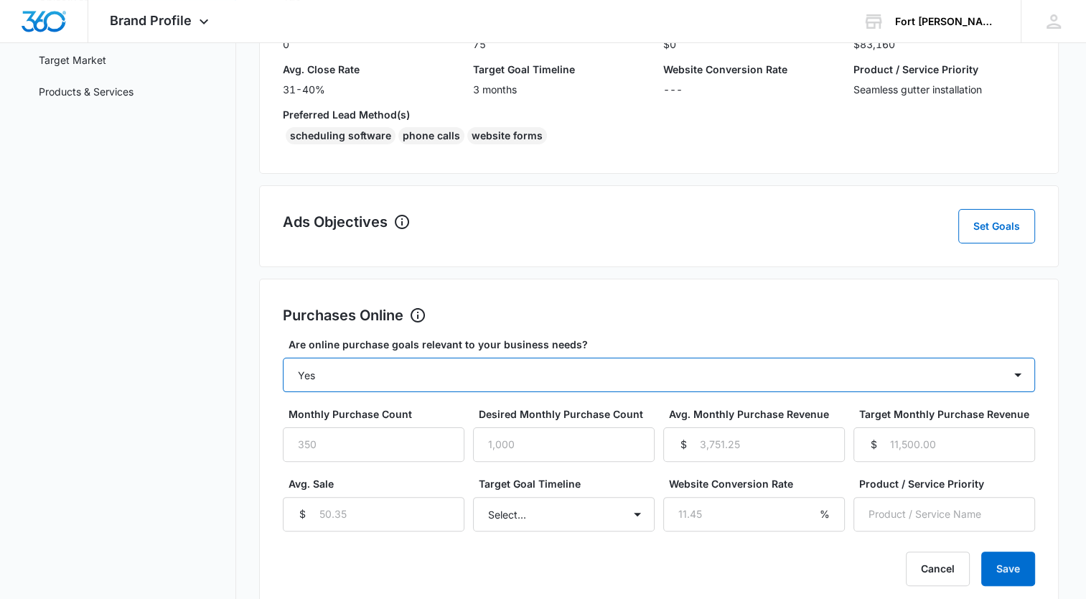
click at [1023, 371] on select "Select... Yes No Yes, but don't currently have the data" at bounding box center [659, 375] width 752 height 34
select select "no"
click at [283, 358] on select "Select... Yes No Yes, but don't currently have the data" at bounding box center [659, 375] width 752 height 34
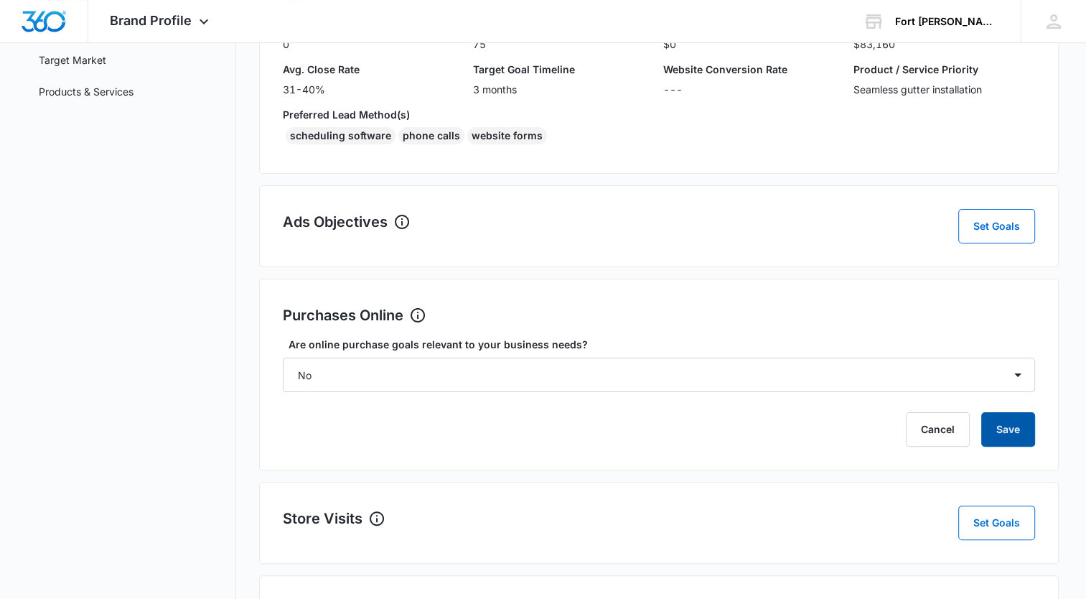
click at [1028, 423] on button "Save" at bounding box center [1008, 429] width 54 height 34
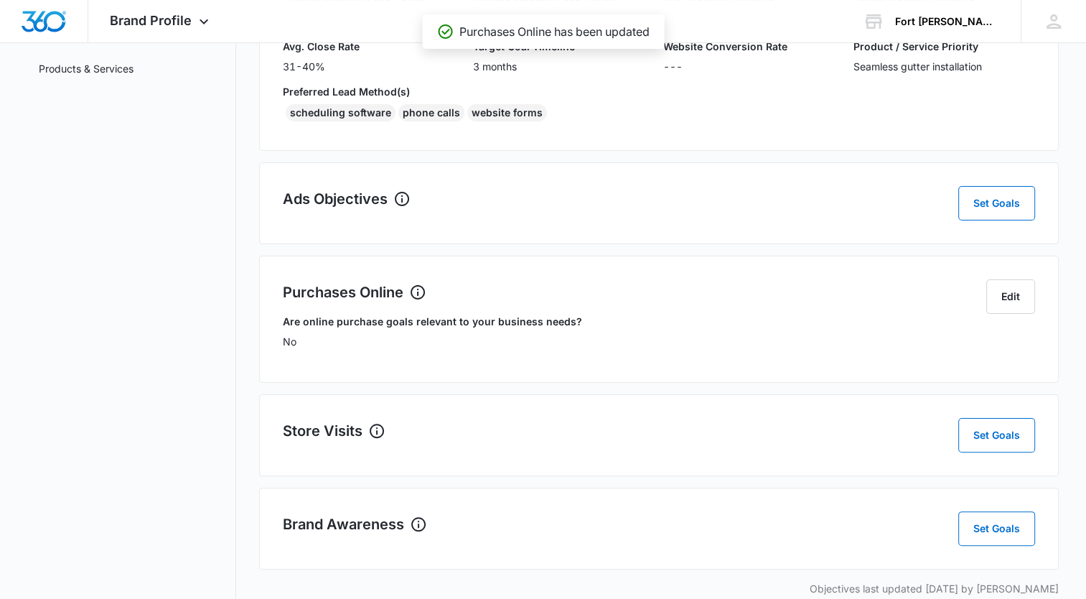
scroll to position [281, 0]
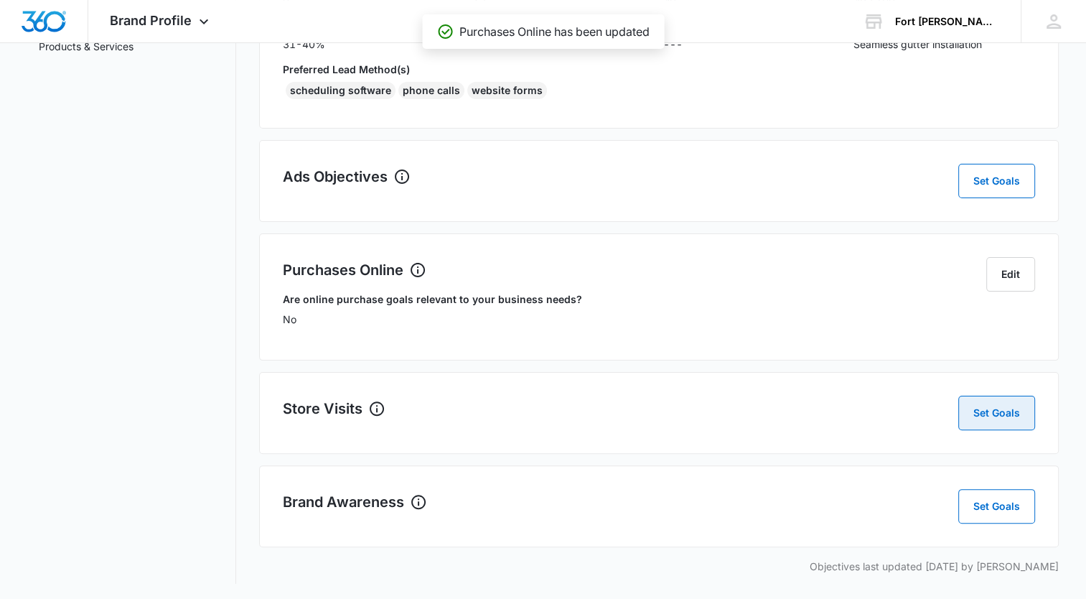
click at [994, 404] on button "Set Goals" at bounding box center [996, 413] width 77 height 34
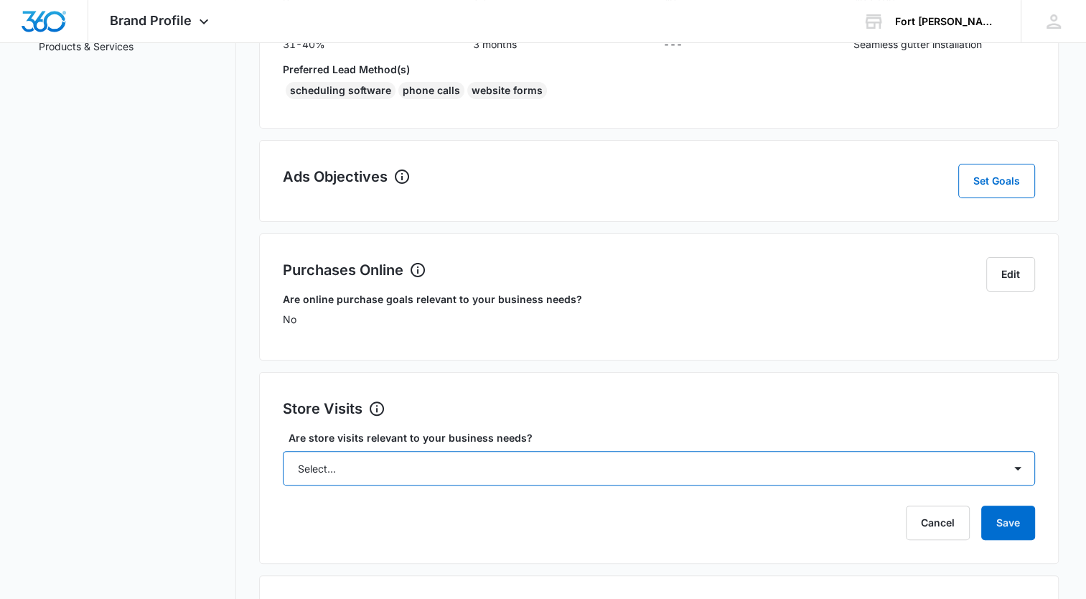
drag, startPoint x: 1029, startPoint y: 465, endPoint x: 956, endPoint y: 452, distance: 73.8
click at [1028, 464] on select "Select... Yes No Yes, but don't currently have the data" at bounding box center [659, 468] width 752 height 34
select select "no"
click at [283, 451] on select "Select... Yes No Yes, but don't currently have the data" at bounding box center [659, 468] width 752 height 34
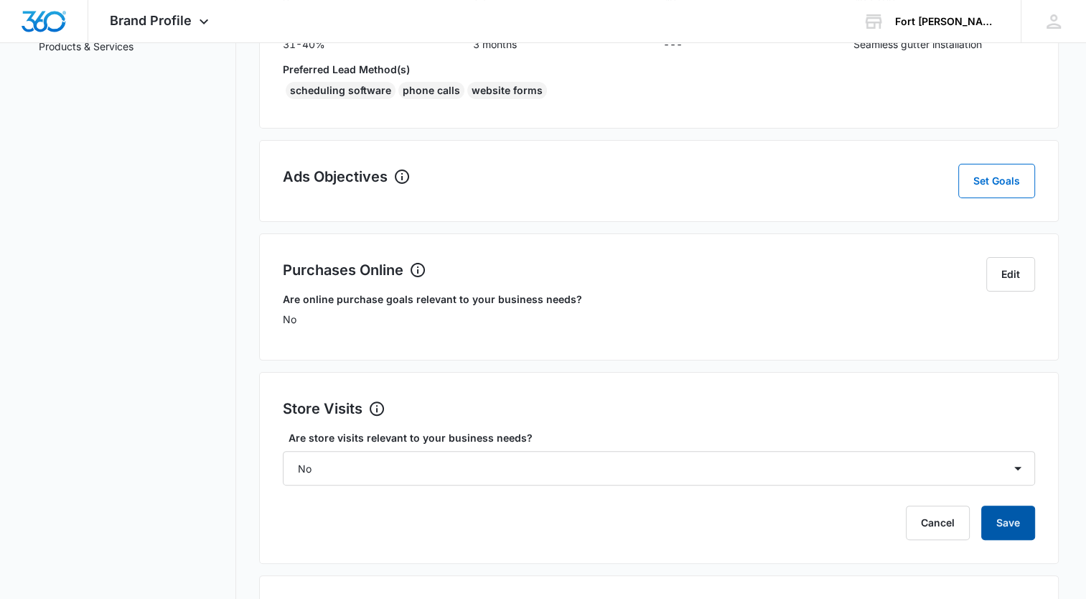
click at [1017, 531] on button "Save" at bounding box center [1008, 522] width 54 height 34
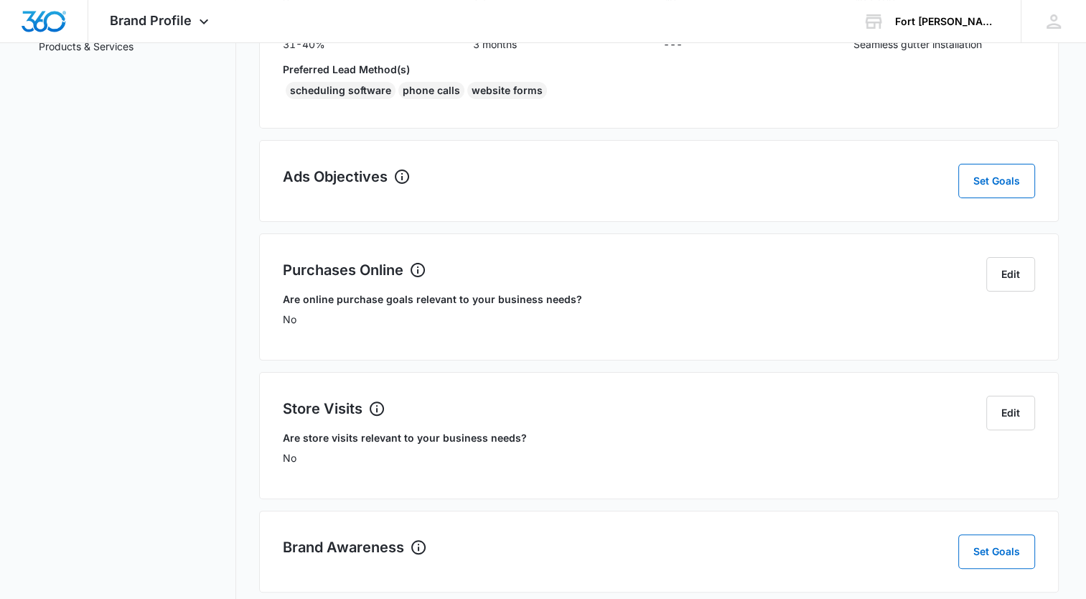
scroll to position [327, 0]
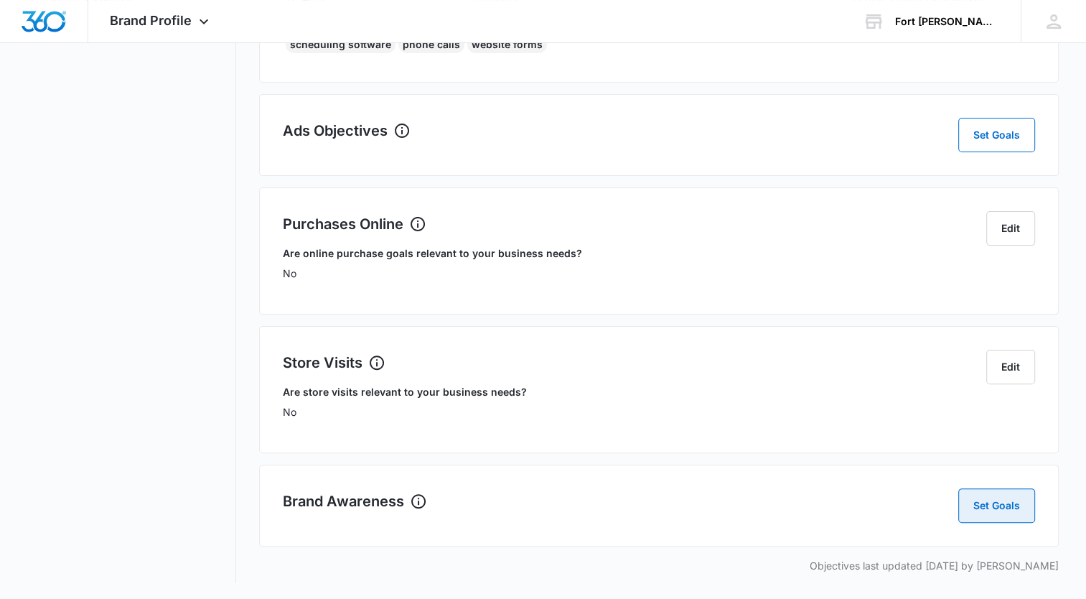
click at [1000, 492] on button "Set Goals" at bounding box center [996, 505] width 77 height 34
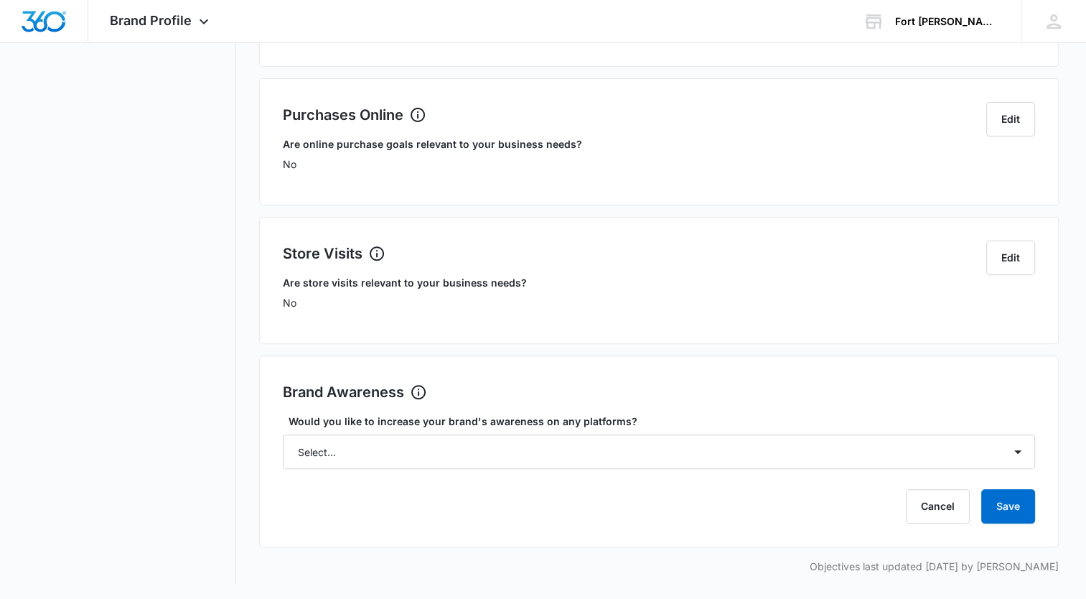
scroll to position [436, 0]
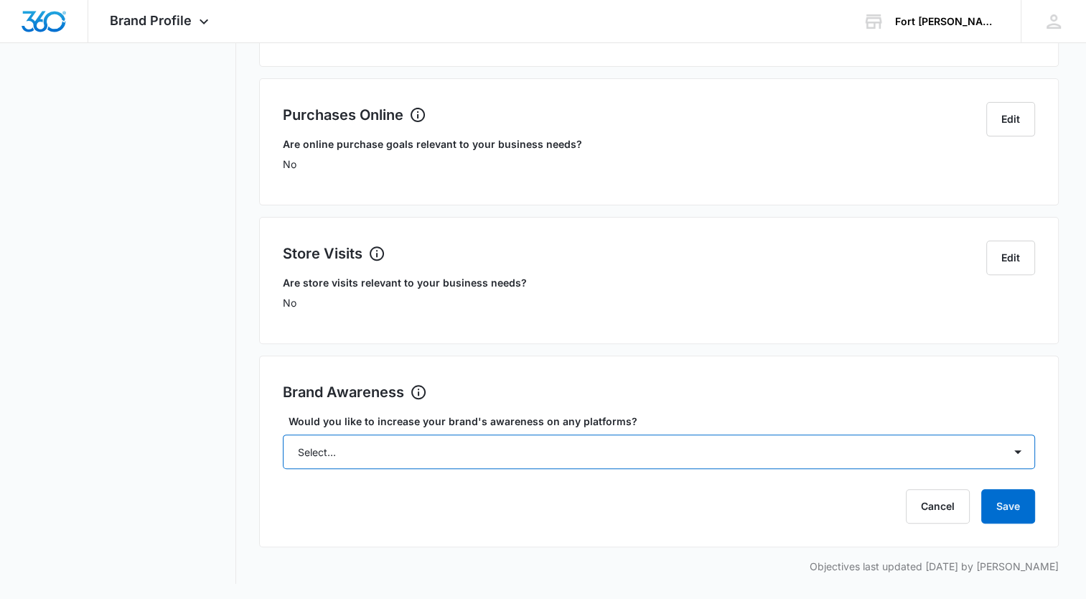
click at [1022, 444] on select "Select... Yes No" at bounding box center [659, 451] width 752 height 34
select select "yes"
click at [283, 434] on select "Select... Yes No" at bounding box center [659, 451] width 752 height 34
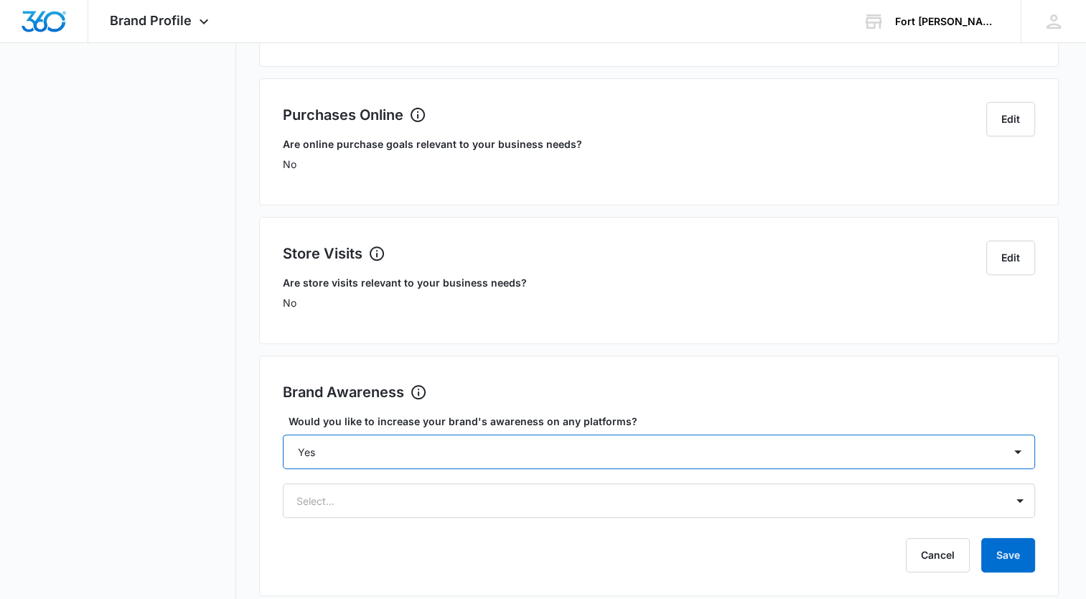
scroll to position [485, 0]
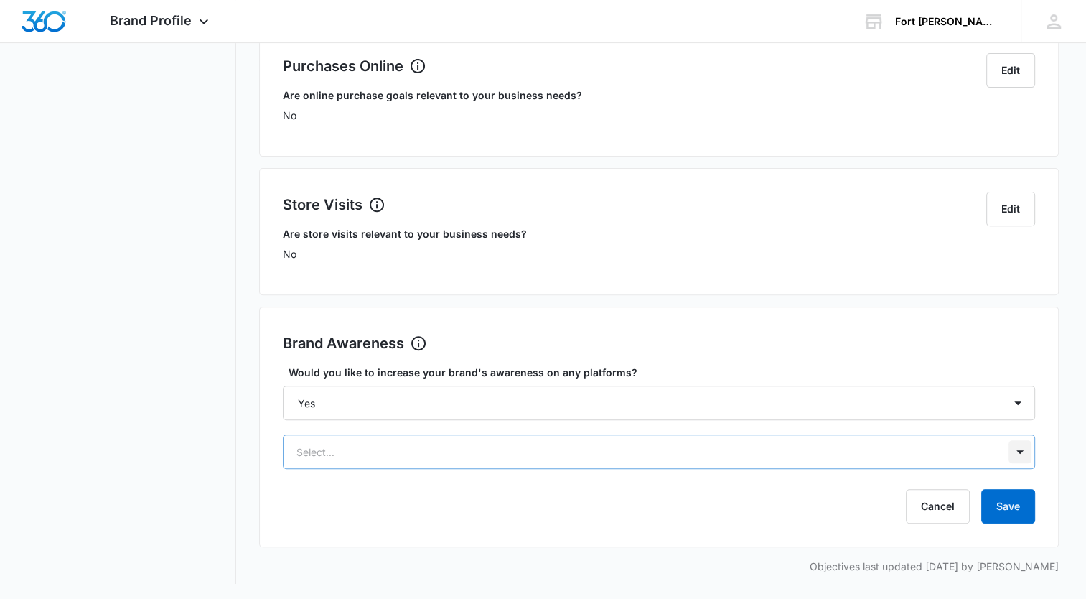
click at [1024, 447] on div "Select..." at bounding box center [659, 451] width 752 height 34
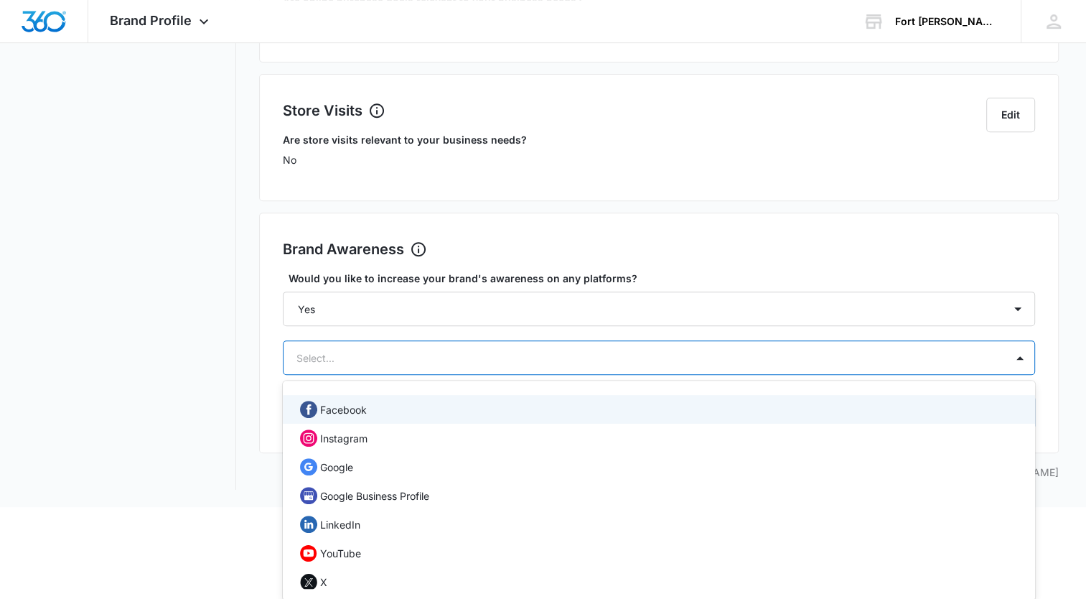
click at [351, 409] on p "Facebook" at bounding box center [343, 409] width 47 height 15
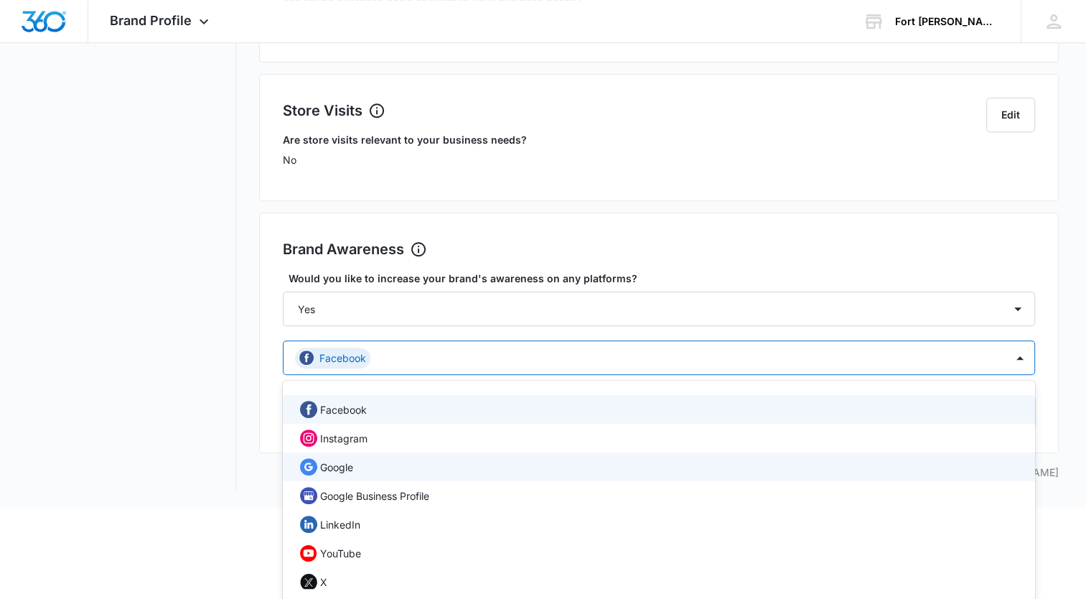
click at [345, 458] on div "Google" at bounding box center [657, 466] width 715 height 17
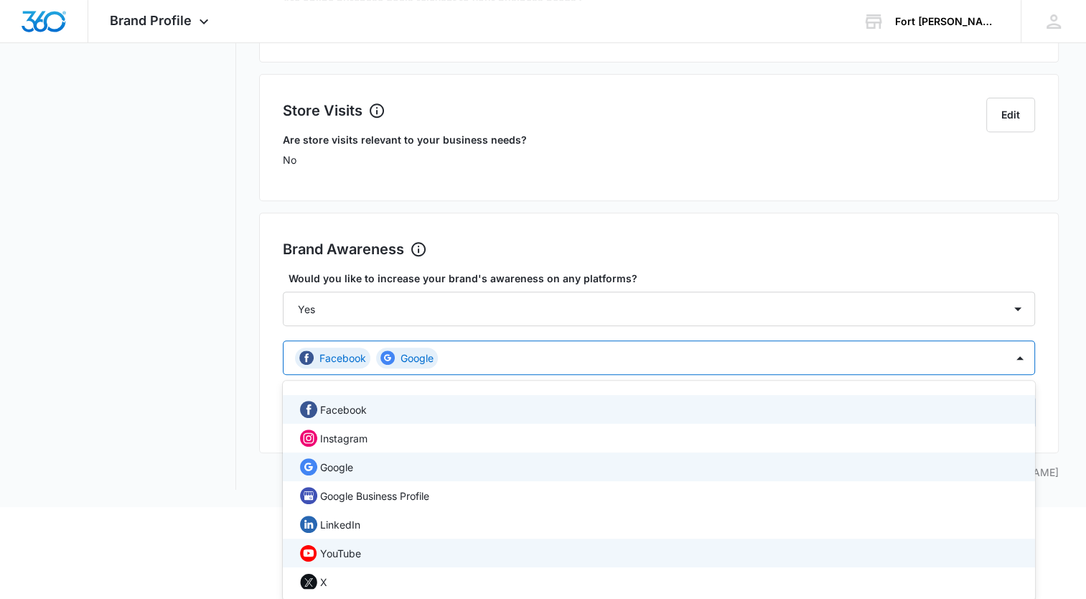
click at [357, 551] on p "YouTube" at bounding box center [340, 553] width 41 height 15
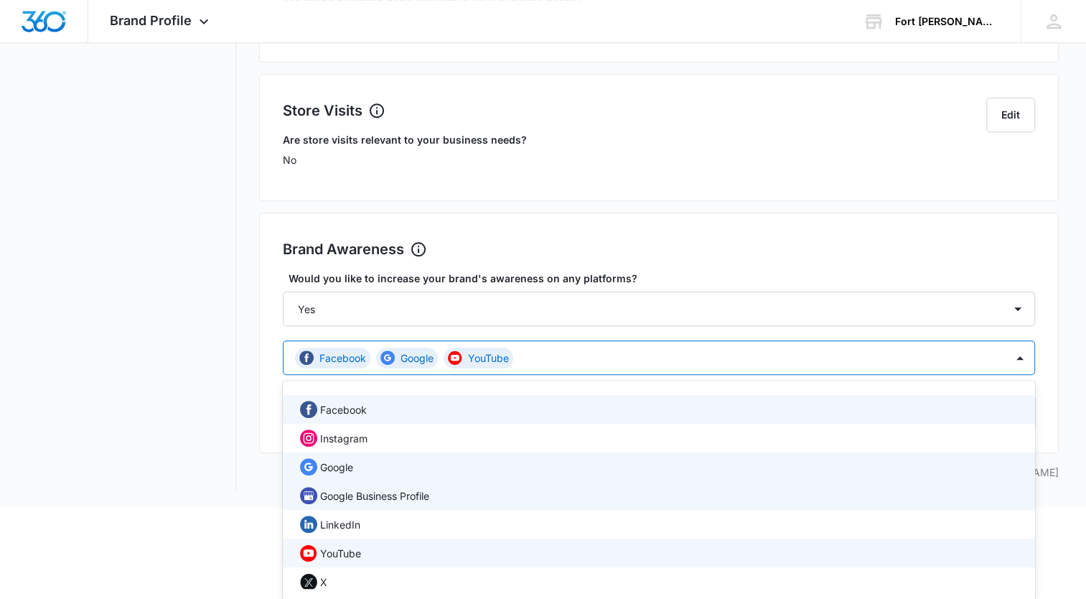
click at [390, 500] on p "Google Business Profile" at bounding box center [374, 495] width 109 height 15
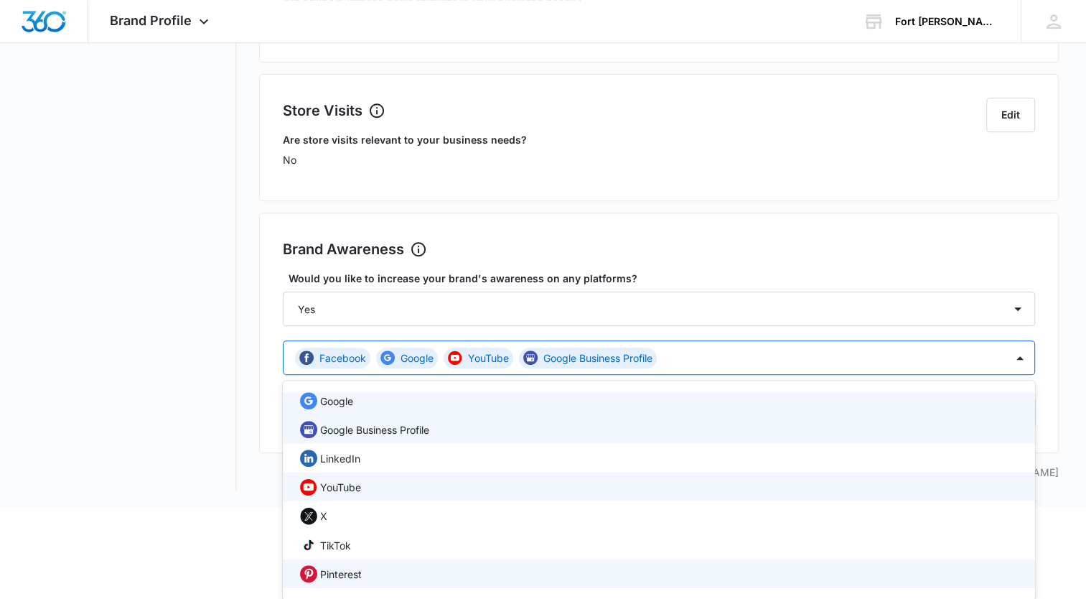
scroll to position [144, 0]
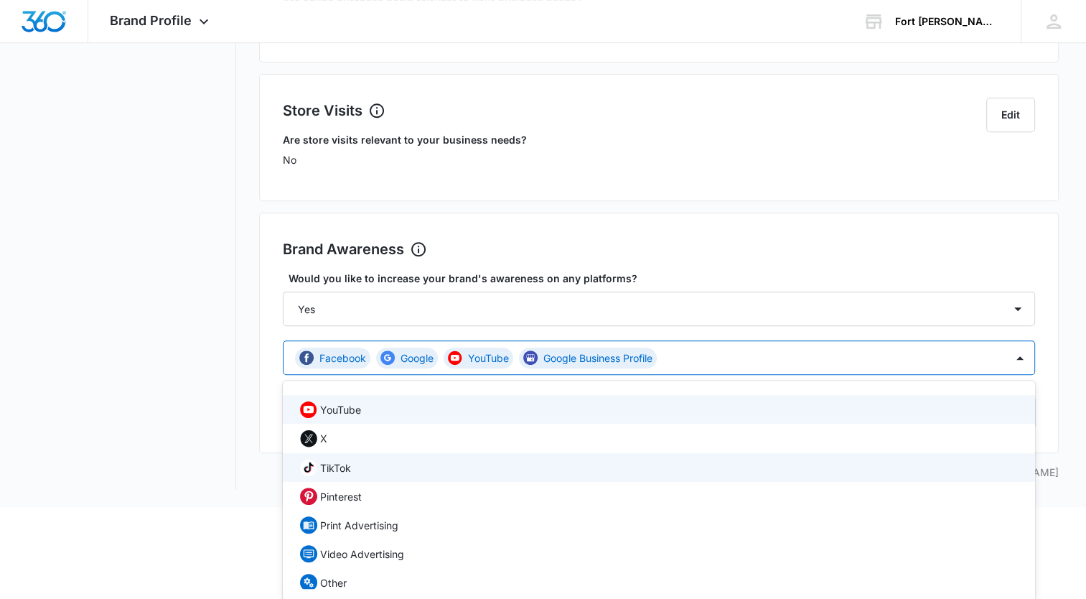
click at [436, 469] on div "TikTok" at bounding box center [657, 468] width 715 height 18
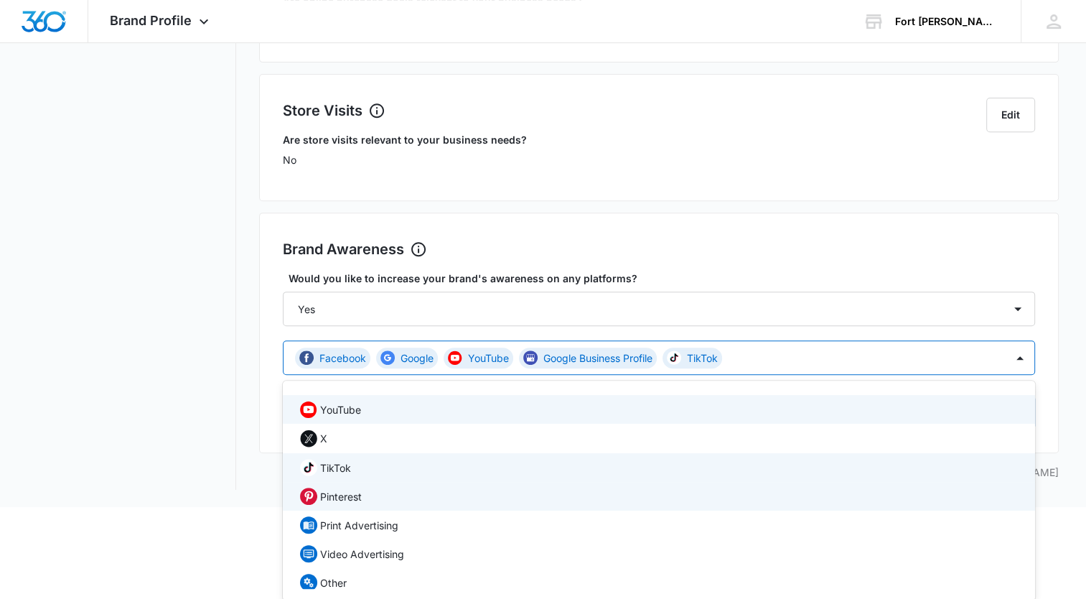
scroll to position [154, 0]
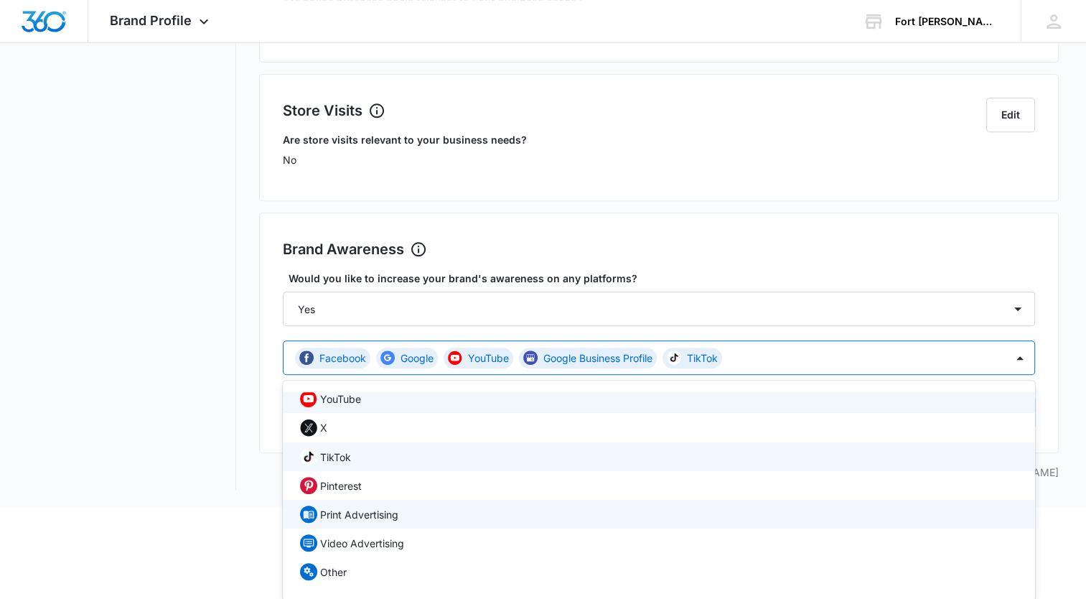
click at [362, 517] on p "Print Advertising" at bounding box center [359, 514] width 78 height 15
click at [218, 360] on nav "Brand Profile Getting Started Overview Brand Assets Objectives Platform Profile…" at bounding box center [131, 0] width 209 height 980
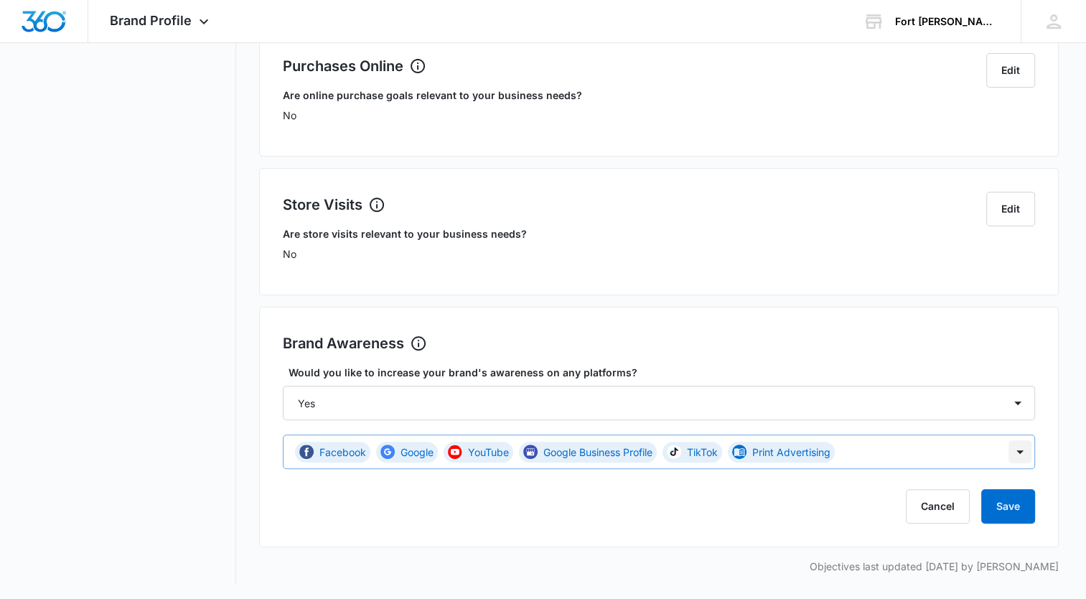
click at [1019, 447] on div "Facebook Google YouTube Google Business Profile TikTok Print Advertising" at bounding box center [659, 451] width 752 height 34
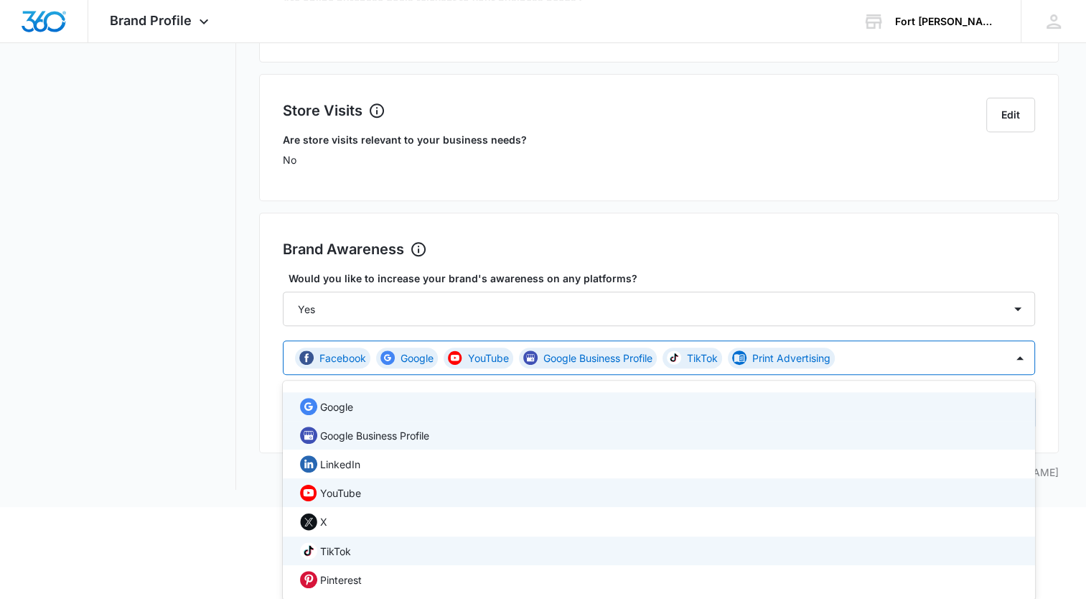
scroll to position [154, 0]
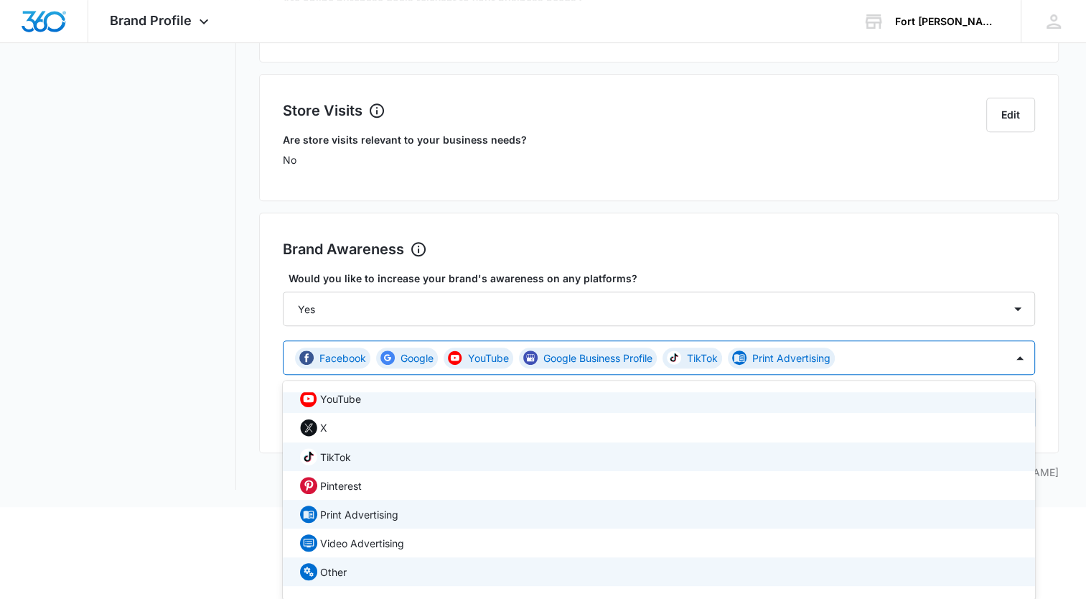
click at [346, 564] on p "Other" at bounding box center [333, 571] width 27 height 15
click at [1055, 375] on div "Brand Awareness Set Goals Would you like to increase your brand's awareness on …" at bounding box center [659, 332] width 800 height 240
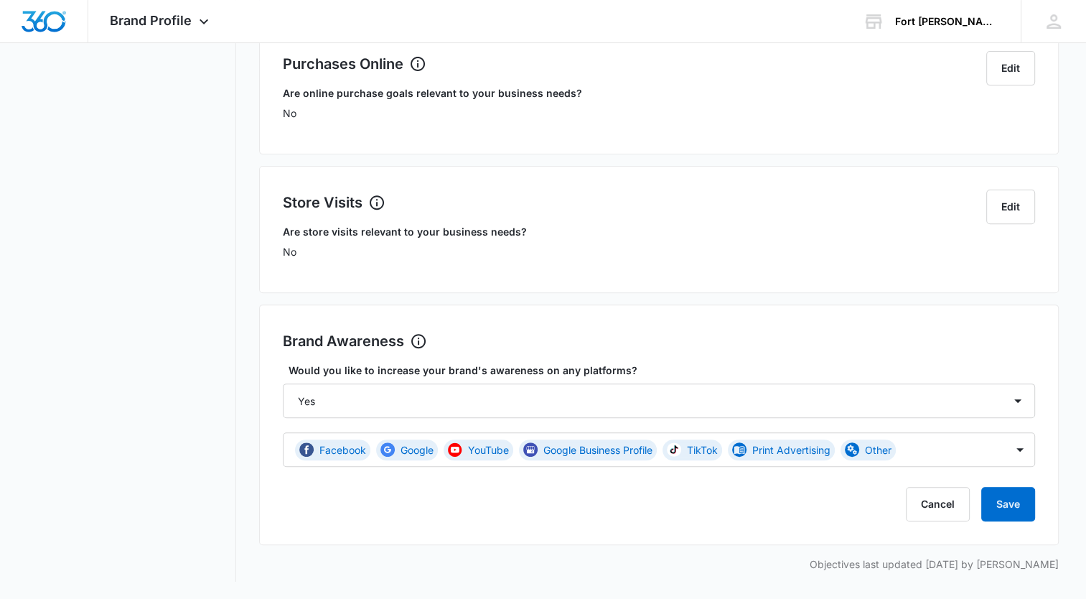
scroll to position [485, 0]
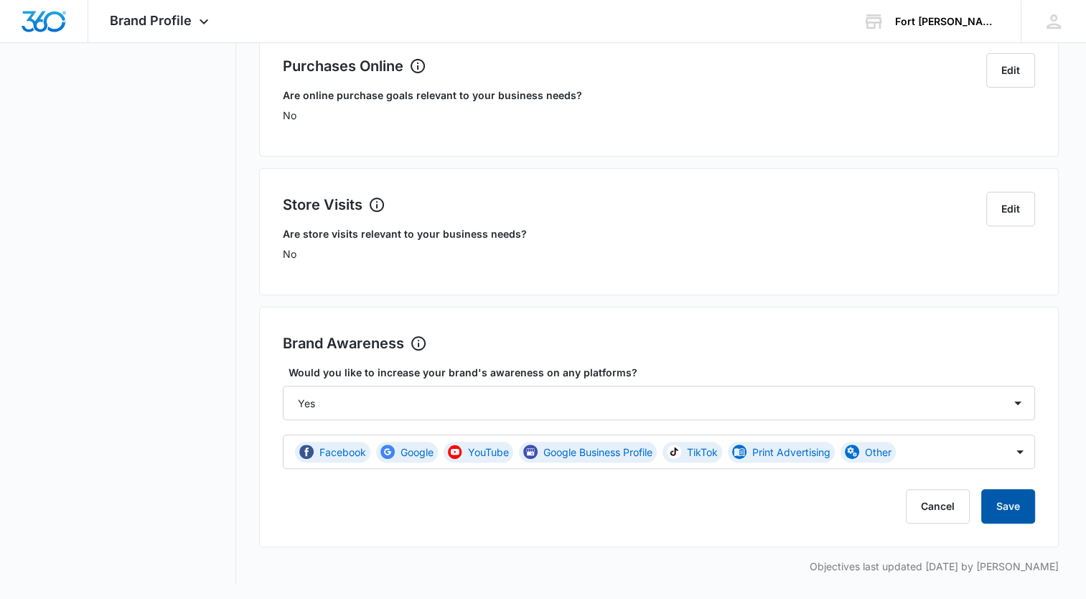
click at [1014, 507] on button "Save" at bounding box center [1008, 506] width 54 height 34
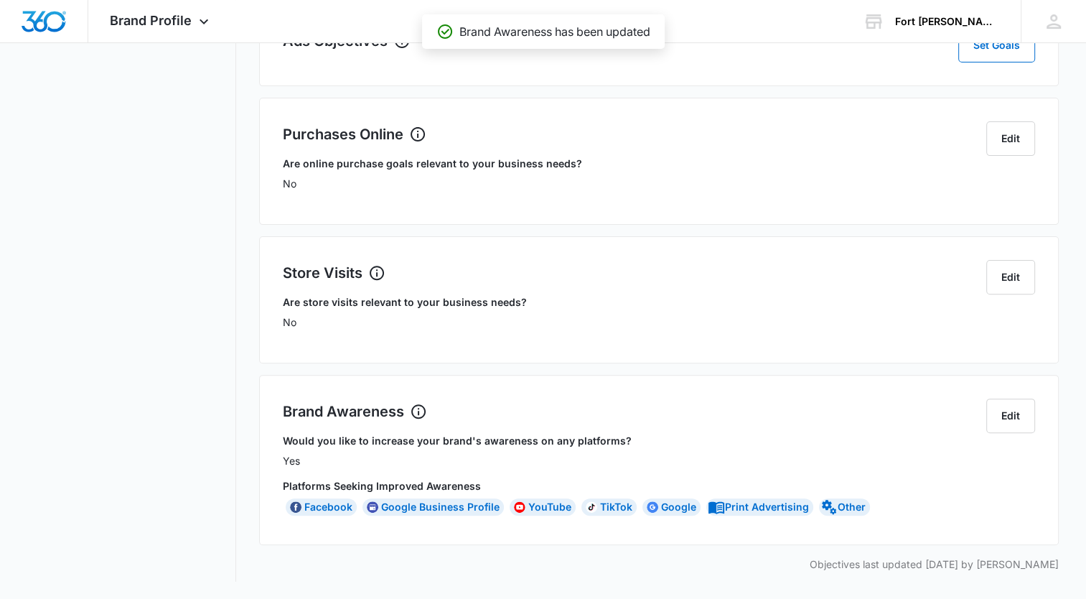
scroll to position [415, 0]
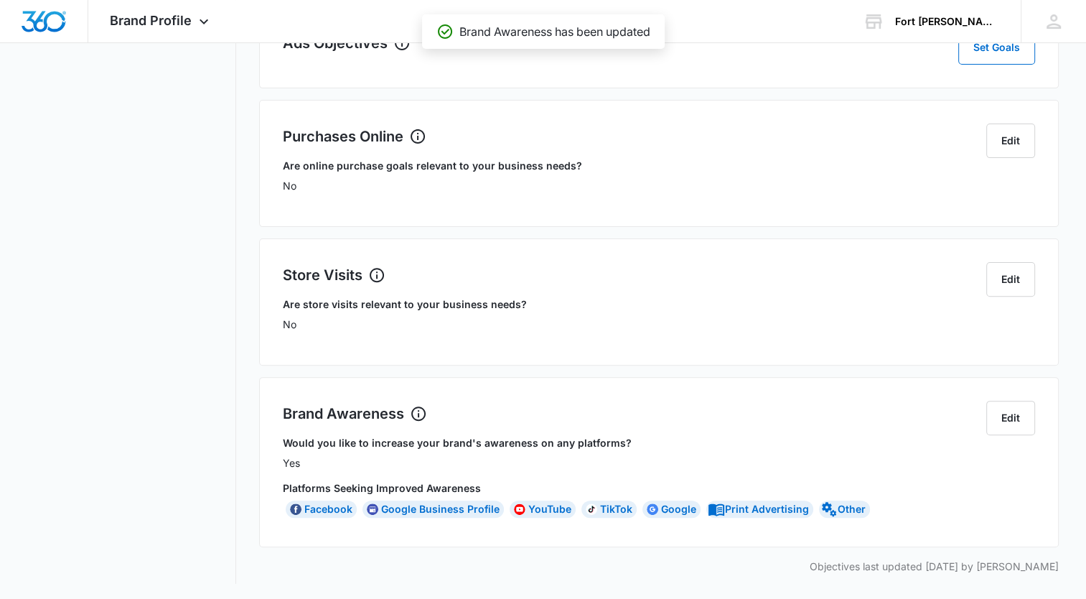
click at [141, 270] on nav "Brand Profile Getting Started Overview Brand Assets Objectives Platform Profile…" at bounding box center [131, 129] width 209 height 910
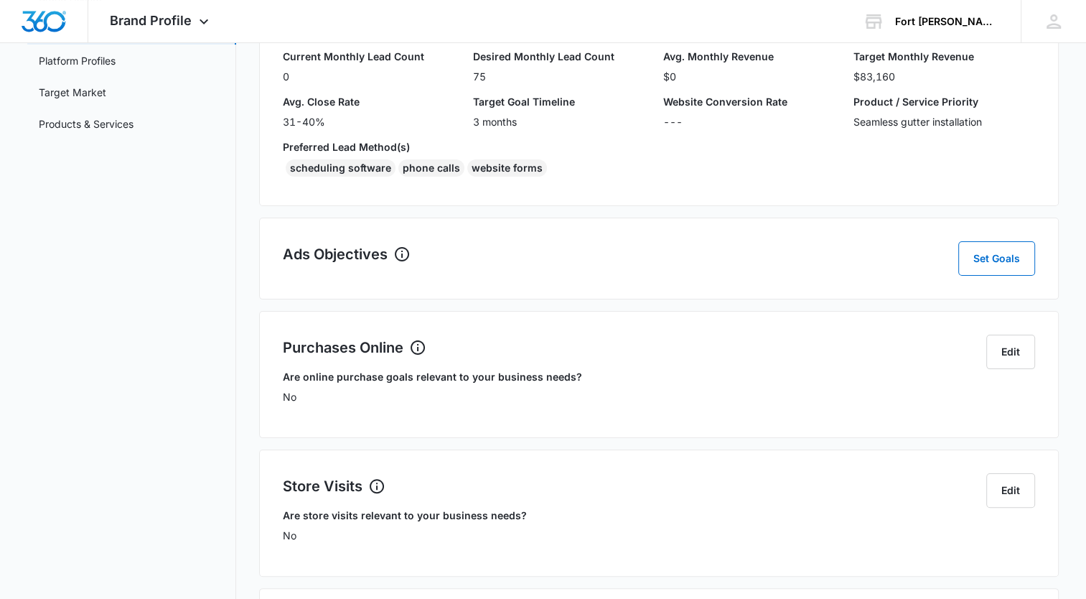
scroll to position [0, 0]
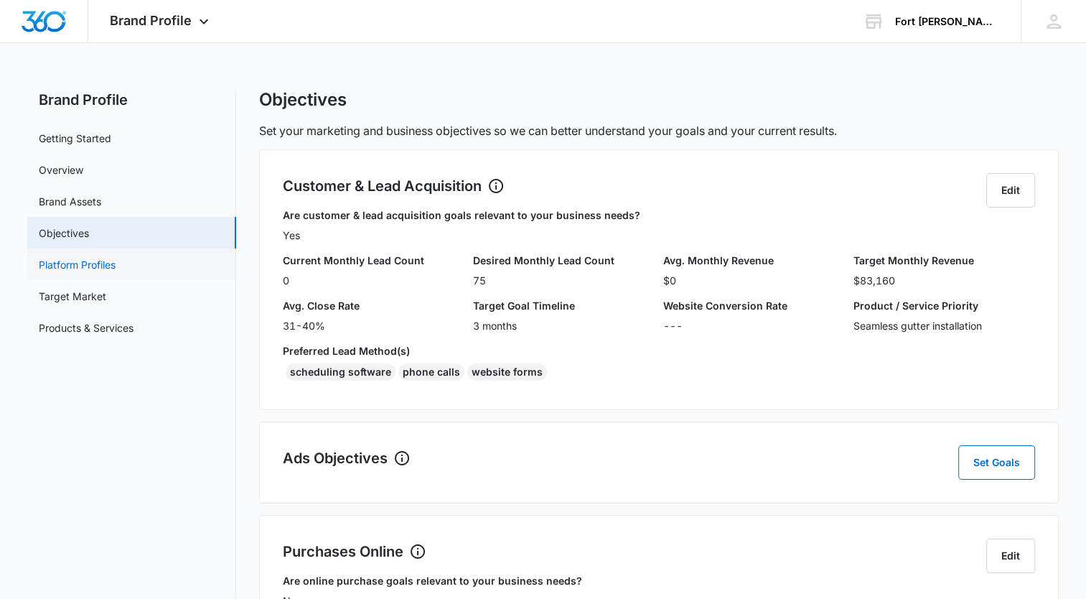
click at [87, 264] on link "Platform Profiles" at bounding box center [77, 264] width 77 height 15
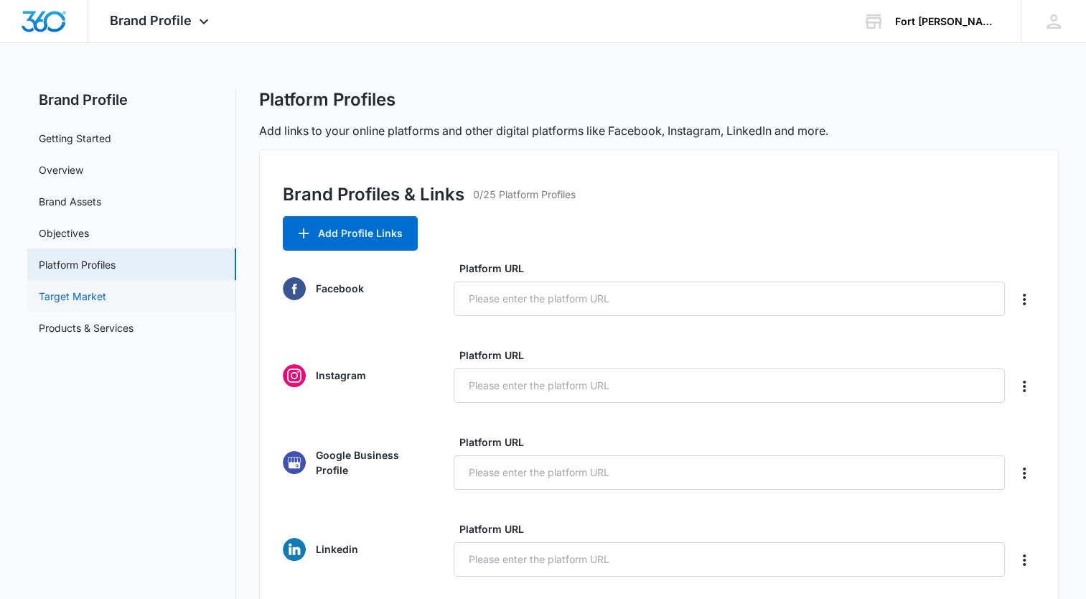
click at [64, 300] on link "Target Market" at bounding box center [72, 296] width 67 height 15
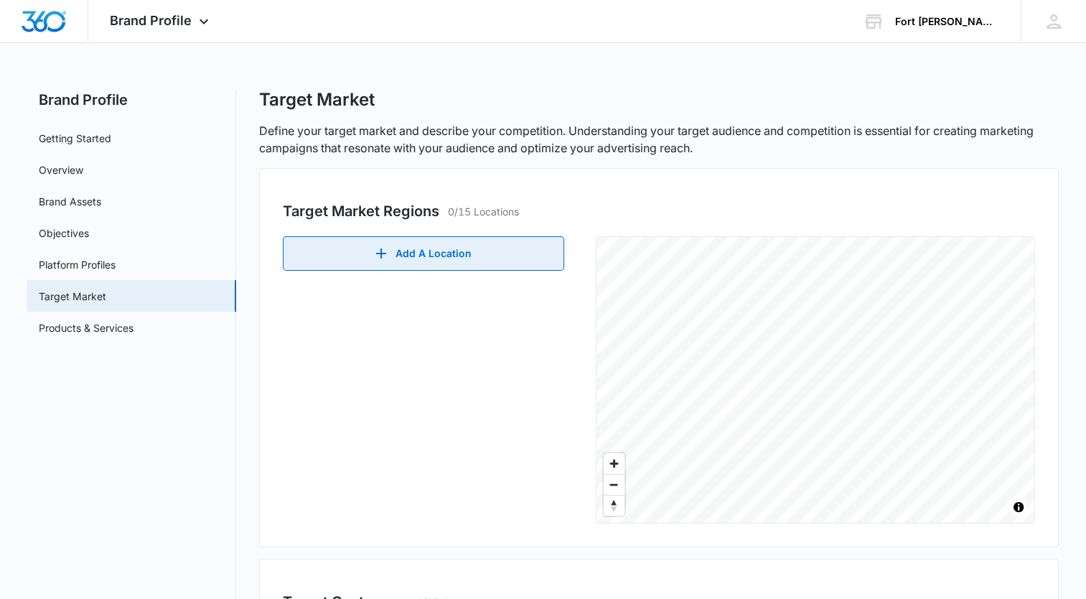
click at [421, 244] on button "Add A Location" at bounding box center [423, 253] width 281 height 34
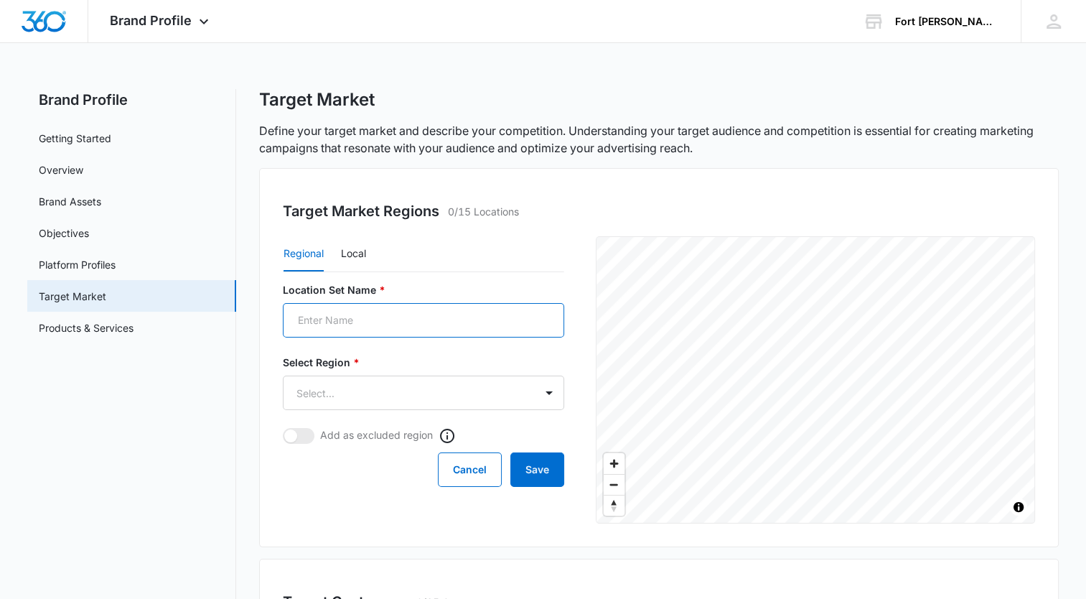
click at [393, 329] on input "Location Set Name *" at bounding box center [423, 320] width 281 height 34
type input "[GEOGRAPHIC_DATA][PERSON_NAME], [GEOGRAPHIC_DATA]"
click at [552, 385] on body "Brand Profile Apps Reputation Websites Forms CRM Email Shop Payments POS Ads In…" at bounding box center [543, 441] width 1086 height 882
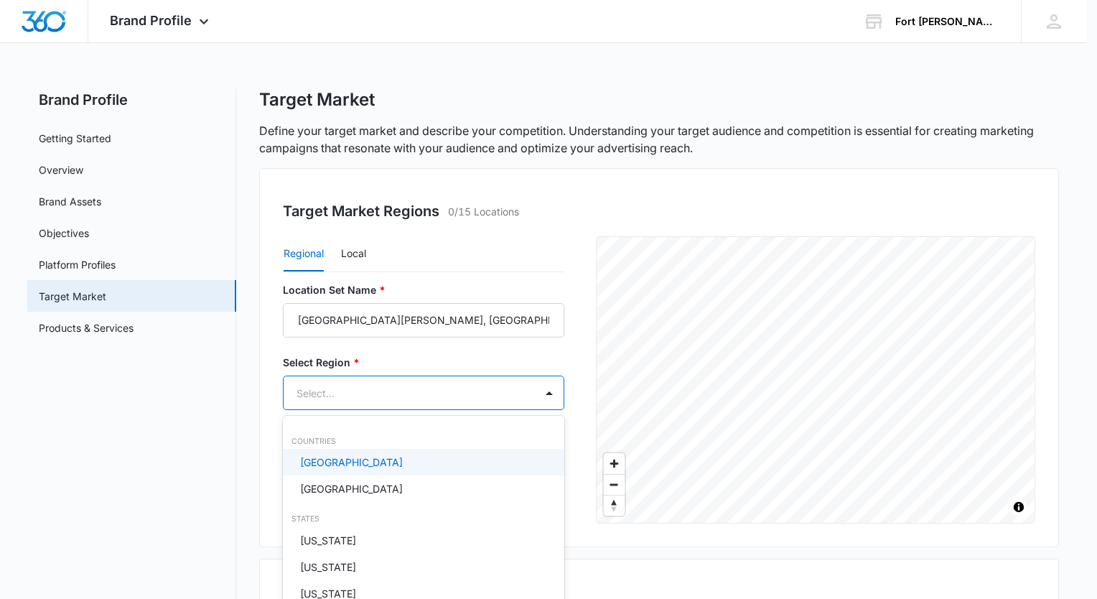
click at [359, 455] on p "[GEOGRAPHIC_DATA]" at bounding box center [351, 461] width 103 height 15
click at [170, 375] on div at bounding box center [548, 299] width 1097 height 599
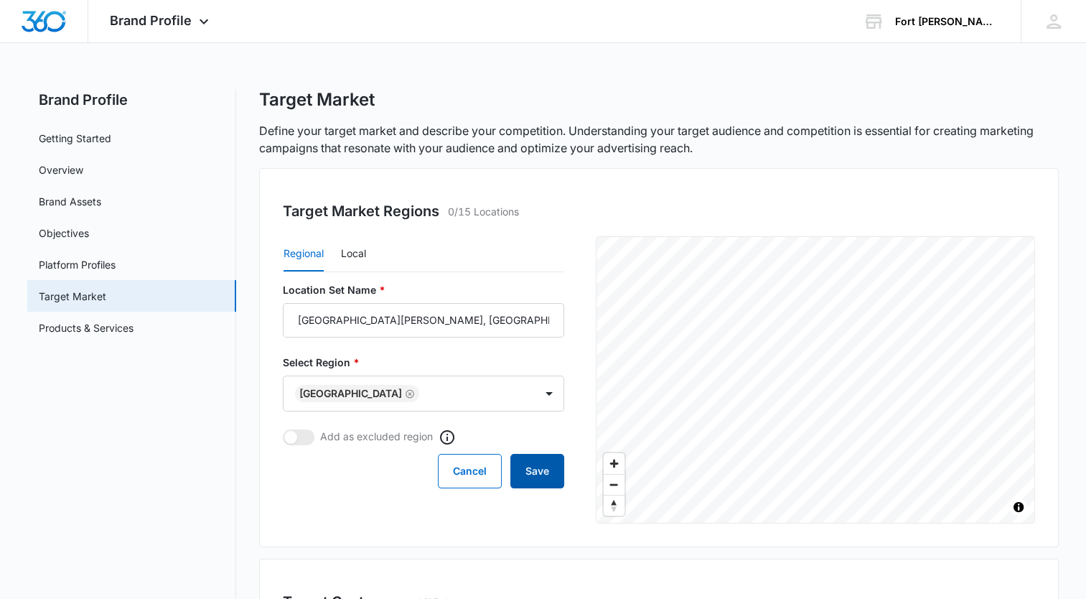
click at [540, 475] on button "Save" at bounding box center [537, 471] width 54 height 34
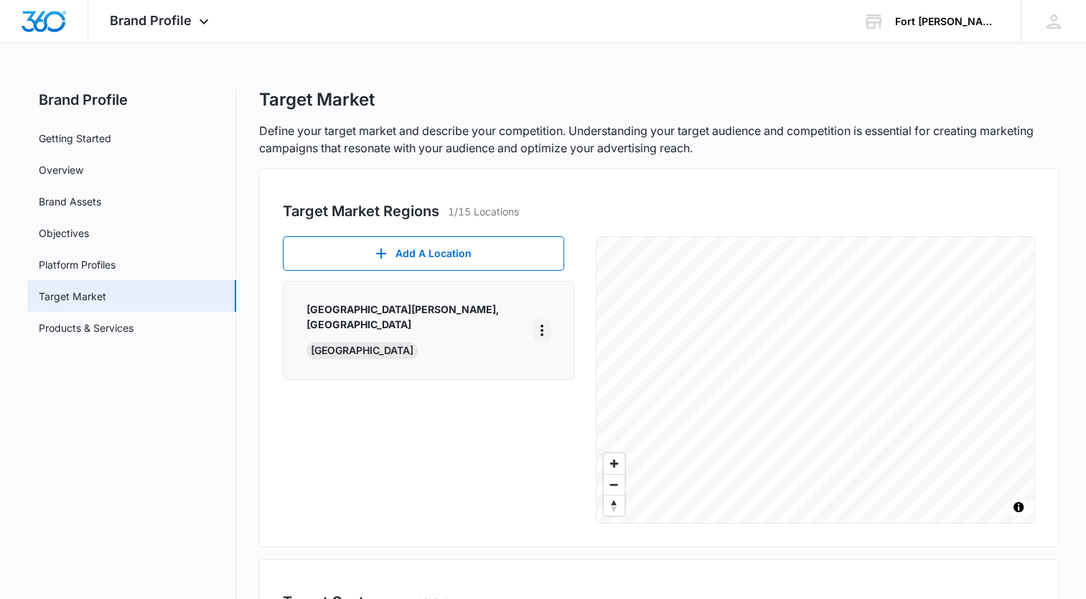
click at [537, 322] on icon "More" at bounding box center [541, 330] width 17 height 17
click at [551, 363] on div "Edit" at bounding box center [561, 363] width 30 height 10
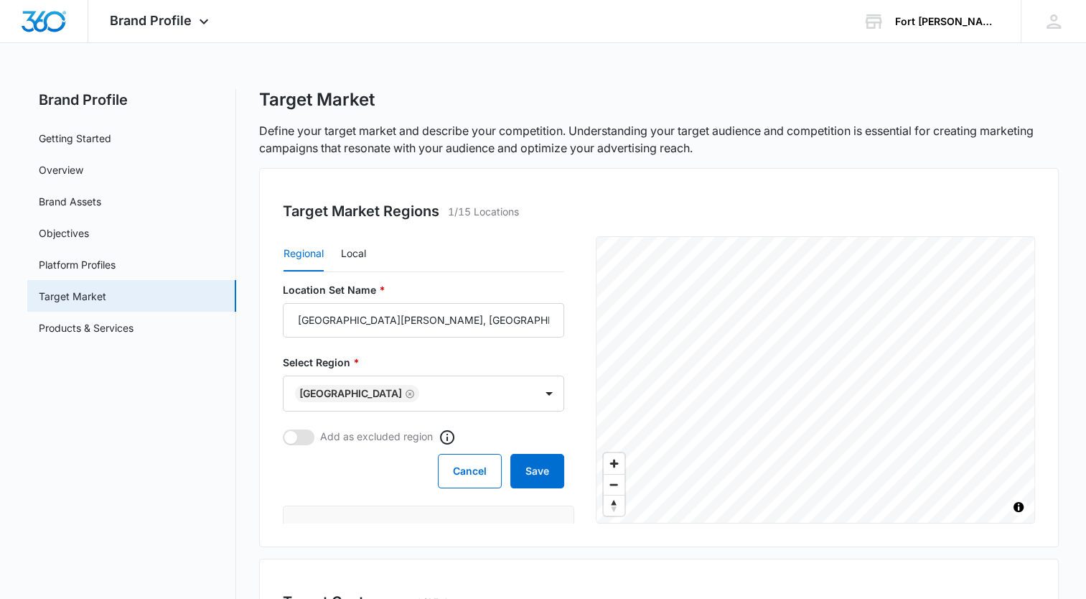
click at [289, 431] on span at bounding box center [290, 437] width 13 height 13
click at [283, 429] on input "checkbox" at bounding box center [282, 429] width 1 height 1
click at [311, 438] on span at bounding box center [306, 437] width 13 height 13
click at [283, 429] on input "checkbox" at bounding box center [282, 429] width 1 height 1
checkbox input "false"
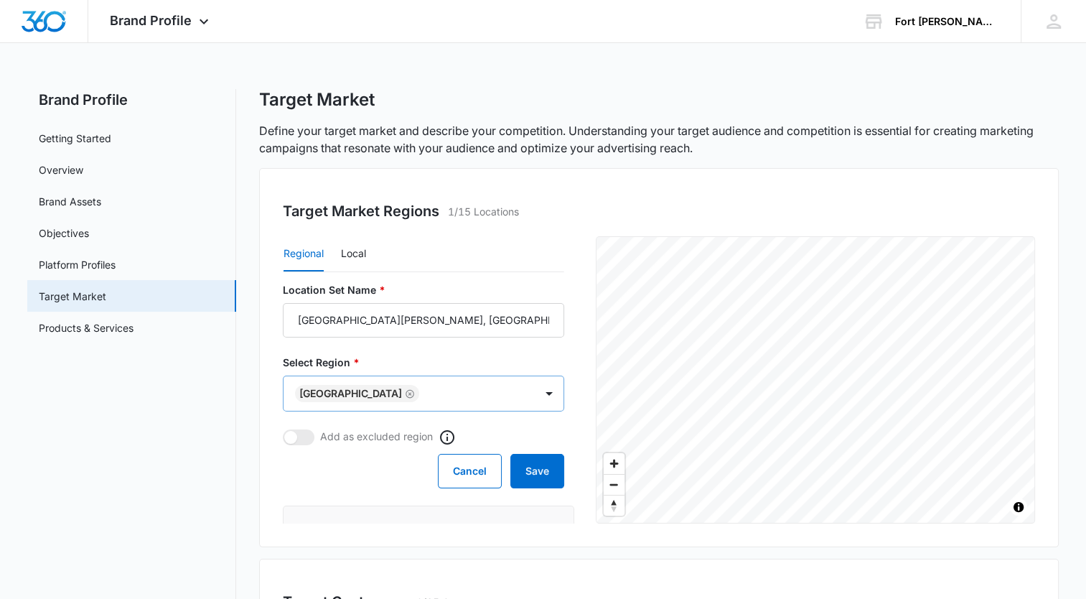
click at [405, 390] on icon "Remove United States" at bounding box center [410, 393] width 10 height 11
click at [540, 386] on body "Brand Profile Apps Reputation Websites Forms CRM Email Shop Payments POS Ads In…" at bounding box center [543, 453] width 1086 height 907
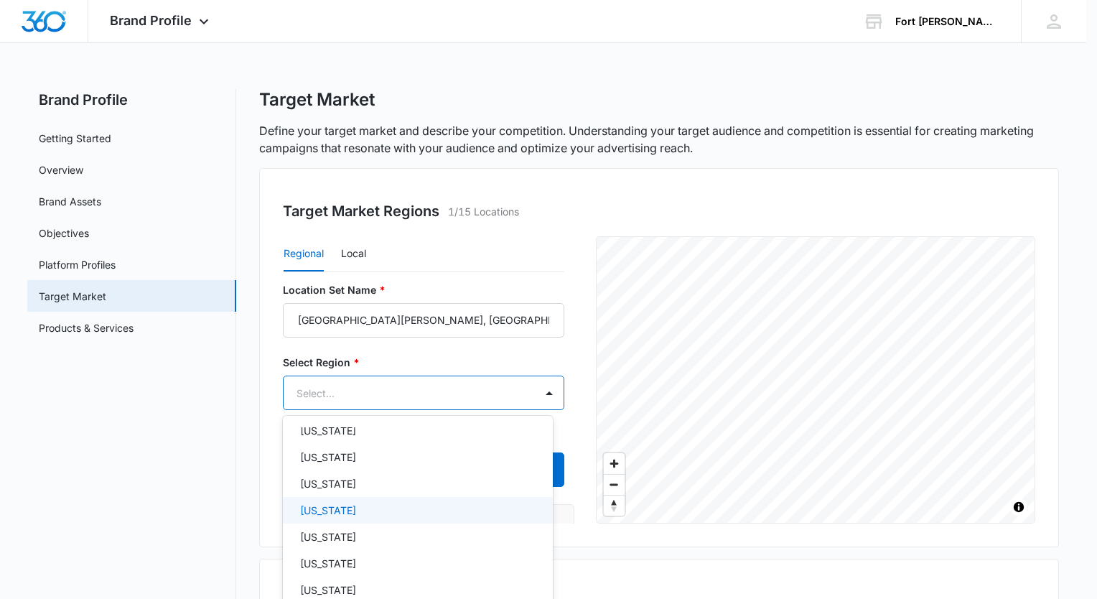
scroll to position [144, 0]
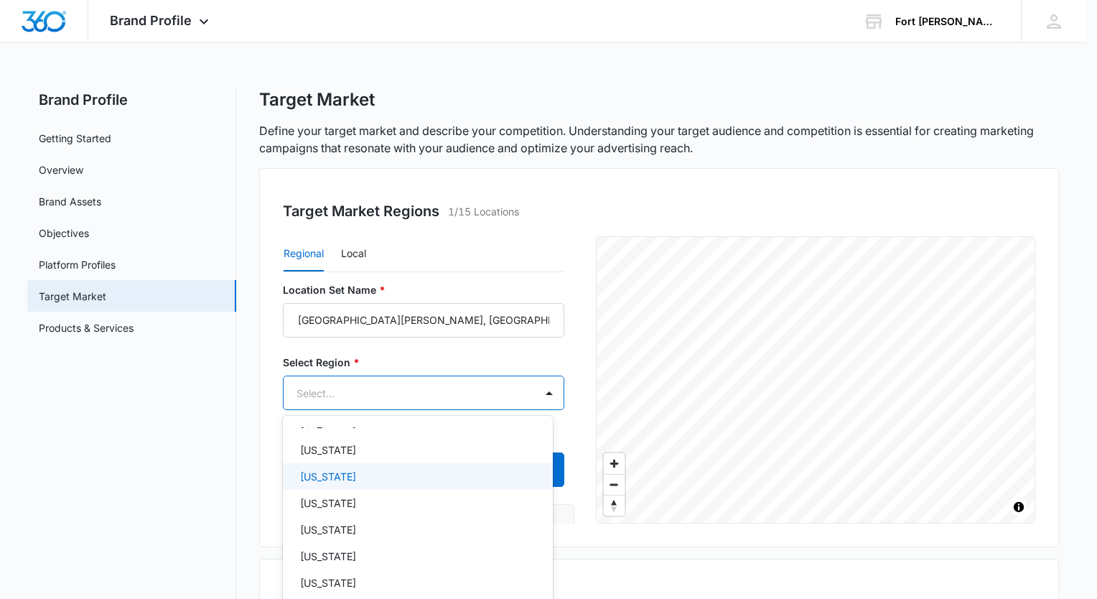
click at [360, 469] on div "[US_STATE]" at bounding box center [416, 476] width 233 height 15
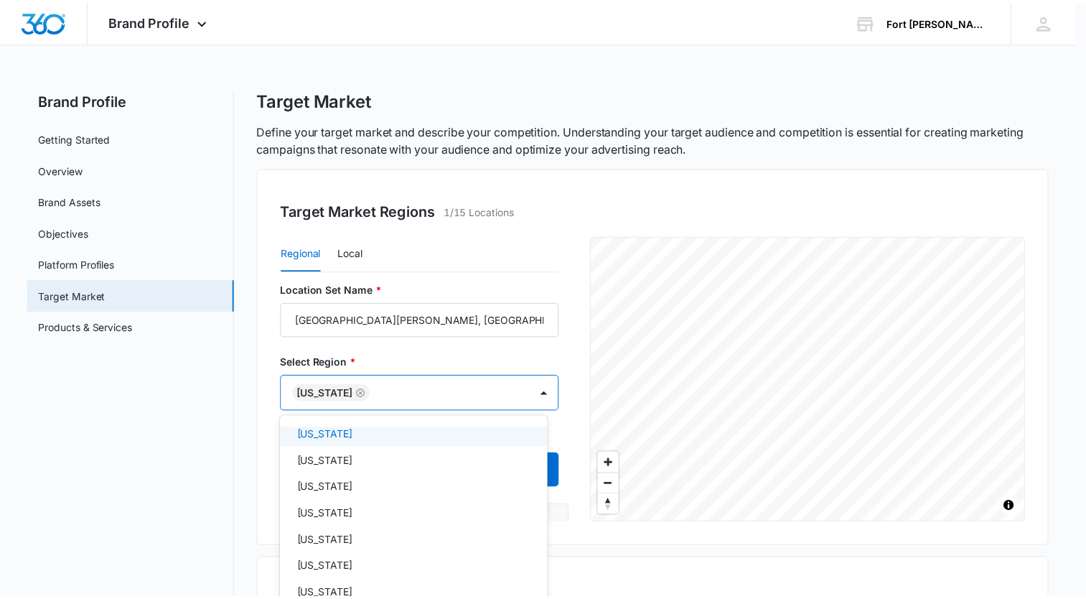
scroll to position [1005, 0]
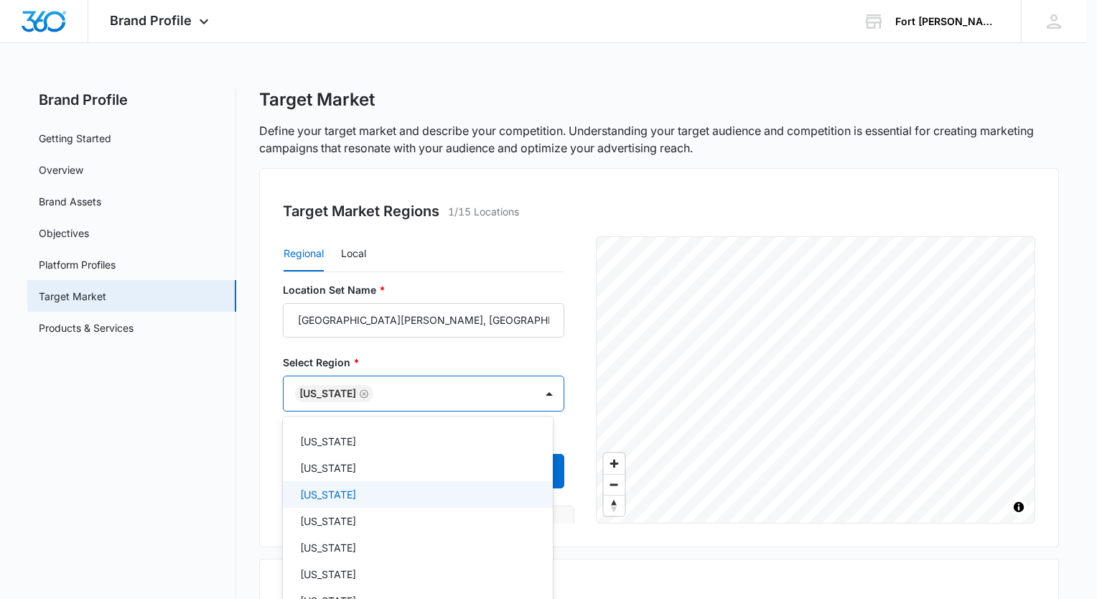
click at [334, 490] on p "[US_STATE]" at bounding box center [328, 494] width 56 height 15
click at [562, 342] on div at bounding box center [548, 299] width 1097 height 599
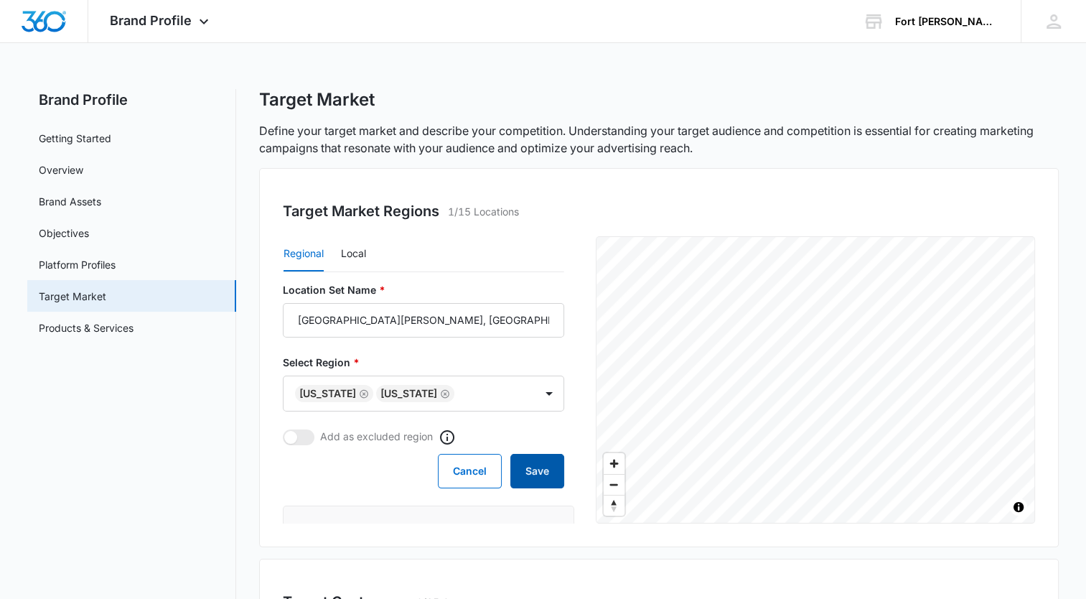
click at [520, 467] on button "Save" at bounding box center [537, 471] width 54 height 34
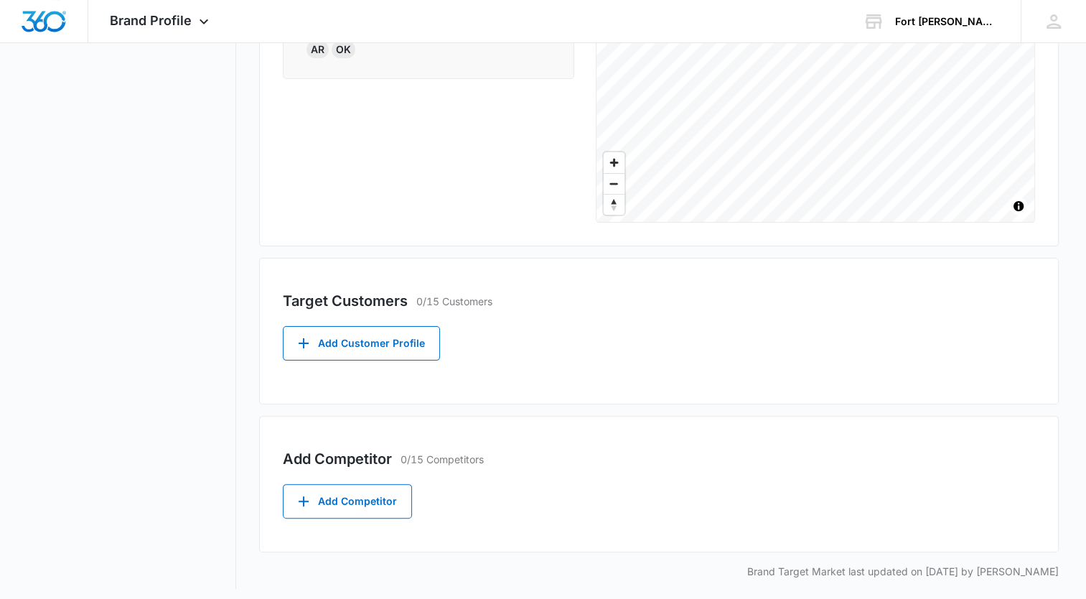
scroll to position [307, 0]
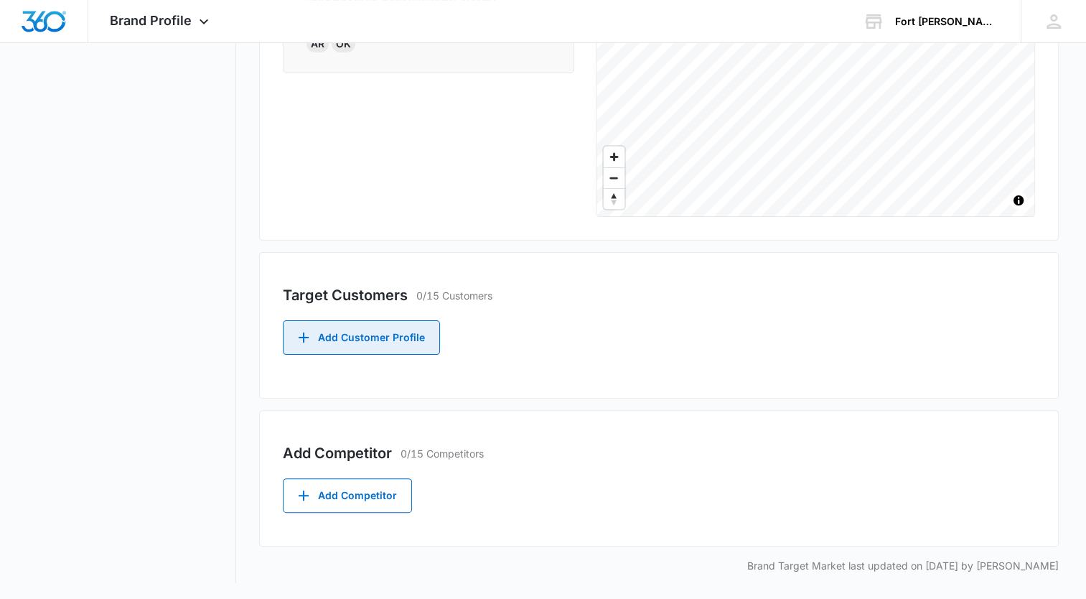
click at [401, 333] on button "Add Customer Profile" at bounding box center [361, 337] width 157 height 34
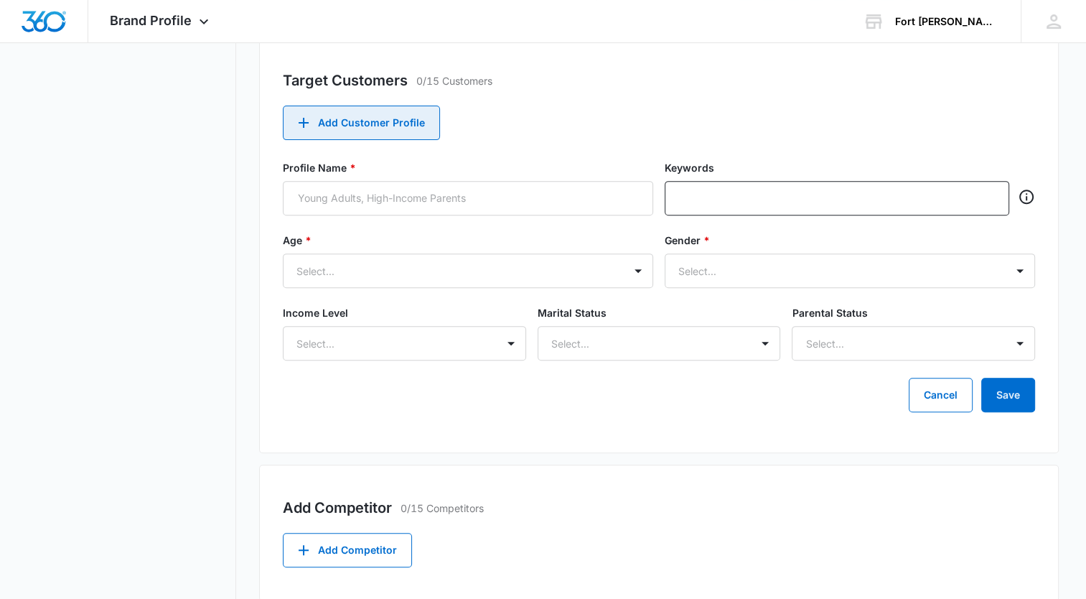
scroll to position [522, 0]
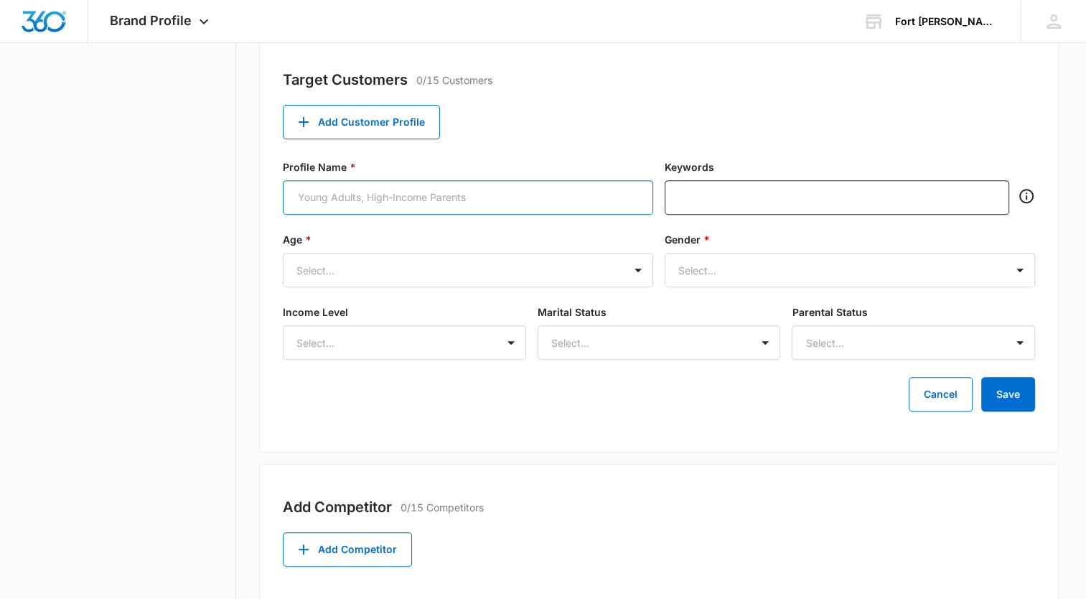
click at [451, 197] on input "Profile Name *" at bounding box center [468, 197] width 370 height 34
click at [317, 202] on input "Mid age homeowners with older home" at bounding box center [468, 197] width 370 height 34
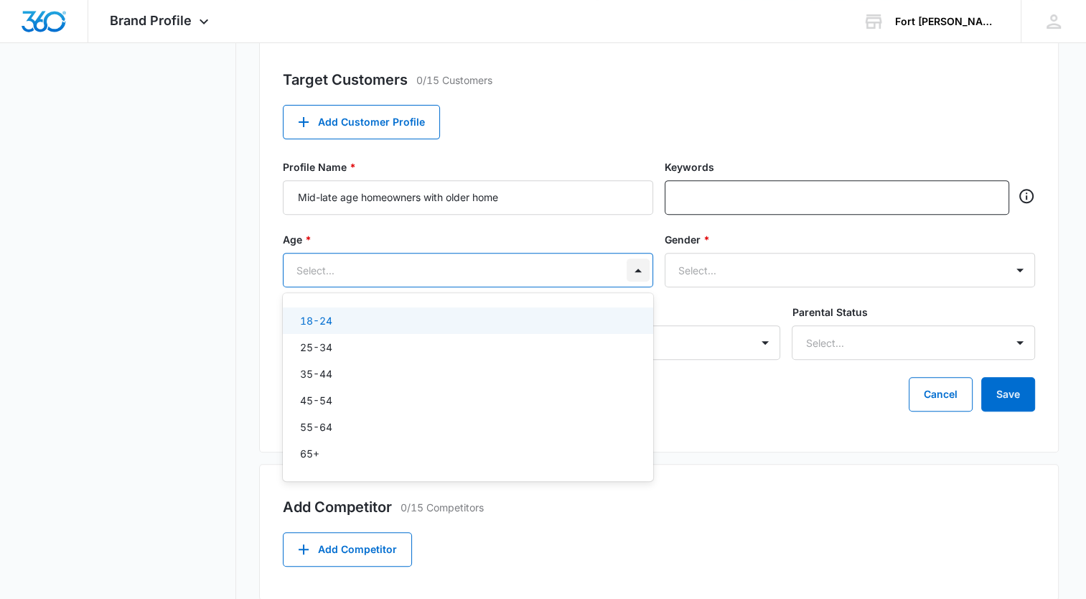
click at [639, 274] on div at bounding box center [638, 269] width 23 height 23
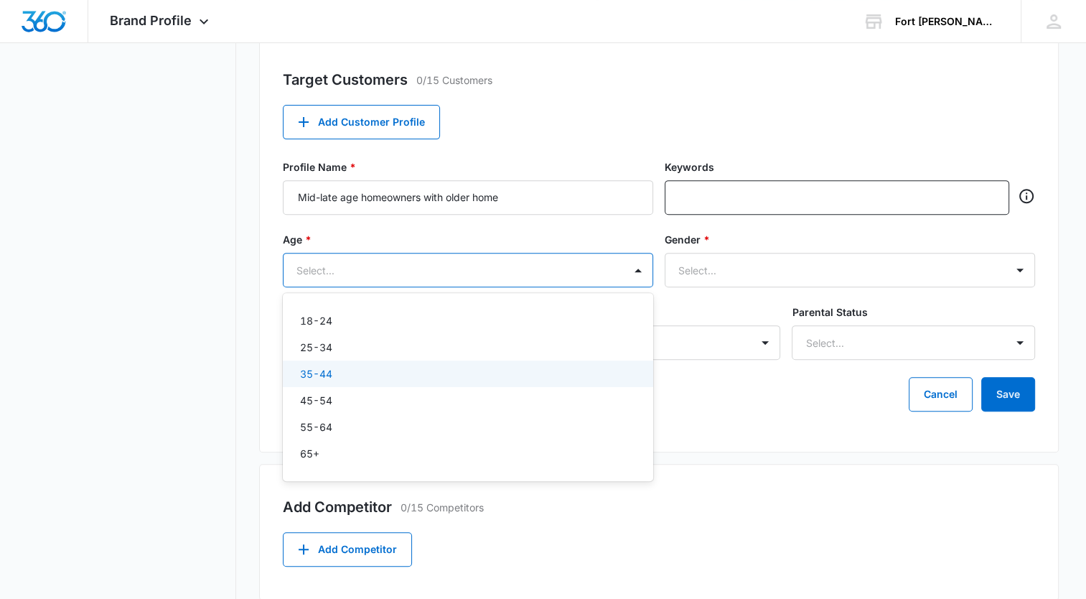
click at [369, 366] on div "35-44" at bounding box center [466, 373] width 333 height 15
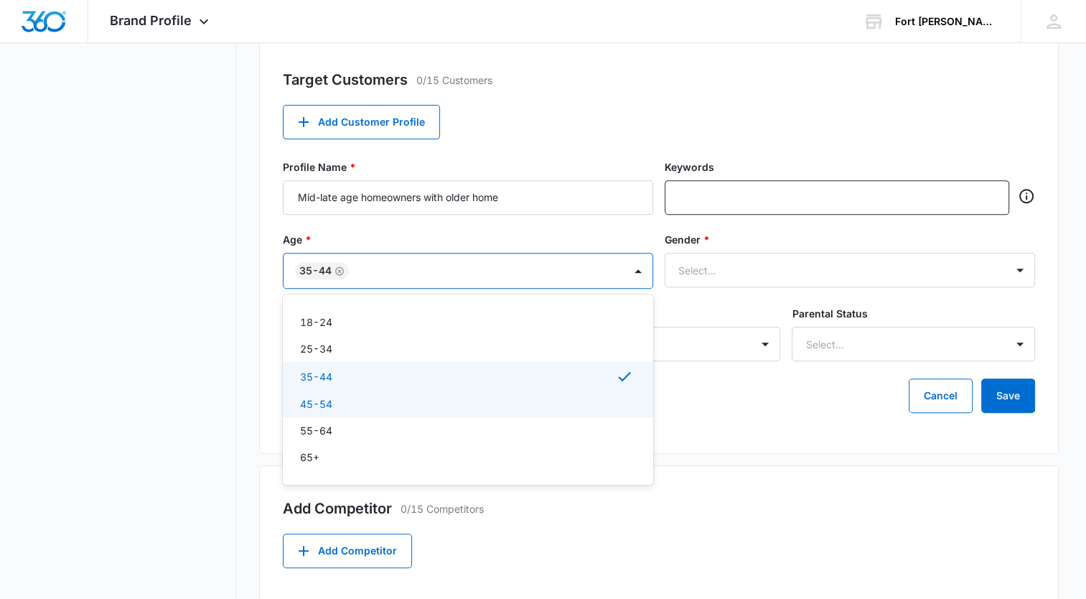
click at [358, 397] on div "45-54" at bounding box center [466, 403] width 333 height 15
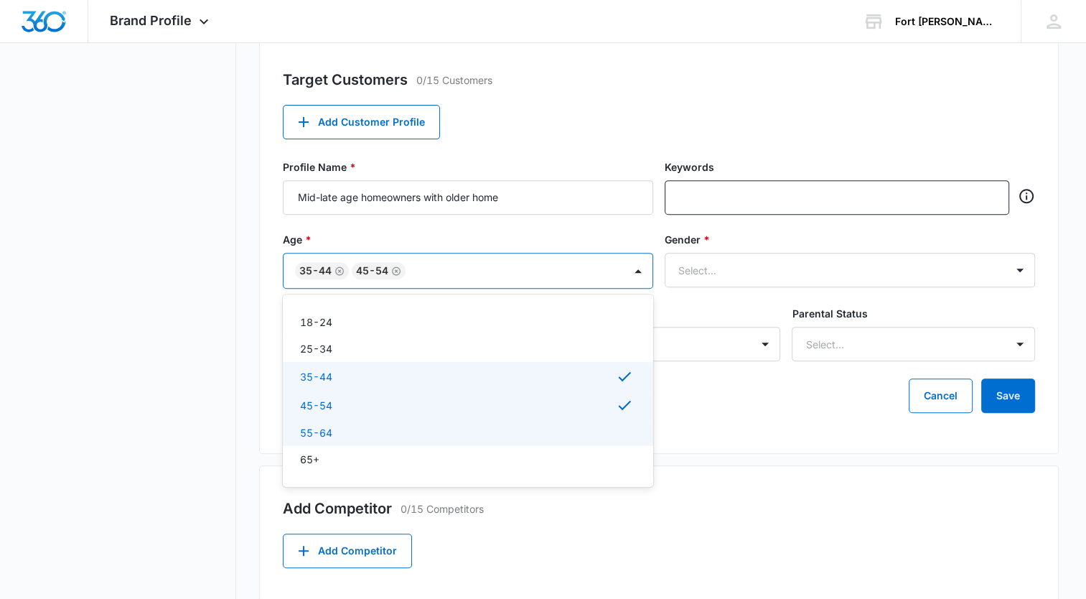
click at [347, 439] on div "55-64" at bounding box center [466, 432] width 333 height 15
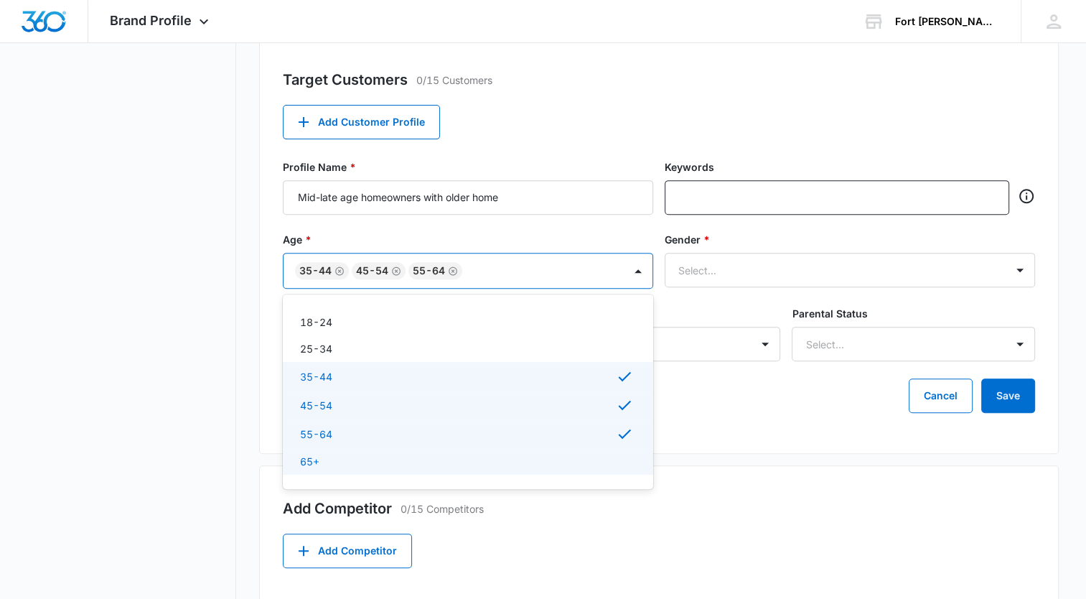
click at [340, 458] on div "65+" at bounding box center [466, 461] width 333 height 15
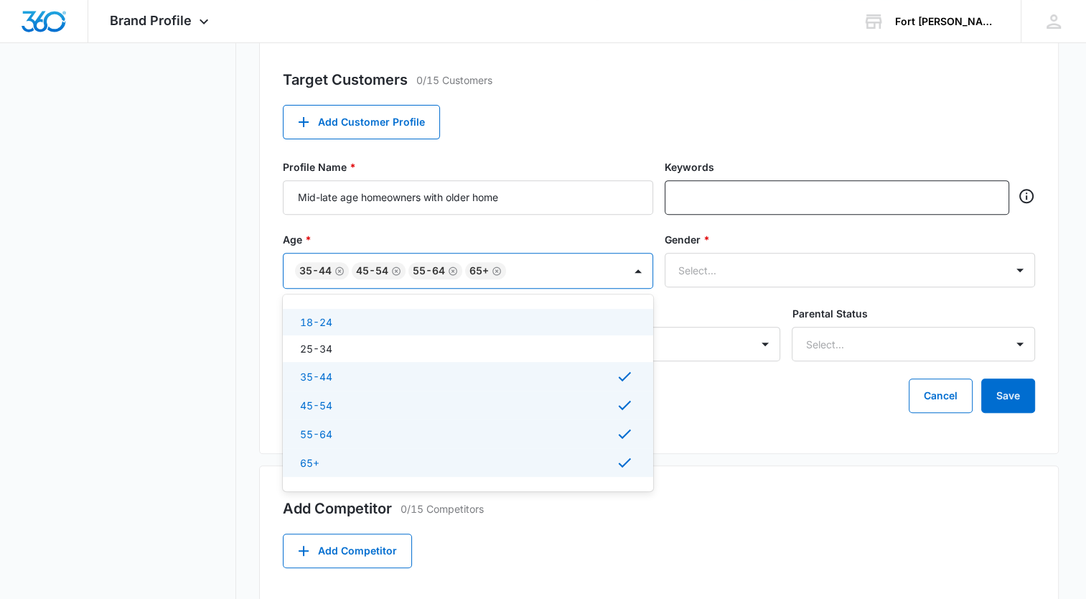
click at [340, 271] on icon "Remove 35-44" at bounding box center [339, 270] width 9 height 9
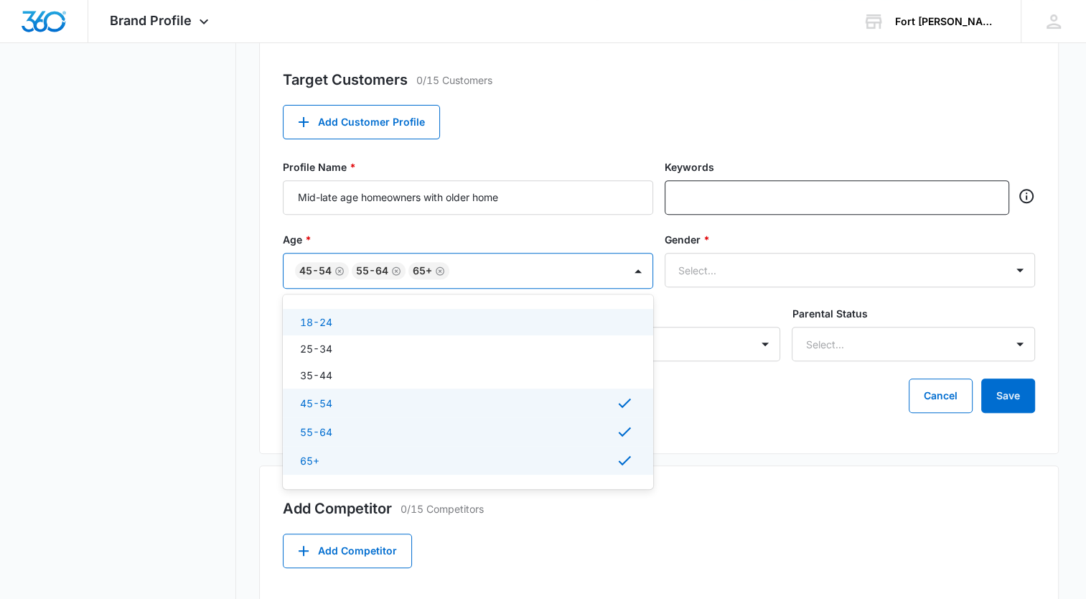
click at [713, 91] on div "Target Customers 0/15 Customers Add Customer Profile Profile Name * Mid-late ag…" at bounding box center [659, 245] width 800 height 417
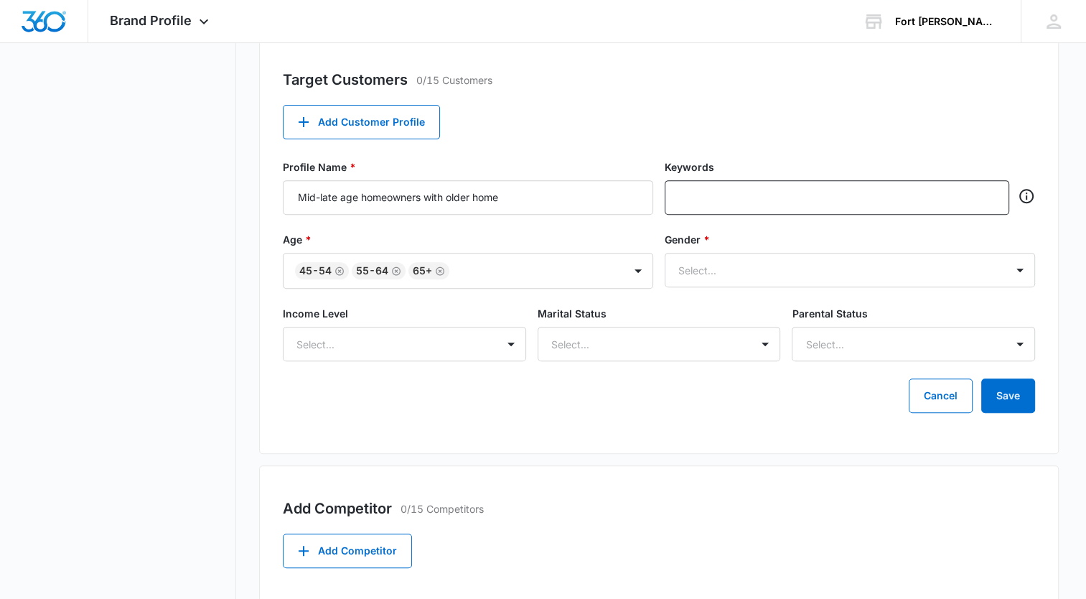
click at [531, 328] on div "Income Level Select... Marital Status Select... Parental Status Select..." at bounding box center [659, 342] width 752 height 73
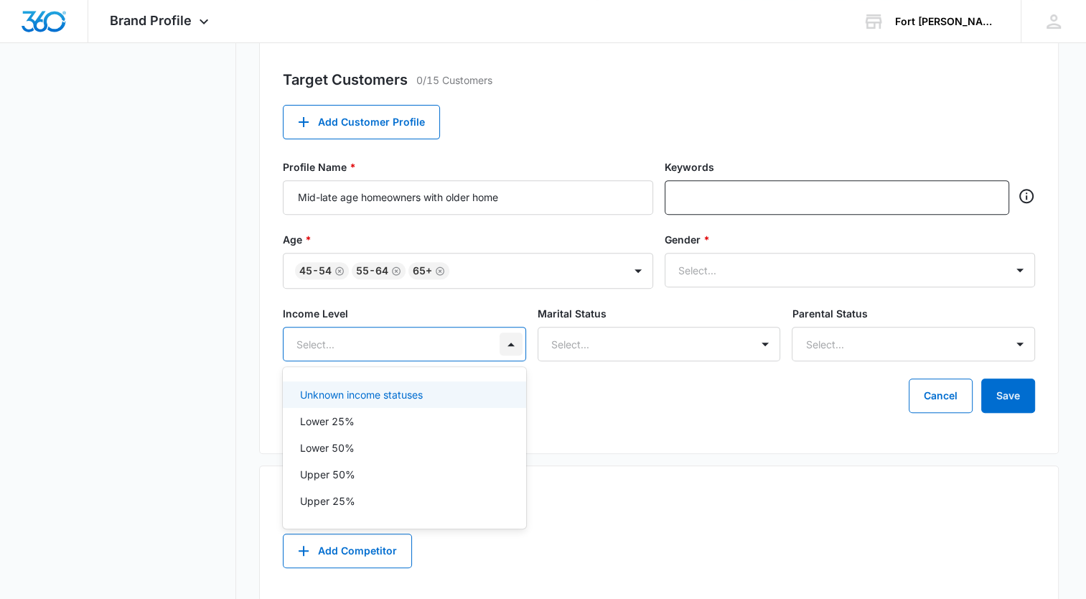
click at [512, 337] on div at bounding box center [511, 343] width 23 height 23
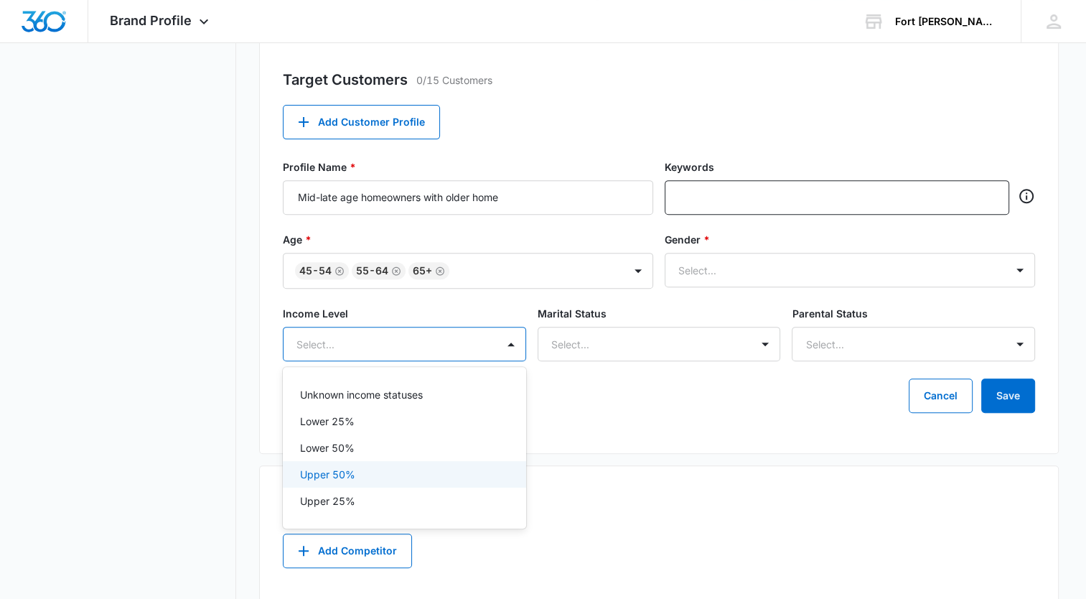
click at [373, 467] on div "Upper 50%" at bounding box center [403, 474] width 206 height 15
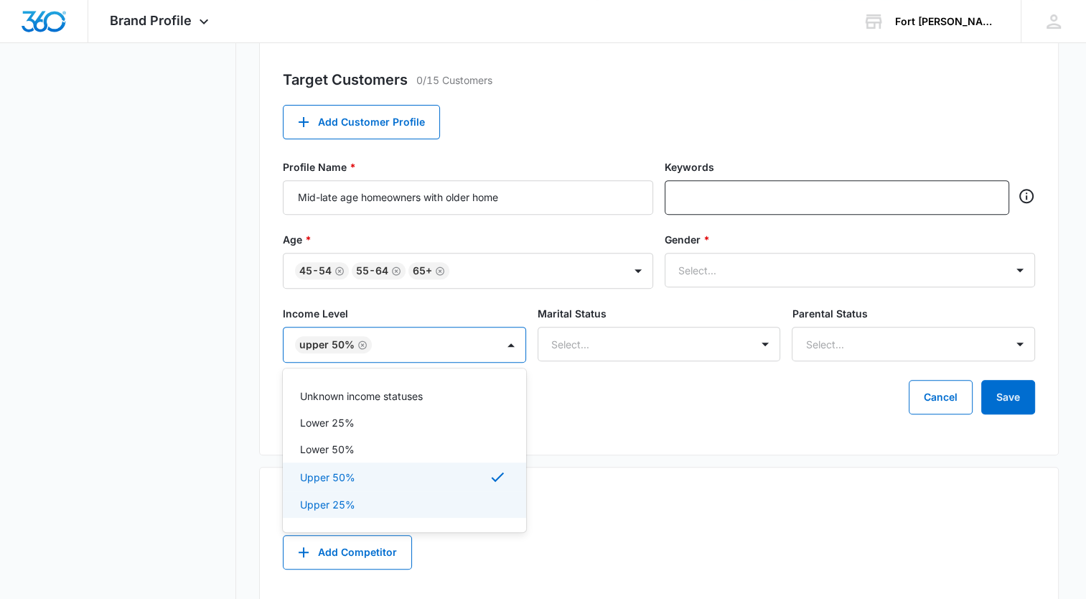
click at [403, 515] on div "Upper 25%" at bounding box center [404, 504] width 243 height 27
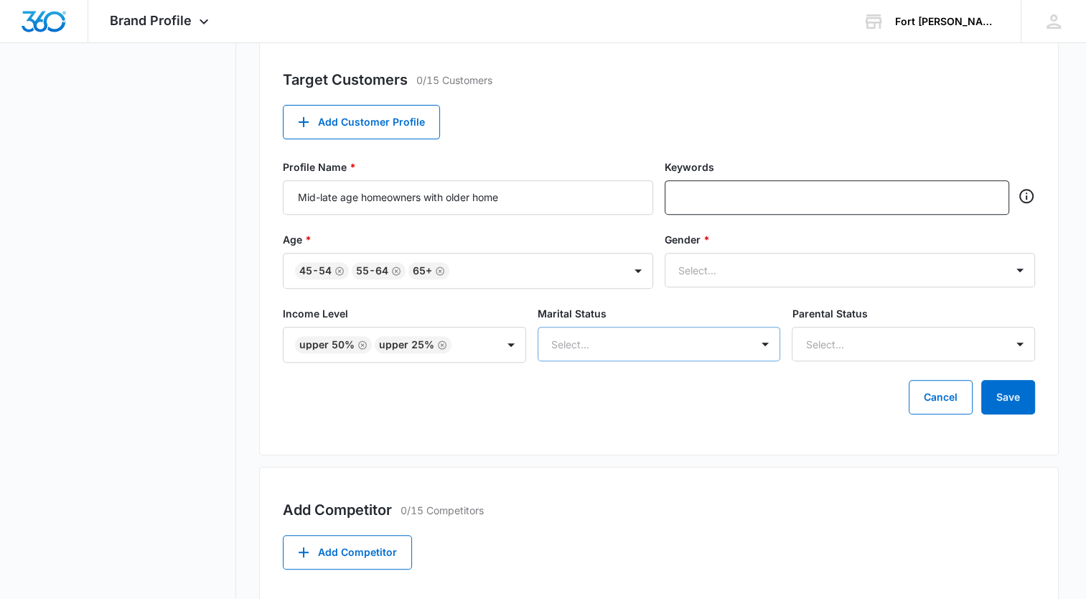
drag, startPoint x: 551, startPoint y: 415, endPoint x: 655, endPoint y: 355, distance: 119.7
click at [573, 407] on div "Target Customers 0/15 Customers Add Customer Profile Profile Name * Mid-late ag…" at bounding box center [659, 246] width 800 height 419
click at [766, 338] on div at bounding box center [765, 343] width 23 height 23
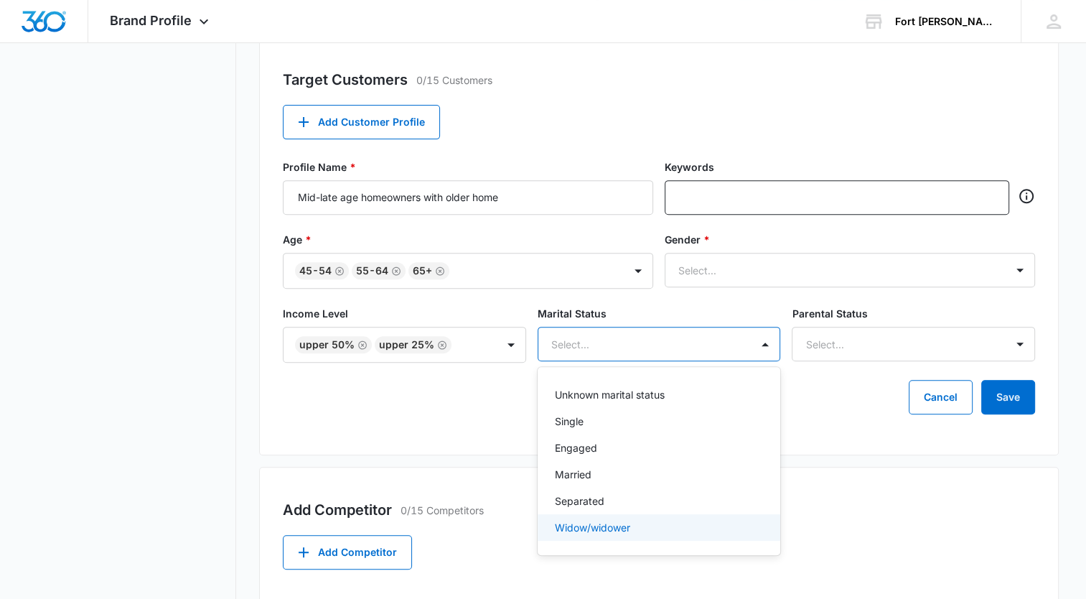
click at [574, 520] on p "Widow/widower" at bounding box center [592, 527] width 75 height 15
click at [574, 500] on p "Separated" at bounding box center [580, 502] width 50 height 15
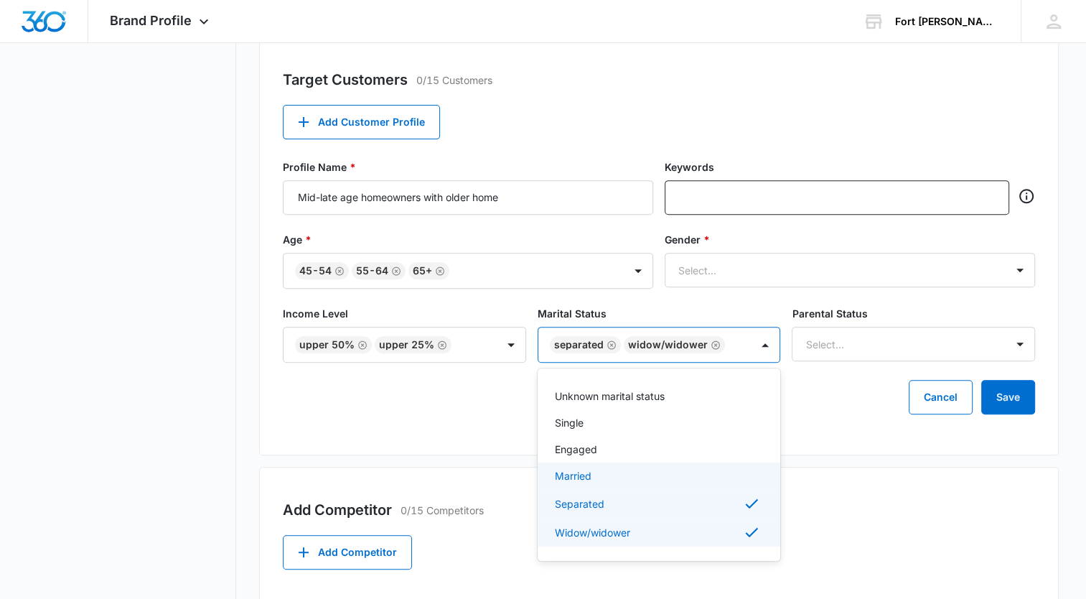
click at [569, 475] on p "Married" at bounding box center [573, 475] width 37 height 15
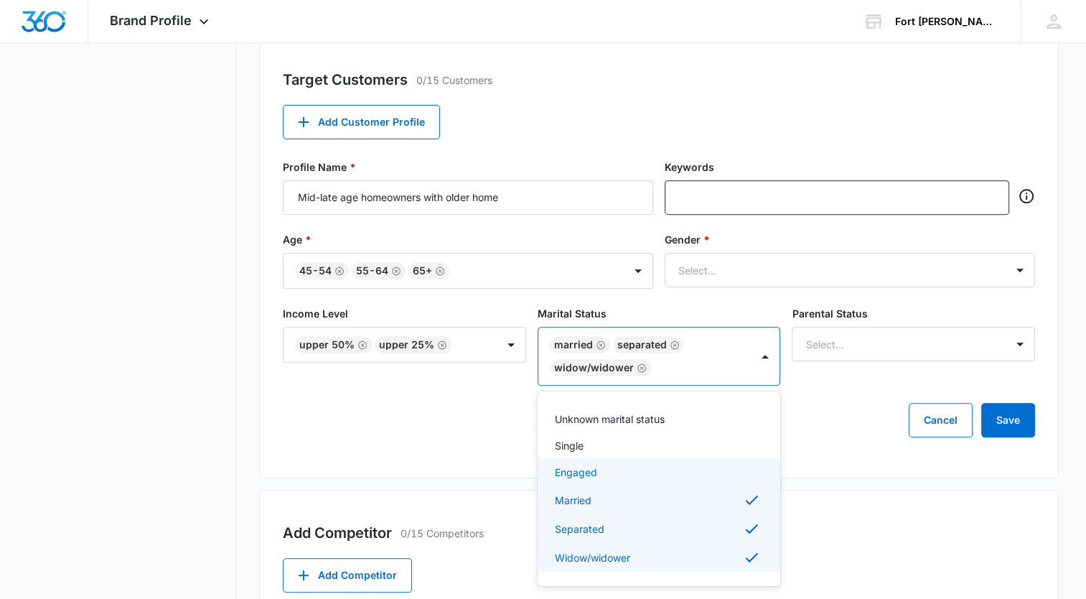
click at [578, 469] on p "Engaged" at bounding box center [576, 471] width 42 height 15
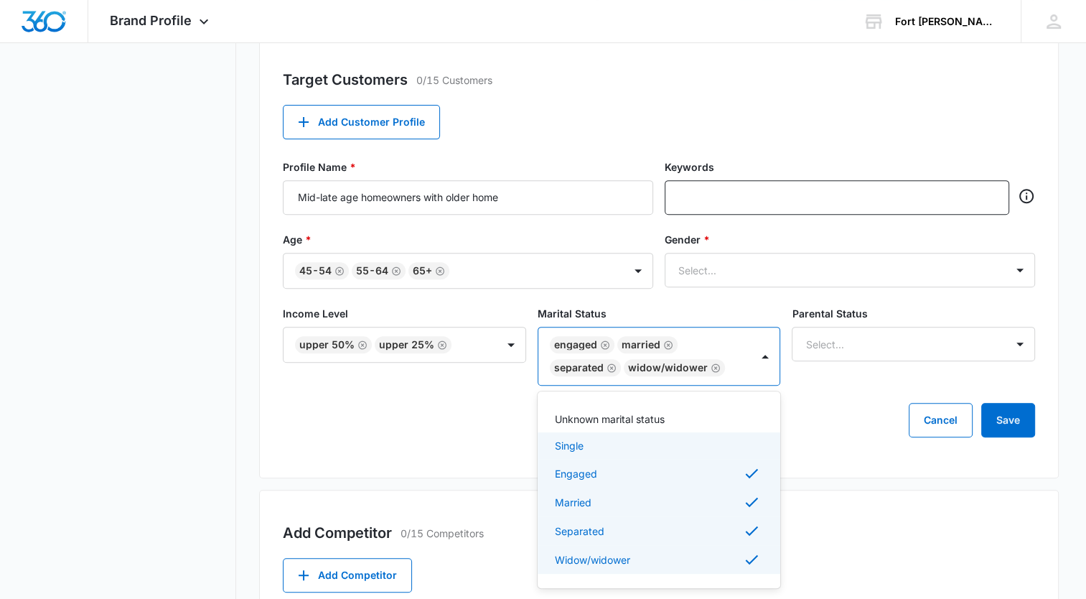
click at [573, 446] on p "Single" at bounding box center [569, 445] width 29 height 15
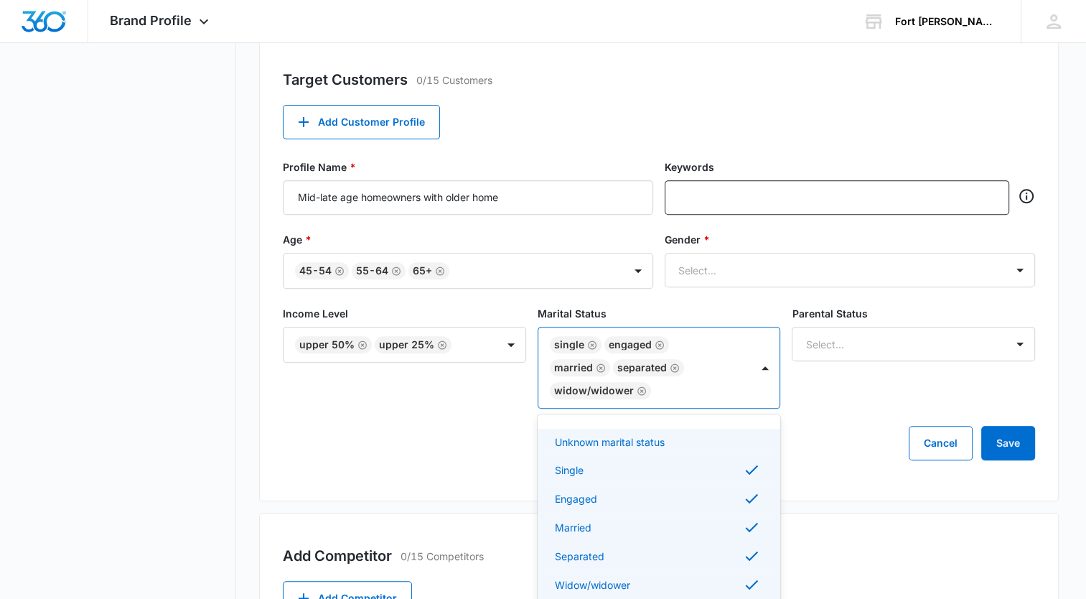
click at [819, 399] on div "Income Level Upper 50% Upper 25% Marital Status option [DEMOGRAPHIC_DATA], sele…" at bounding box center [659, 366] width 752 height 120
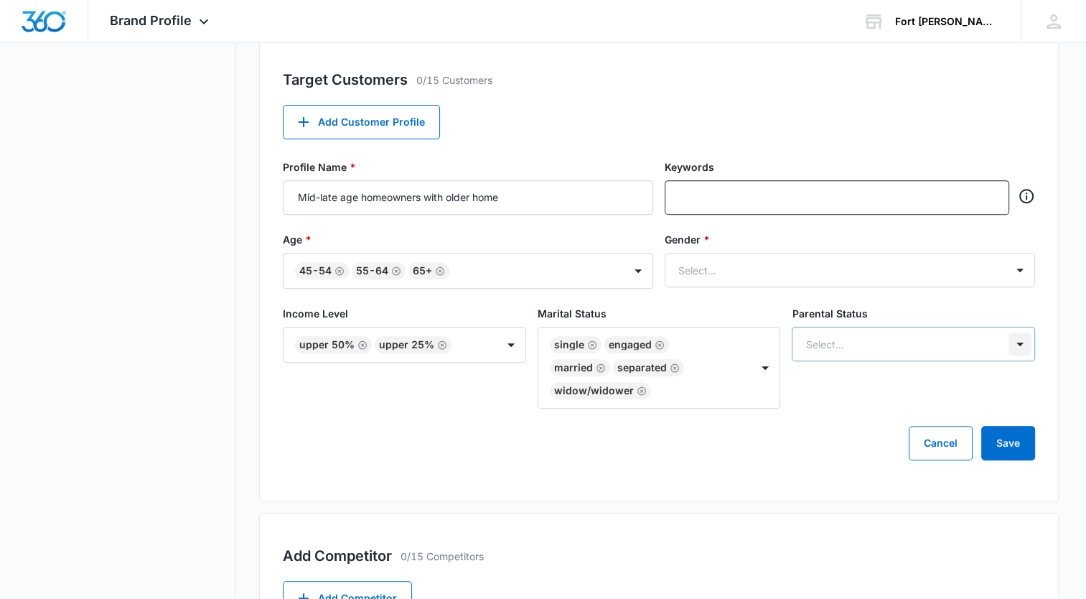
click at [1028, 342] on div at bounding box center [1020, 343] width 23 height 23
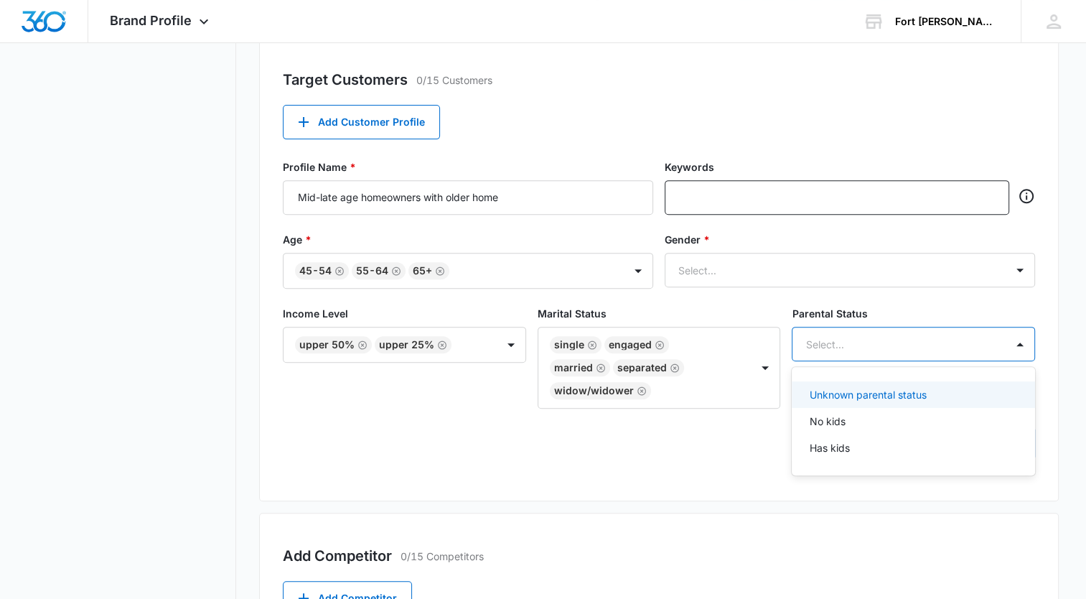
click at [912, 401] on div "Unknown parental status" at bounding box center [913, 394] width 243 height 27
click at [643, 446] on div "Target Customers 0/15 Customers Add Customer Profile Profile Name * Mid-late ag…" at bounding box center [659, 269] width 800 height 464
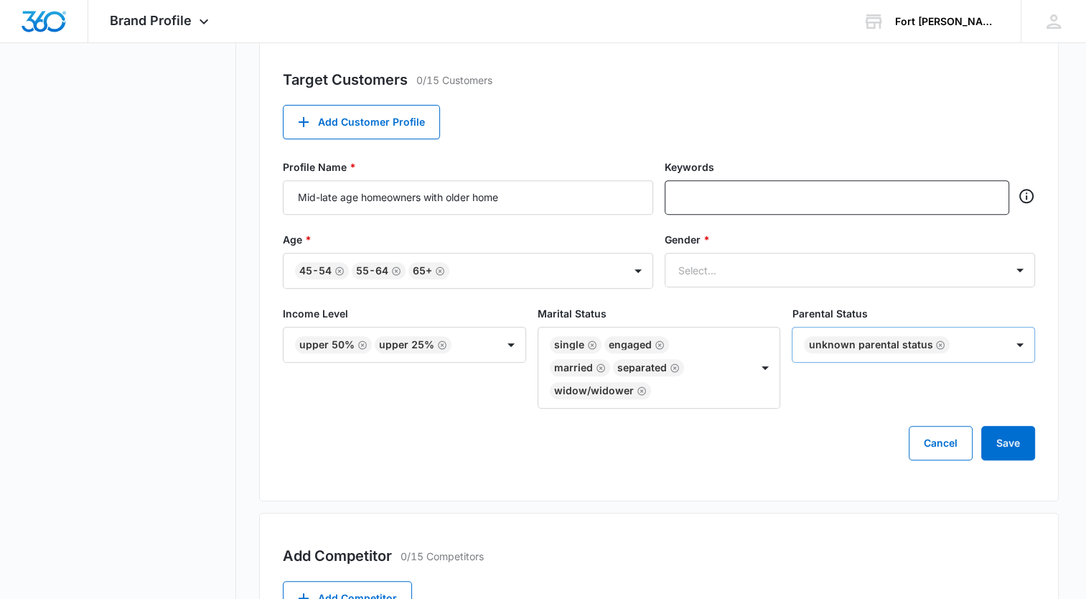
click at [935, 348] on icon "Remove Unknown parental status" at bounding box center [940, 345] width 10 height 11
click at [1017, 274] on div at bounding box center [1020, 269] width 23 height 23
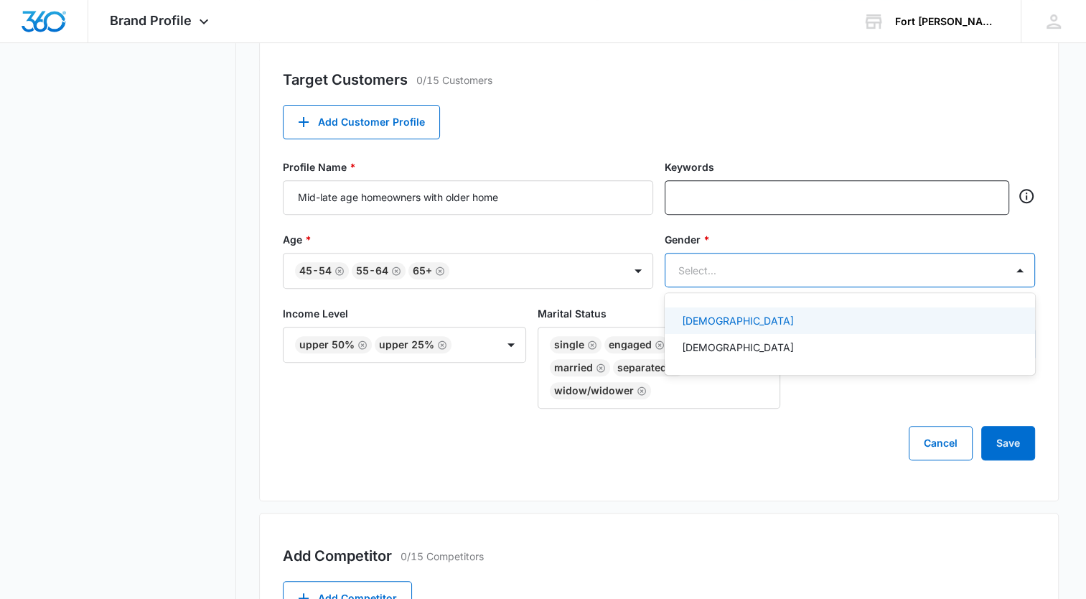
click at [752, 317] on div "[DEMOGRAPHIC_DATA]" at bounding box center [848, 320] width 333 height 15
click at [1025, 273] on div at bounding box center [1020, 270] width 23 height 23
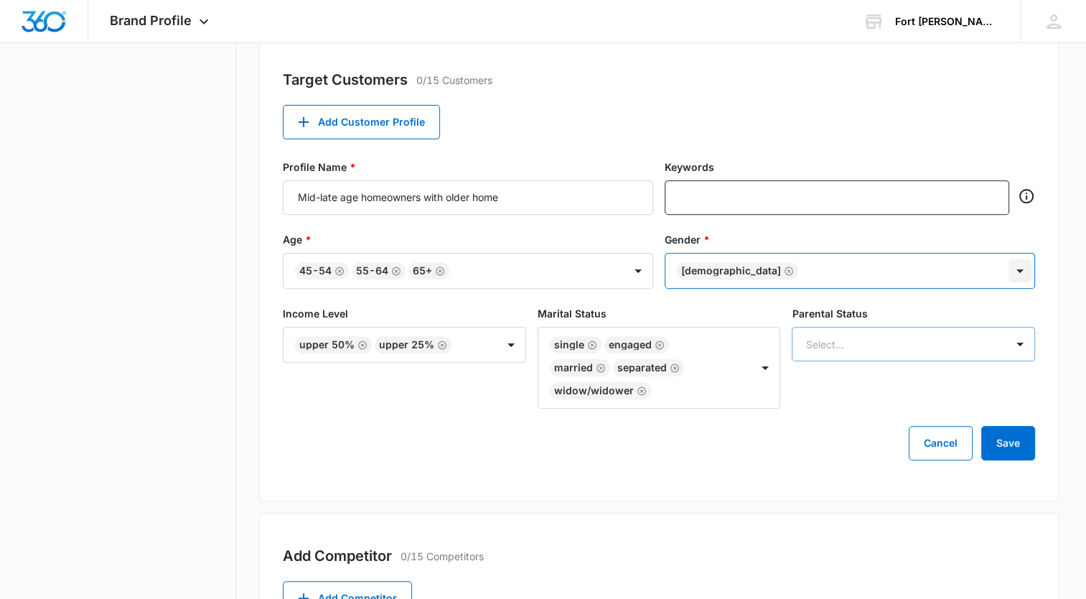
click at [1022, 266] on div at bounding box center [1020, 270] width 23 height 23
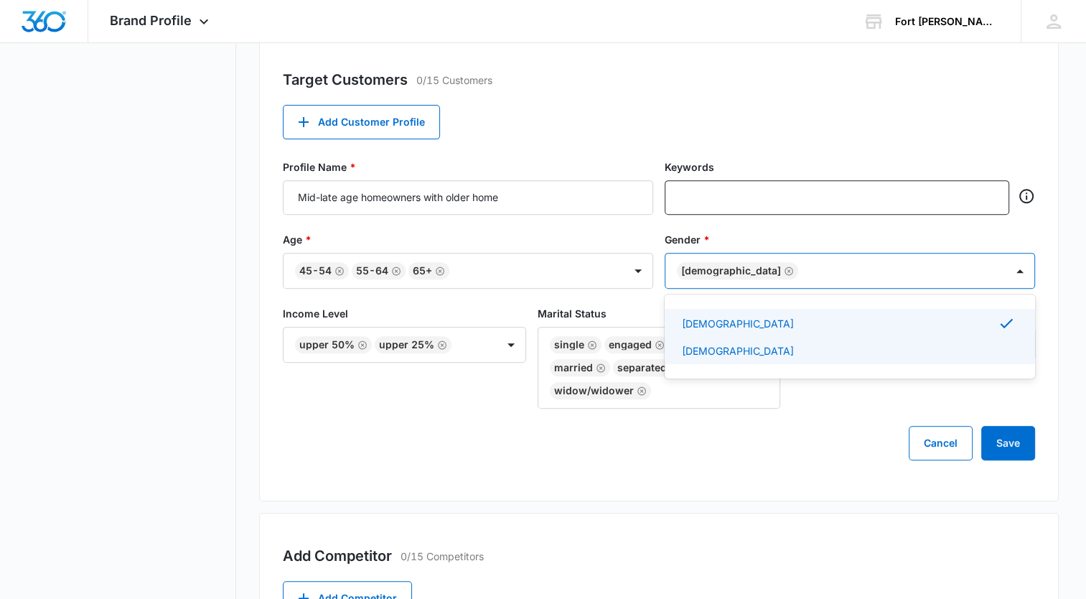
drag, startPoint x: 744, startPoint y: 352, endPoint x: 761, endPoint y: 350, distance: 17.4
click at [744, 352] on div "[DEMOGRAPHIC_DATA]" at bounding box center [848, 350] width 333 height 15
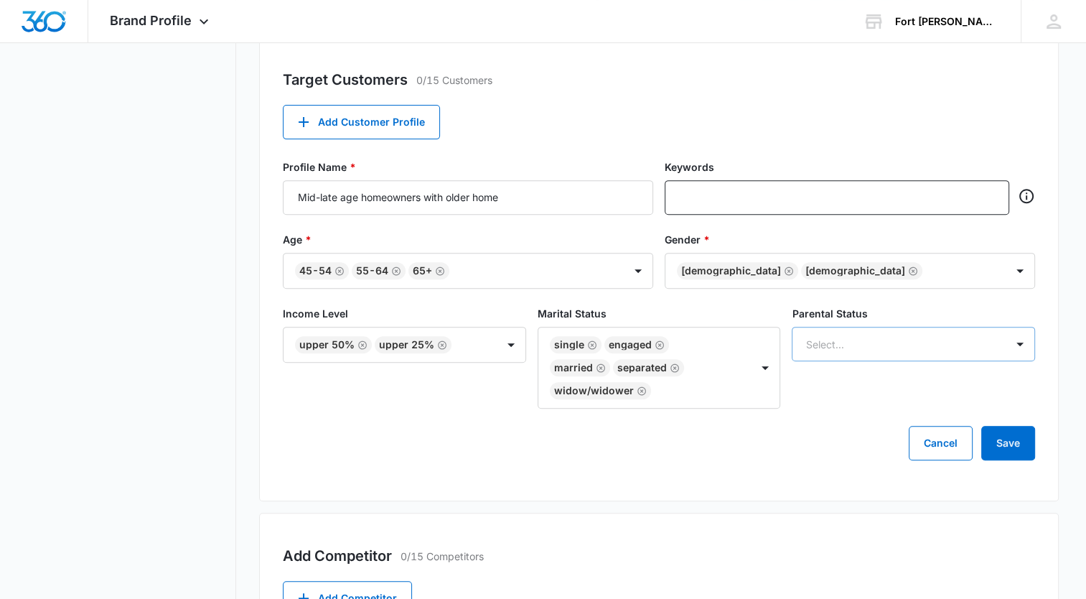
click at [862, 426] on div "Cancel Save" at bounding box center [659, 443] width 752 height 34
click at [355, 190] on input "Mid-late age homeowners with older home" at bounding box center [468, 197] width 370 height 34
click at [448, 192] on input "Mid-late age homeowners with older home" at bounding box center [468, 197] width 370 height 34
drag, startPoint x: 475, startPoint y: 200, endPoint x: 484, endPoint y: 203, distance: 9.3
click at [484, 203] on input "Mid-late age homeowners with older home" at bounding box center [468, 197] width 370 height 34
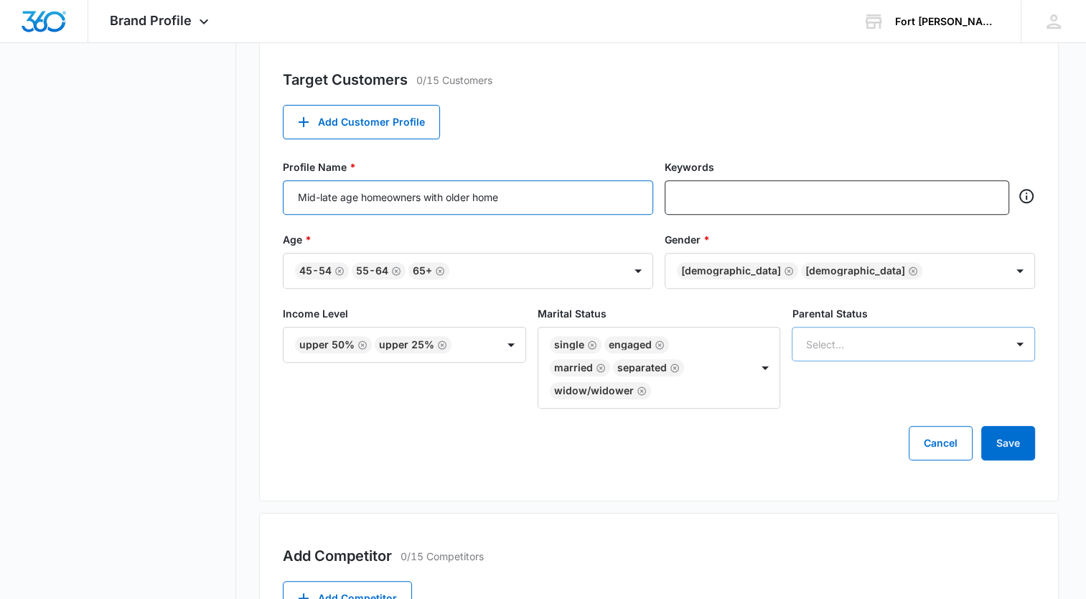
click at [469, 197] on input "Mid-late age homeowners with older home" at bounding box center [468, 197] width 370 height 34
click at [471, 198] on input "Mid-late age homeowners with older home" at bounding box center [468, 197] width 370 height 34
click at [571, 195] on input "Mid-late age homeowners with older, high value home" at bounding box center [468, 197] width 370 height 34
type input "Mid-late age homeowners with older, high value homes"
click at [749, 91] on div "Target Customers 0/15 Customers Add Customer Profile Profile Name * Mid-late ag…" at bounding box center [659, 269] width 800 height 464
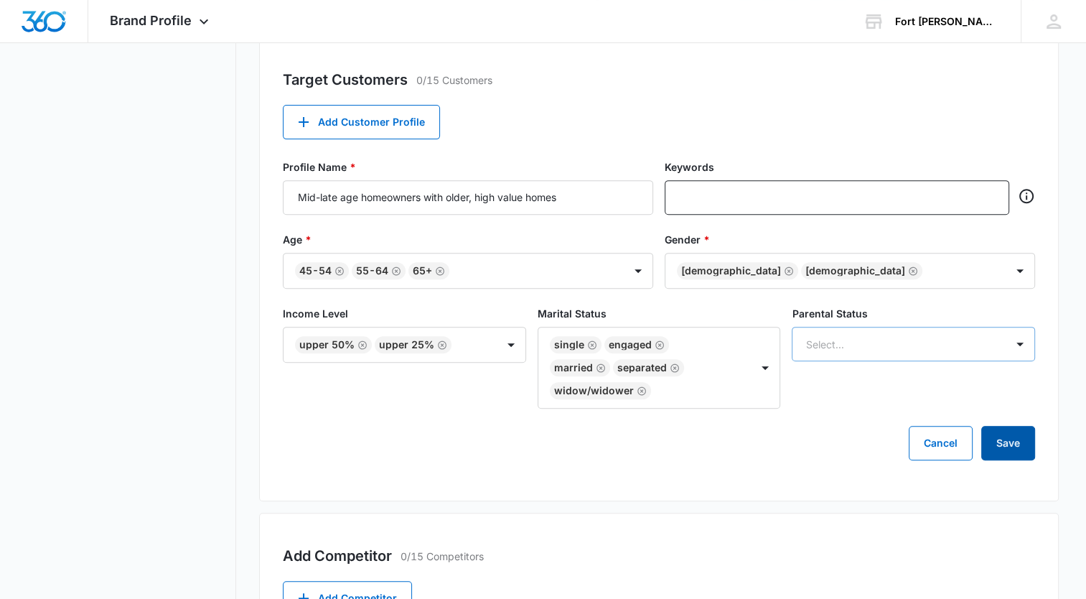
click at [1027, 426] on button "Save" at bounding box center [1008, 443] width 54 height 34
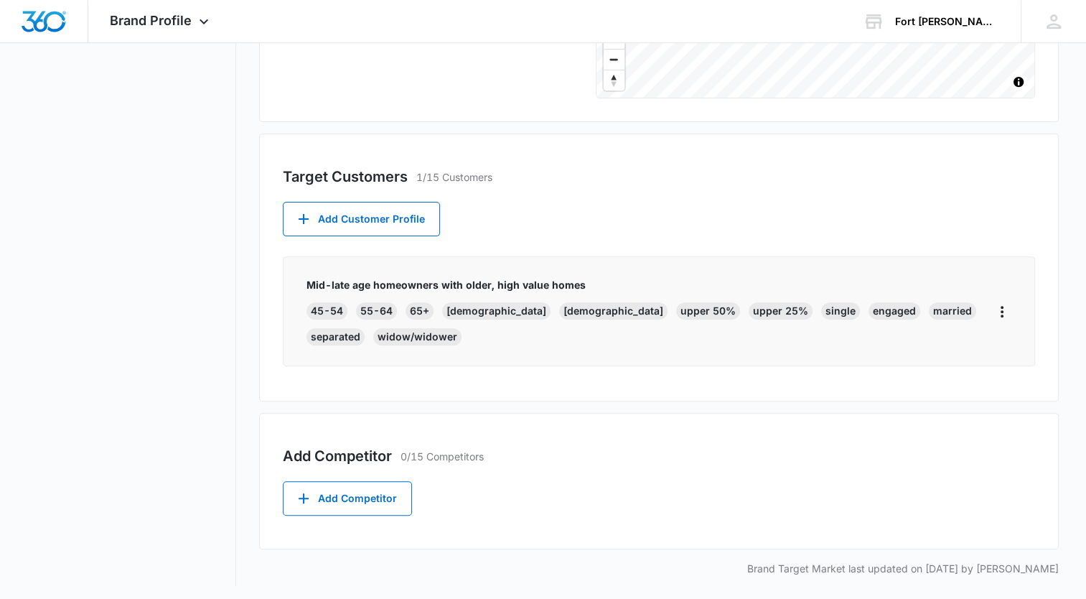
scroll to position [428, 0]
